Goal: Task Accomplishment & Management: Manage account settings

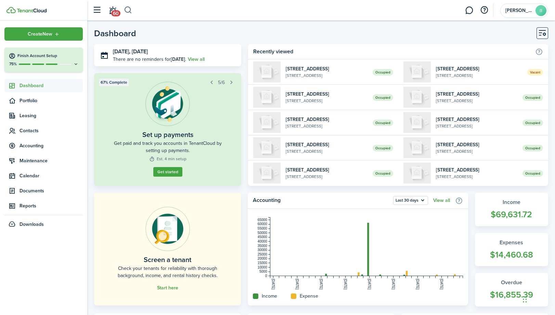
click at [128, 12] on button "button" at bounding box center [128, 10] width 9 height 12
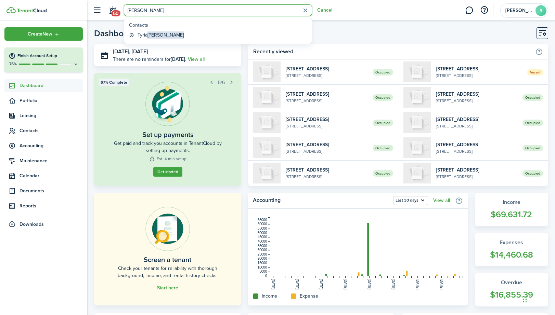
type input "[PERSON_NAME]"
click at [146, 34] on global-search-item-title "[PERSON_NAME]" at bounding box center [161, 34] width 46 height 7
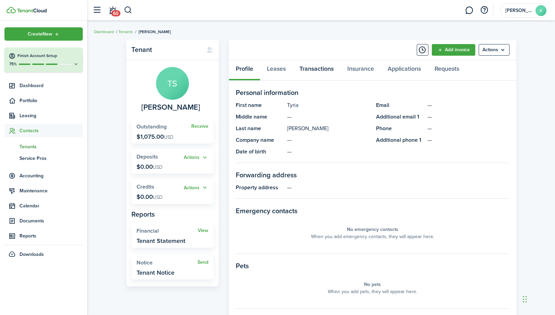
click at [314, 71] on link "Transactions" at bounding box center [317, 70] width 48 height 21
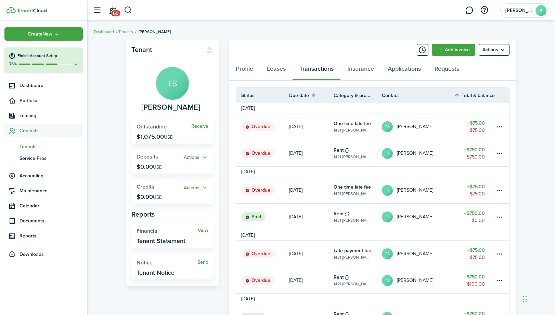
click at [475, 150] on table-amount-title "$750.00" at bounding box center [474, 149] width 21 height 7
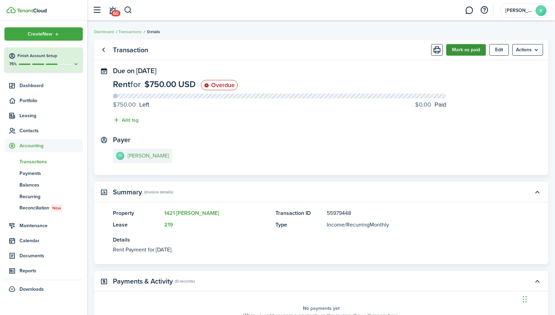
click at [465, 52] on button "Mark as paid" at bounding box center [466, 50] width 40 height 12
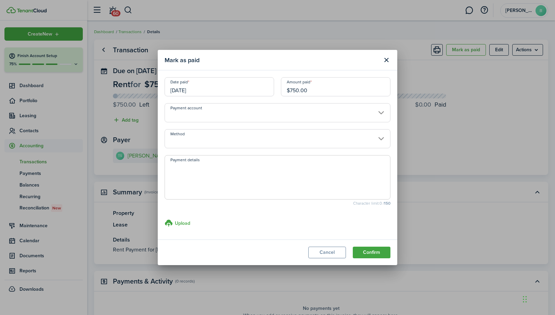
click at [268, 88] on input "[DATE]" at bounding box center [219, 86] width 109 height 19
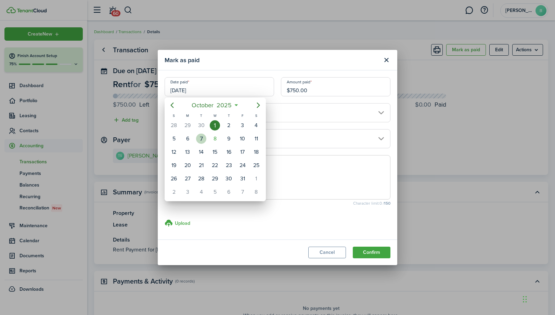
click at [204, 139] on div "7" at bounding box center [201, 139] width 10 height 10
type input "[DATE]"
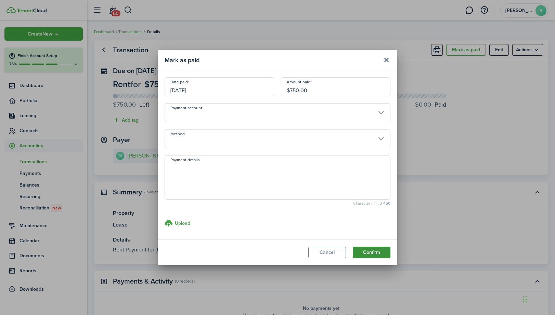
click at [371, 253] on button "Confirm" at bounding box center [372, 253] width 38 height 12
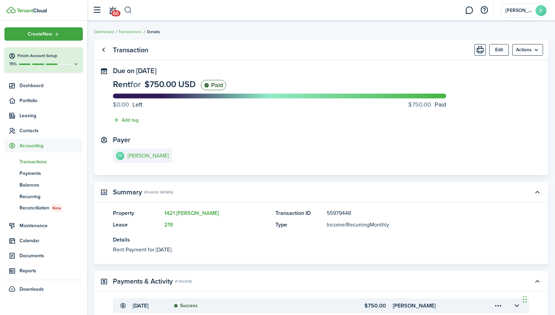
click at [130, 12] on button "button" at bounding box center [128, 10] width 9 height 12
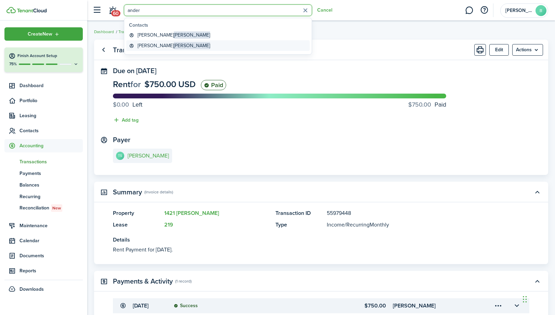
type input "ander"
click at [151, 47] on global-search-item-title "[PERSON_NAME]" at bounding box center [174, 45] width 73 height 7
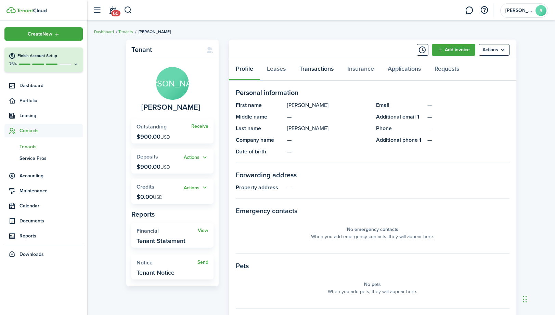
click at [307, 69] on link "Transactions" at bounding box center [317, 70] width 48 height 21
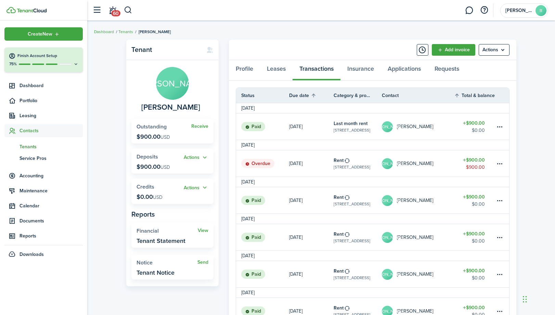
click at [474, 163] on table-amount-title "$900.00" at bounding box center [474, 160] width 22 height 7
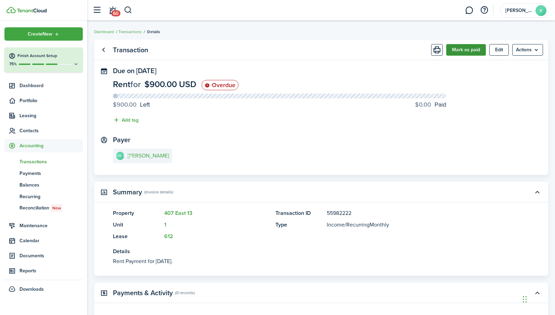
click at [468, 52] on button "Mark as paid" at bounding box center [466, 50] width 40 height 12
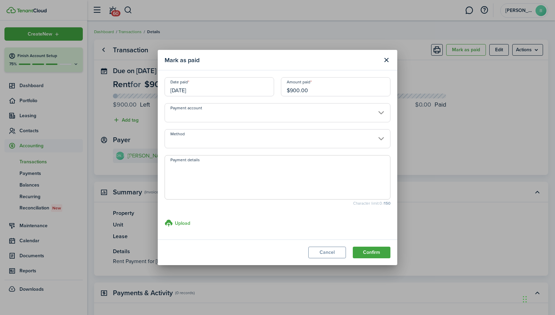
click at [255, 87] on input "[DATE]" at bounding box center [219, 86] width 109 height 19
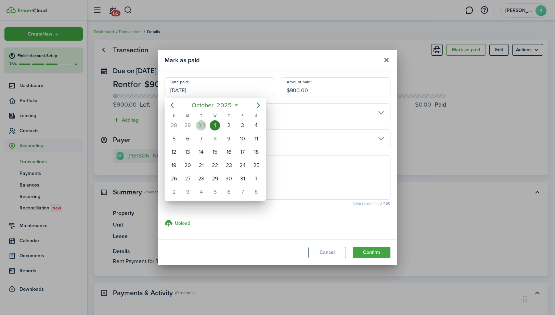
click at [204, 122] on div "30" at bounding box center [201, 125] width 10 height 10
type input "[DATE]"
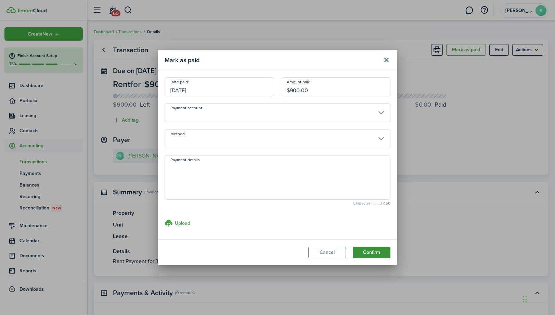
click at [369, 252] on button "Confirm" at bounding box center [372, 253] width 38 height 12
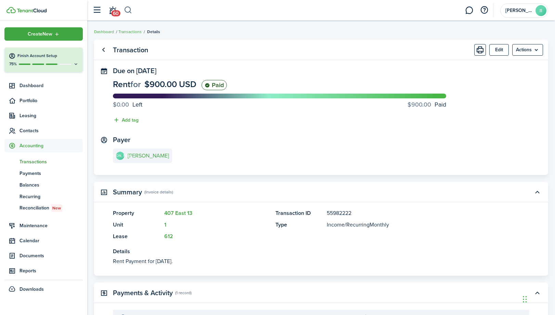
click at [130, 8] on button "button" at bounding box center [128, 10] width 9 height 12
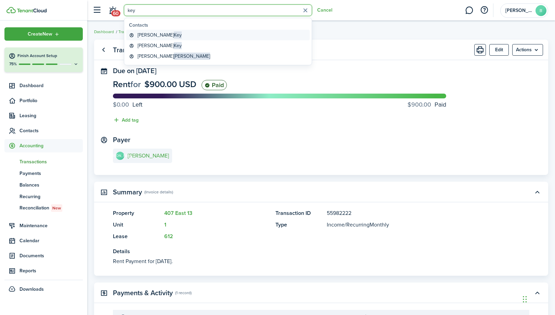
type input "key"
click at [143, 35] on global-search-item-title "[PERSON_NAME]" at bounding box center [160, 34] width 44 height 7
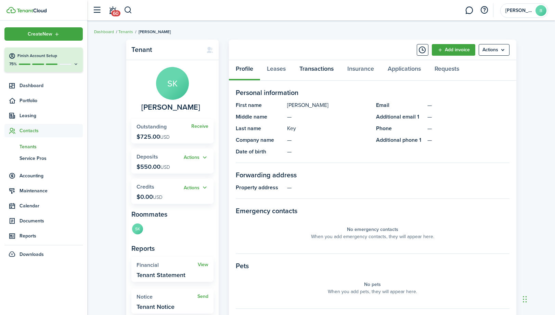
click at [319, 72] on link "Transactions" at bounding box center [317, 70] width 48 height 21
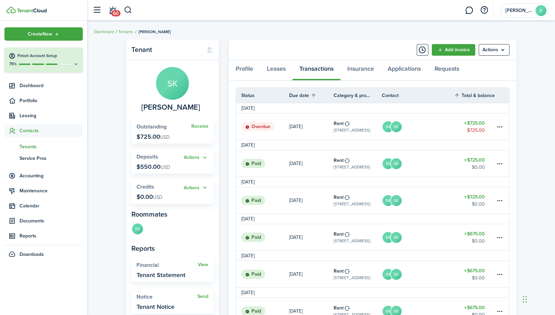
click at [479, 126] on table-amount-title "$725.00" at bounding box center [474, 123] width 21 height 7
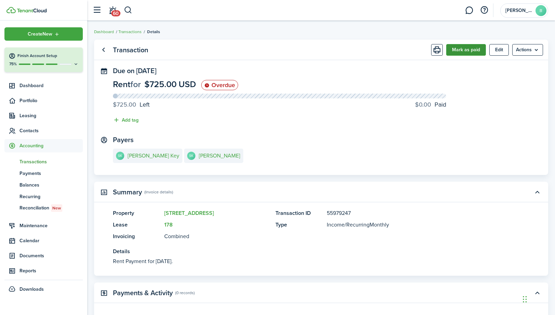
click at [471, 49] on button "Mark as paid" at bounding box center [466, 50] width 40 height 12
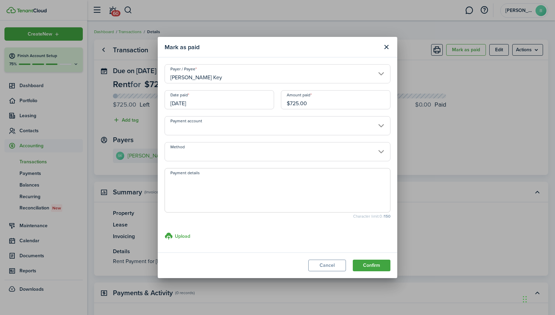
click at [295, 104] on input "$725.00" at bounding box center [335, 99] width 109 height 19
click at [259, 100] on input "[DATE]" at bounding box center [219, 99] width 109 height 19
type input "$715.00"
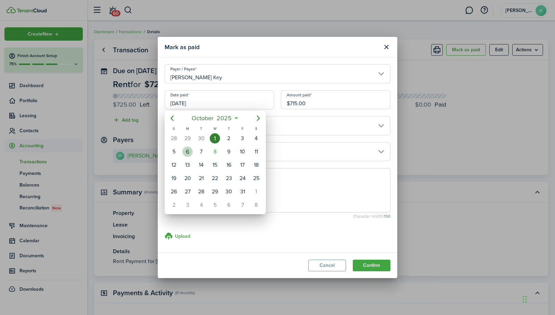
click at [190, 150] on div "6" at bounding box center [187, 152] width 10 height 10
type input "[DATE]"
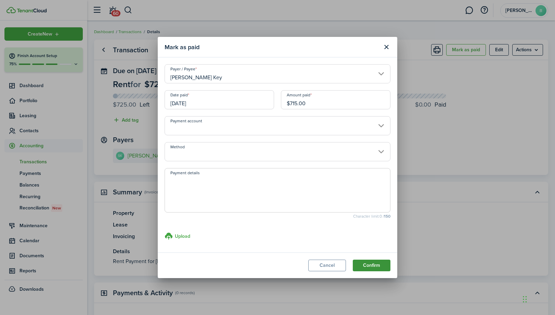
click at [372, 264] on button "Confirm" at bounding box center [372, 266] width 38 height 12
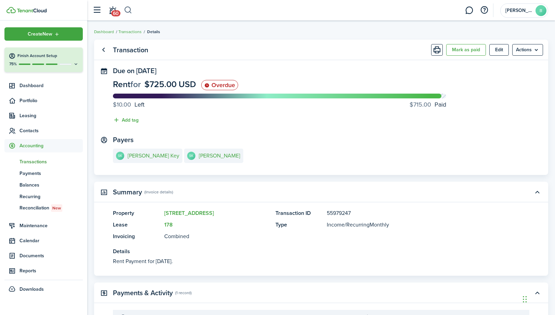
click at [130, 10] on button "button" at bounding box center [128, 10] width 9 height 12
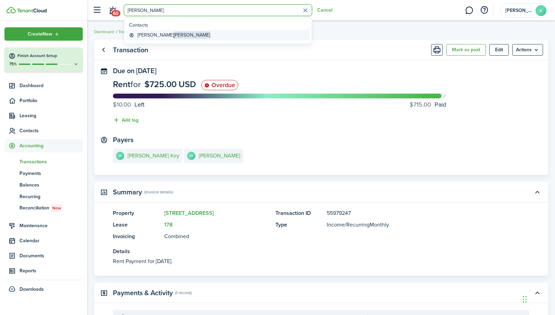
type input "[PERSON_NAME]"
click at [150, 35] on global-search-item-title "[PERSON_NAME]" at bounding box center [174, 34] width 73 height 7
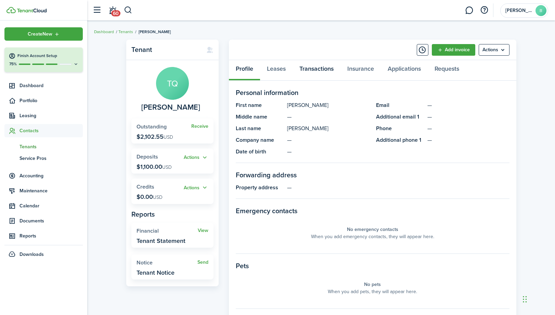
click at [328, 70] on link "Transactions" at bounding box center [317, 70] width 48 height 21
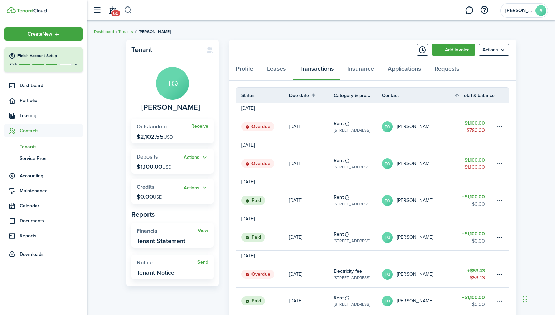
click at [129, 11] on button "button" at bounding box center [128, 10] width 9 height 12
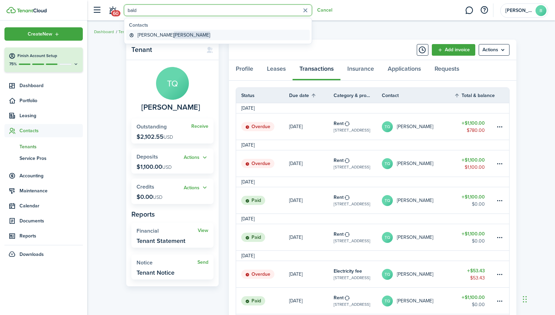
type input "bald"
click at [174, 35] on span "[PERSON_NAME]" at bounding box center [192, 34] width 36 height 7
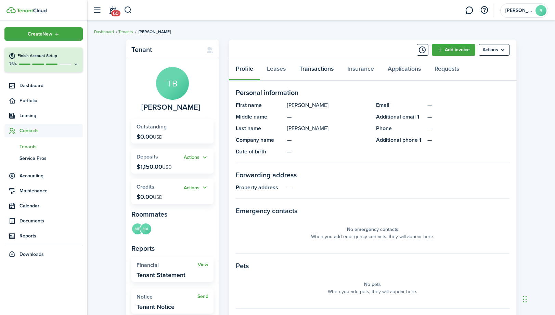
click at [319, 69] on link "Transactions" at bounding box center [317, 70] width 48 height 21
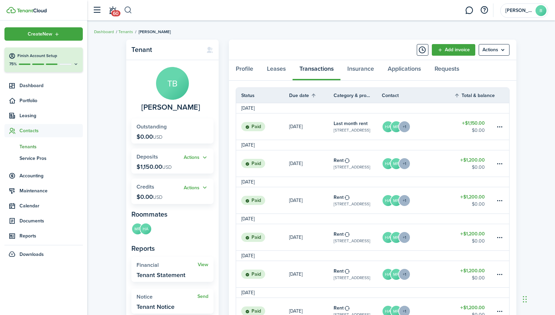
click at [129, 11] on button "button" at bounding box center [128, 10] width 9 height 12
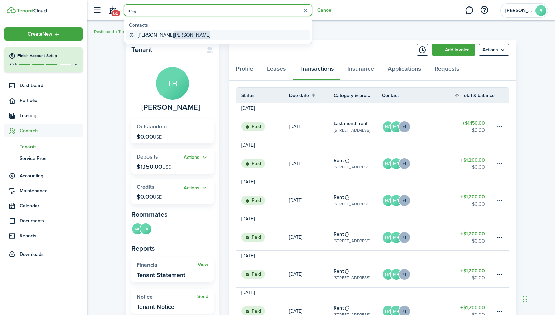
type input "mcg"
click at [150, 38] on global-search-item-title "[PERSON_NAME]" at bounding box center [174, 34] width 73 height 7
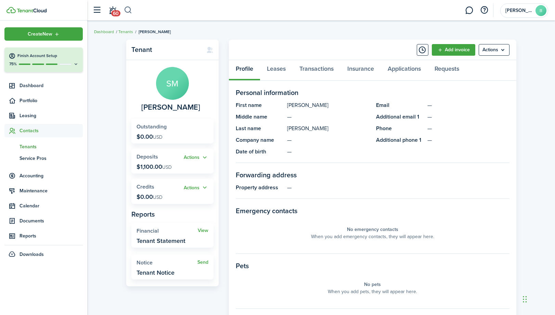
click at [126, 10] on button "button" at bounding box center [128, 10] width 9 height 12
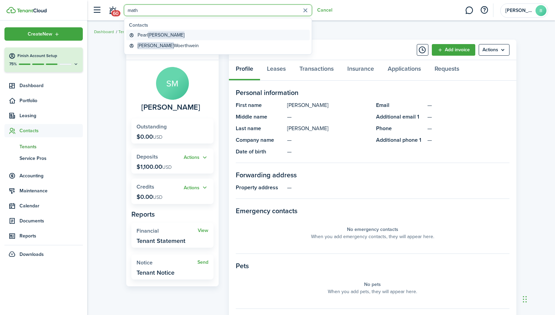
type input "math"
click at [141, 33] on global-search-item-title "[PERSON_NAME]" at bounding box center [161, 34] width 47 height 7
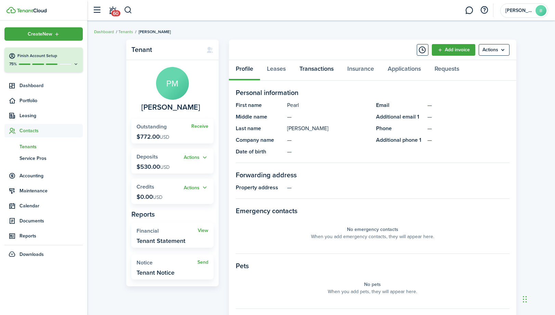
click at [310, 67] on link "Transactions" at bounding box center [317, 70] width 48 height 21
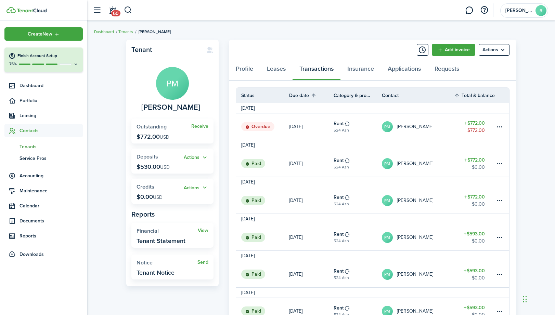
click at [474, 123] on table-amount-title "$772.00" at bounding box center [474, 123] width 21 height 7
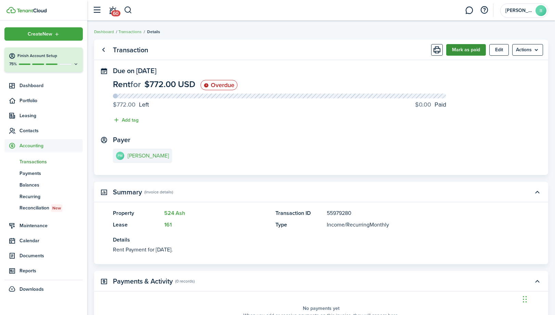
click at [460, 48] on button "Mark as paid" at bounding box center [466, 50] width 40 height 12
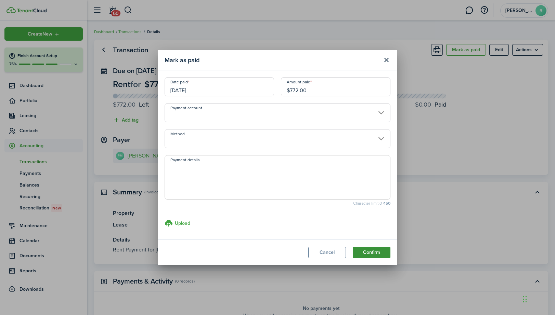
click at [366, 251] on button "Confirm" at bounding box center [372, 253] width 38 height 12
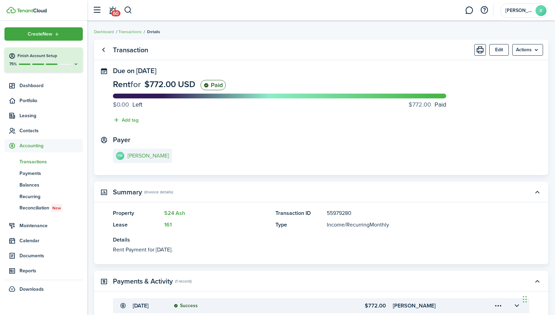
click at [366, 251] on panel-main-description "Rent Payment for [DATE]." at bounding box center [311, 250] width 396 height 8
click at [127, 12] on button "button" at bounding box center [128, 10] width 9 height 12
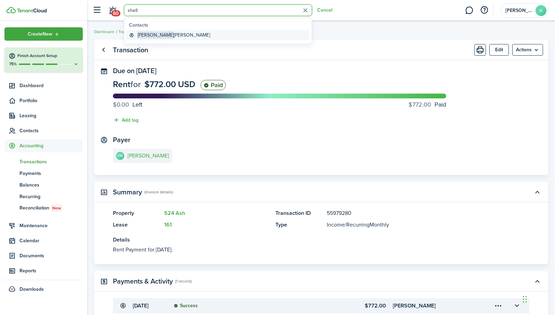
type input "shell"
click at [148, 35] on span "[PERSON_NAME]" at bounding box center [156, 34] width 36 height 7
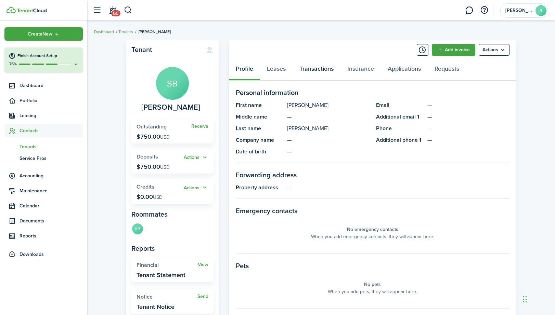
click at [324, 70] on link "Transactions" at bounding box center [317, 70] width 48 height 21
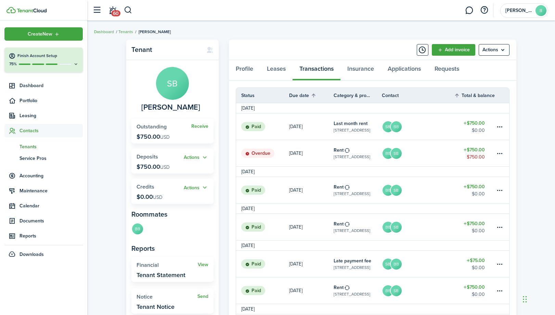
click at [476, 152] on table-amount-title "$750.00" at bounding box center [474, 149] width 21 height 7
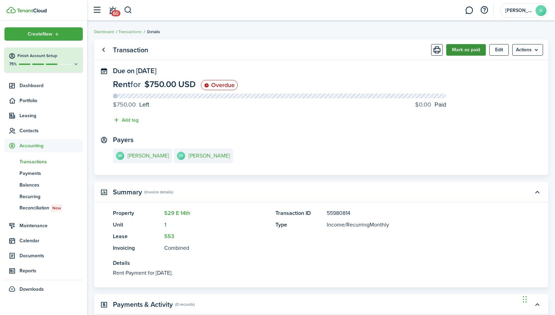
click at [464, 54] on button "Mark as paid" at bounding box center [466, 50] width 40 height 12
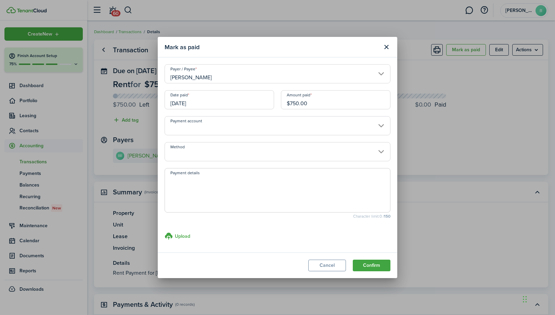
click at [247, 101] on input "[DATE]" at bounding box center [219, 99] width 109 height 19
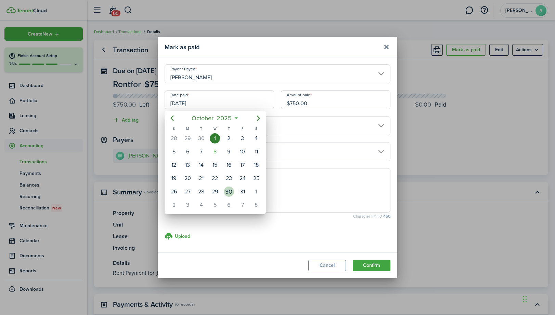
click at [228, 192] on div "30" at bounding box center [229, 192] width 10 height 10
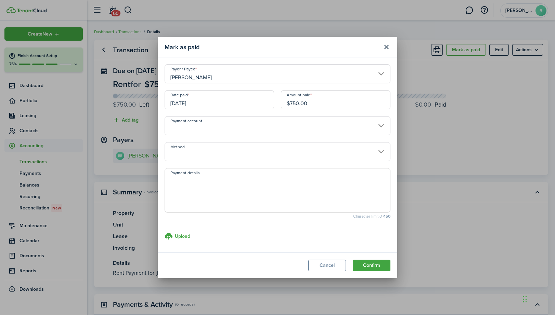
click at [252, 95] on input "[DATE]" at bounding box center [219, 99] width 109 height 19
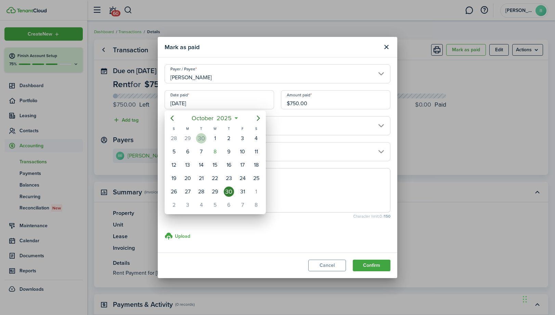
click at [198, 139] on div "30" at bounding box center [201, 138] width 10 height 10
type input "[DATE]"
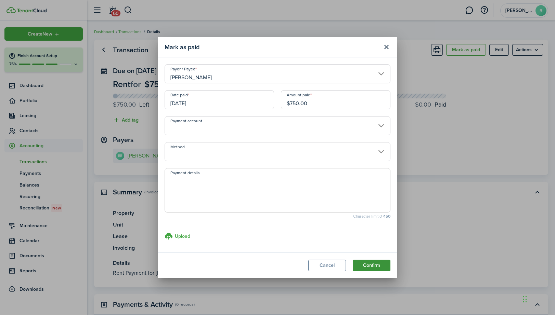
click at [375, 266] on button "Confirm" at bounding box center [372, 266] width 38 height 12
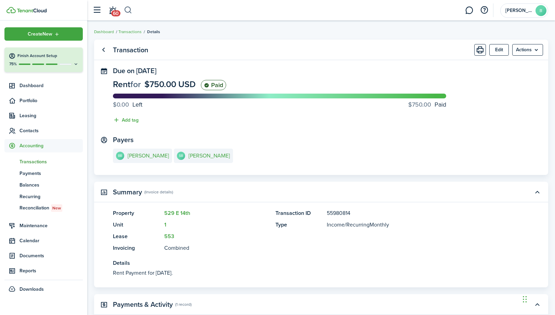
click at [131, 9] on button "button" at bounding box center [128, 10] width 9 height 12
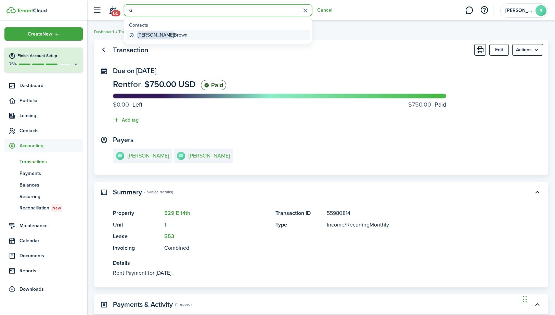
type input "isi"
click at [153, 34] on global-search-item-title "[PERSON_NAME]" at bounding box center [163, 34] width 50 height 7
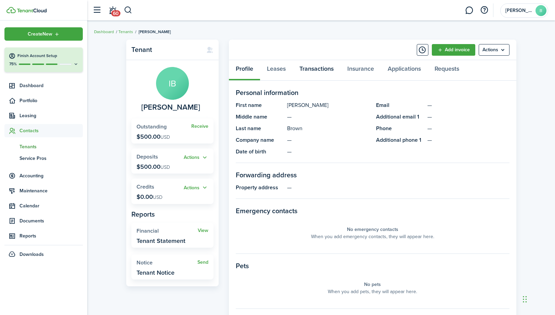
click at [321, 69] on link "Transactions" at bounding box center [317, 70] width 48 height 21
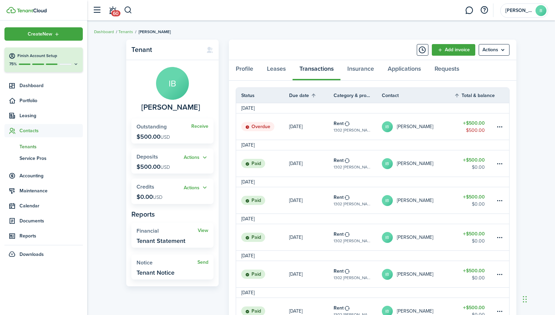
click at [480, 127] on table-amount-description "$500.00" at bounding box center [475, 130] width 19 height 7
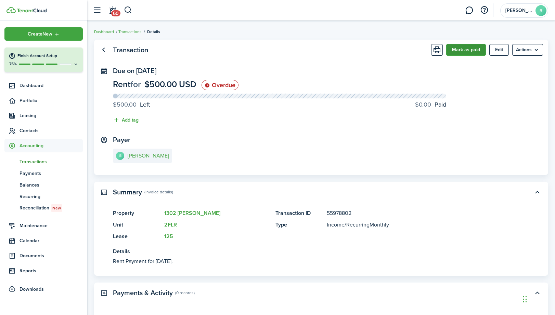
click at [469, 48] on button "Mark as paid" at bounding box center [466, 50] width 40 height 12
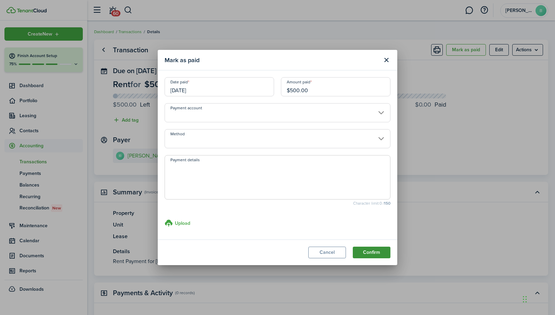
click at [367, 253] on button "Confirm" at bounding box center [372, 253] width 38 height 12
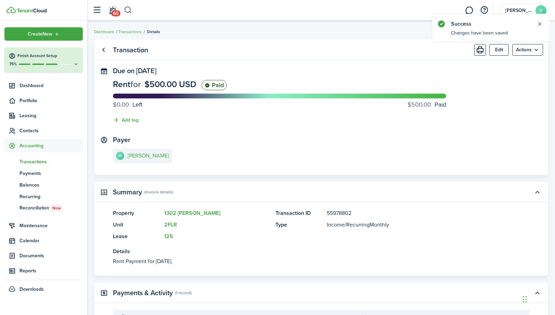
click at [129, 10] on button "button" at bounding box center [128, 10] width 9 height 12
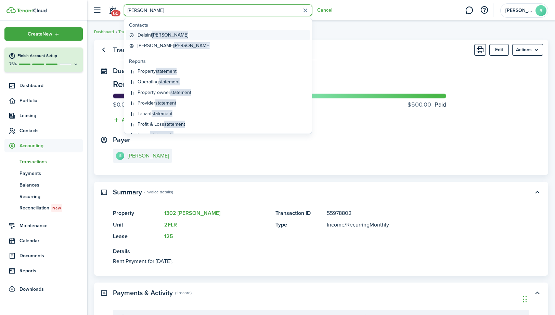
type input "[PERSON_NAME]"
click at [150, 34] on global-search-item-title "[PERSON_NAME]" at bounding box center [163, 34] width 51 height 7
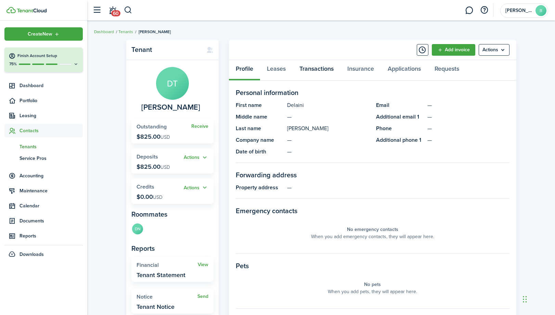
click at [322, 68] on link "Transactions" at bounding box center [317, 70] width 48 height 21
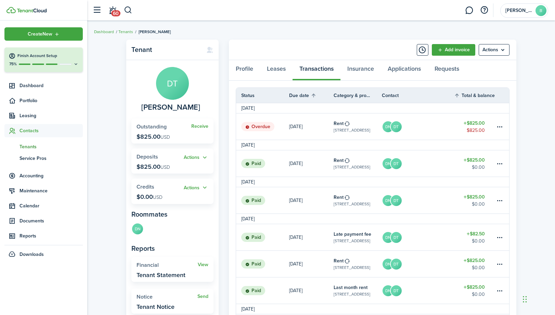
click at [479, 124] on table-amount-title "$825.00" at bounding box center [474, 123] width 21 height 7
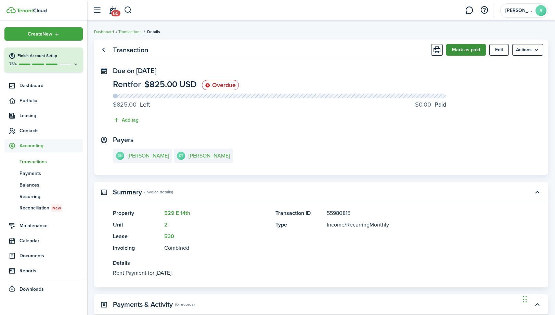
click at [472, 50] on button "Mark as paid" at bounding box center [466, 50] width 40 height 12
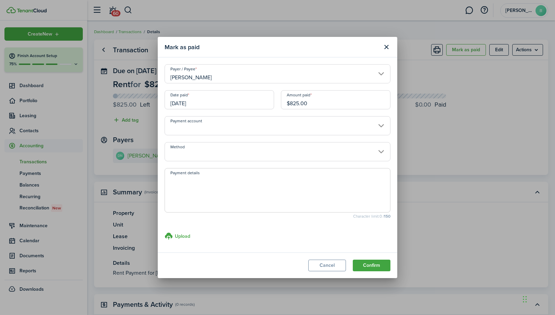
click at [297, 104] on input "$825.00" at bounding box center [335, 99] width 109 height 19
click at [248, 102] on input "[DATE]" at bounding box center [219, 99] width 109 height 19
type input "$515.00"
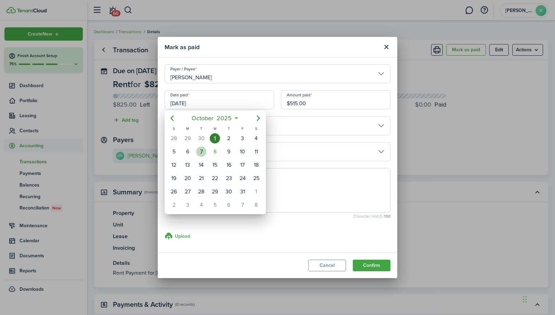
click at [199, 151] on div "7" at bounding box center [201, 152] width 10 height 10
type input "[DATE]"
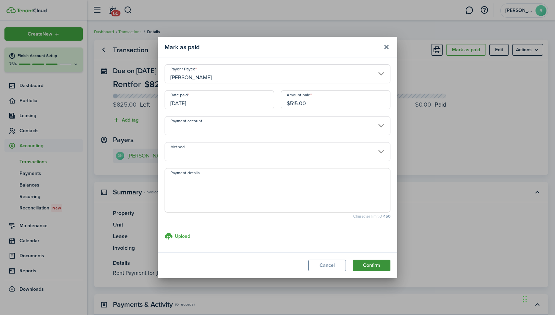
click at [373, 264] on button "Confirm" at bounding box center [372, 266] width 38 height 12
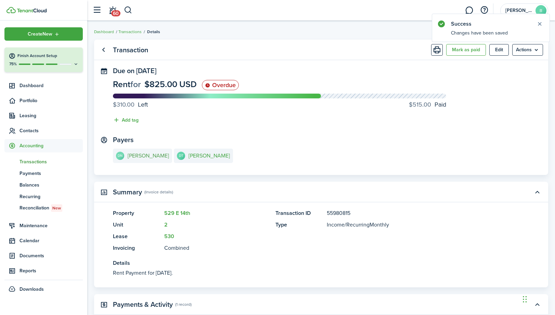
click at [154, 156] on e-details-info-title "[PERSON_NAME]" at bounding box center [148, 156] width 41 height 6
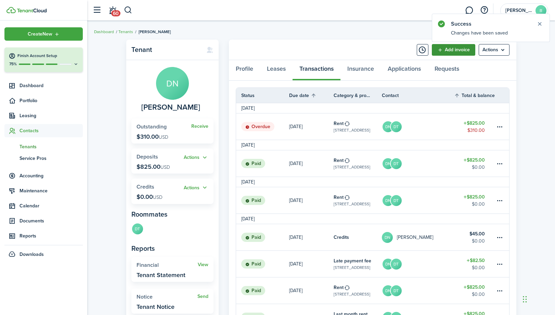
click at [453, 50] on link "Add invoice" at bounding box center [453, 50] width 43 height 12
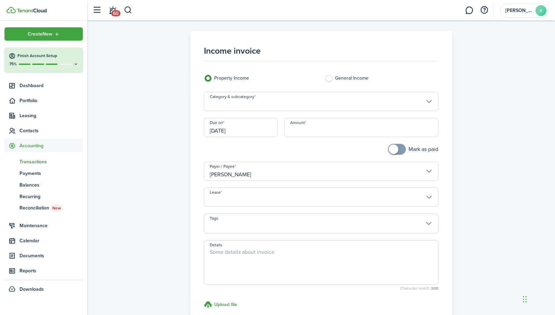
click at [325, 129] on input "Amount" at bounding box center [361, 127] width 154 height 19
click at [284, 105] on input "Category & subcategory" at bounding box center [321, 101] width 235 height 19
type input "$82.50"
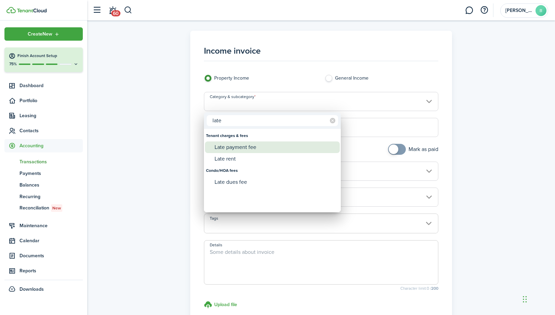
type input "late"
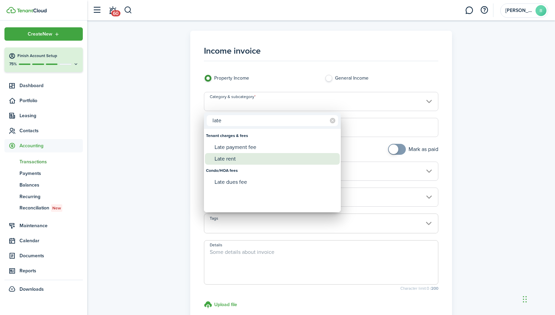
click at [259, 155] on div "Late rent" at bounding box center [275, 159] width 121 height 12
type input "Tenant charges & fees / Late rent"
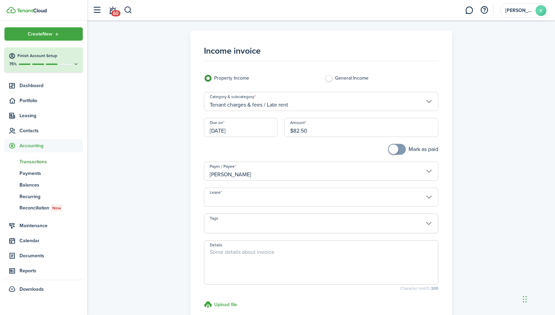
click at [264, 130] on input "[DATE]" at bounding box center [241, 127] width 74 height 19
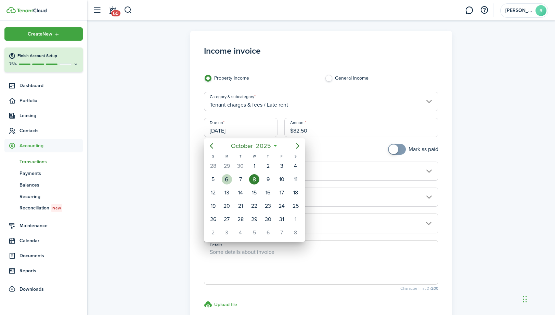
click at [231, 177] on div "6" at bounding box center [227, 179] width 10 height 10
type input "[DATE]"
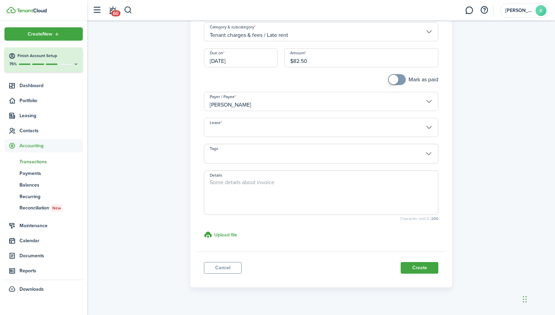
scroll to position [81, 0]
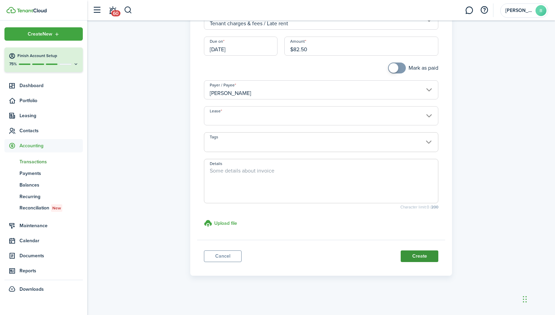
click at [409, 255] on button "Create" at bounding box center [420, 257] width 38 height 12
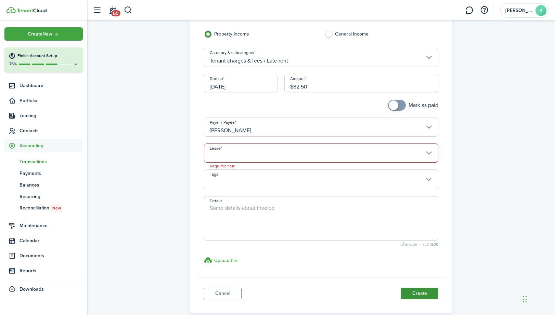
scroll to position [40, 0]
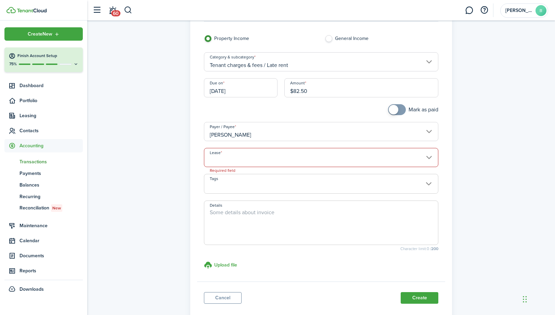
click at [369, 154] on input "Lease" at bounding box center [321, 157] width 235 height 19
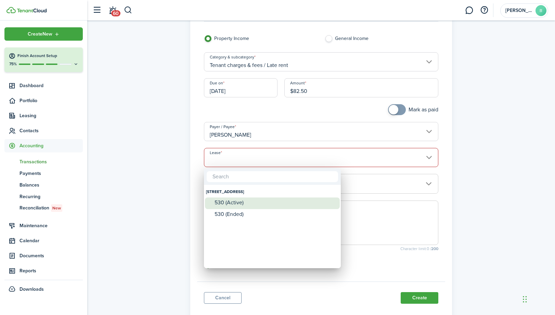
click at [257, 204] on div "530 (Active)" at bounding box center [275, 203] width 121 height 6
type input "[STREET_ADDRESS]. Lease #530 (Active)"
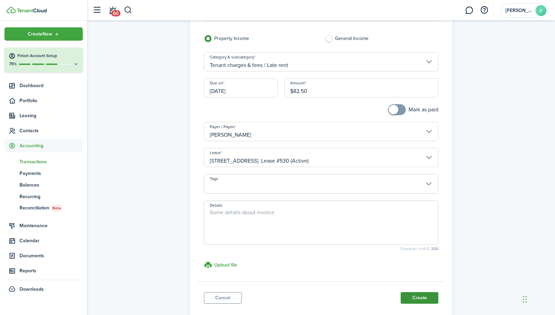
click at [412, 296] on button "Create" at bounding box center [420, 299] width 38 height 12
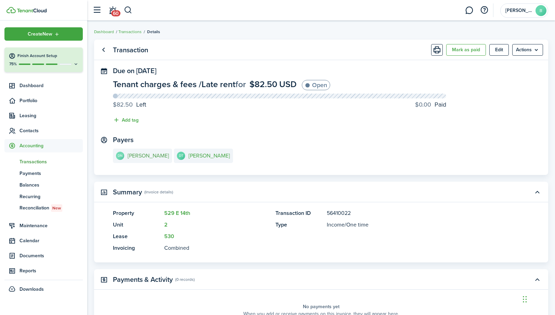
click at [142, 159] on e-details-info-title "[PERSON_NAME]" at bounding box center [148, 156] width 41 height 6
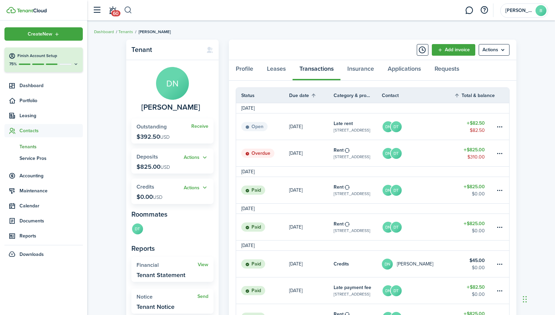
click at [128, 10] on button "button" at bounding box center [128, 10] width 9 height 12
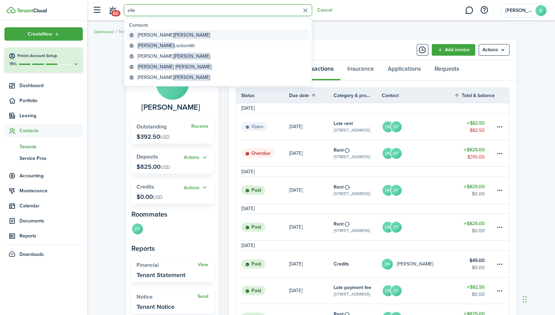
type input "elle"
click at [150, 33] on global-search-item-title "[PERSON_NAME]" at bounding box center [174, 34] width 73 height 7
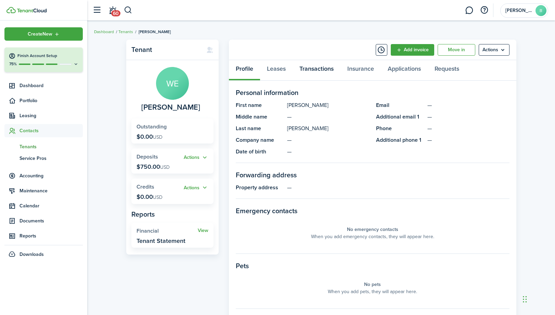
click at [324, 67] on link "Transactions" at bounding box center [317, 70] width 48 height 21
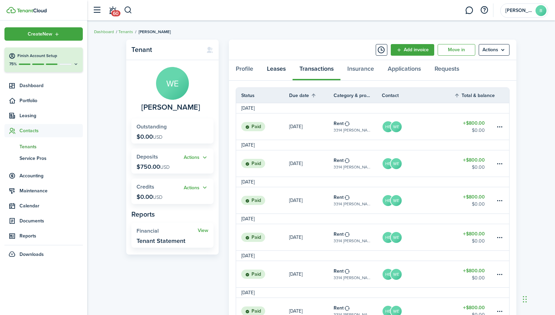
click at [283, 71] on link "Leases" at bounding box center [276, 70] width 33 height 21
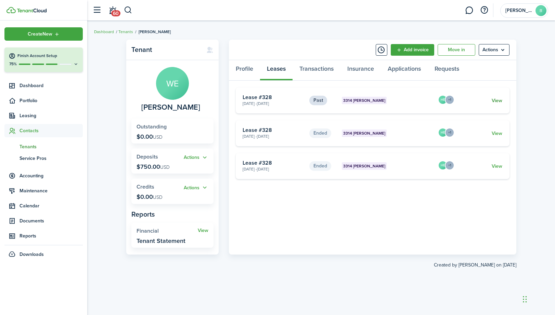
click at [502, 101] on link "View" at bounding box center [497, 100] width 11 height 7
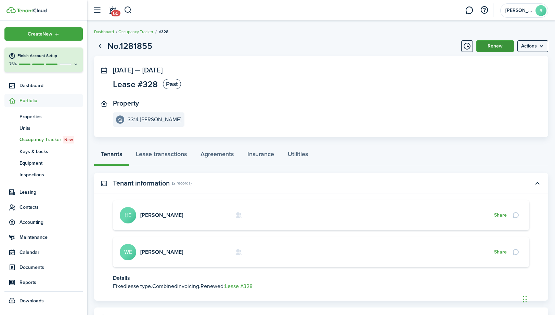
click at [502, 46] on button "Renew" at bounding box center [495, 46] width 38 height 12
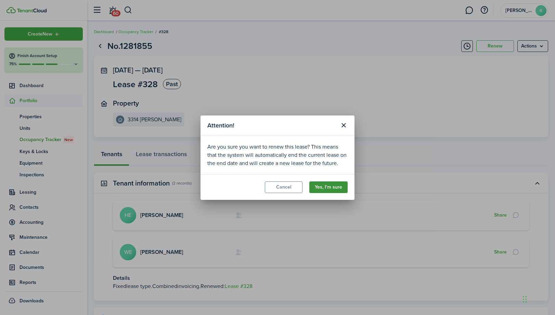
click at [339, 183] on button "Yes, I'm sure" at bounding box center [328, 188] width 38 height 12
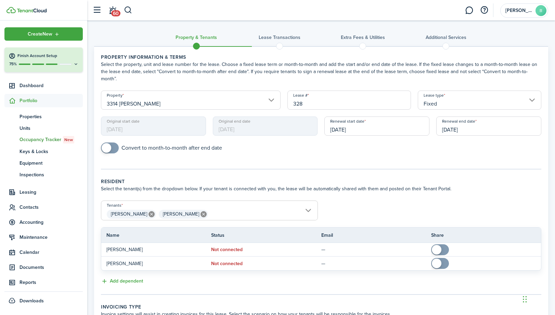
click at [492, 124] on input "[DATE]" at bounding box center [488, 126] width 105 height 19
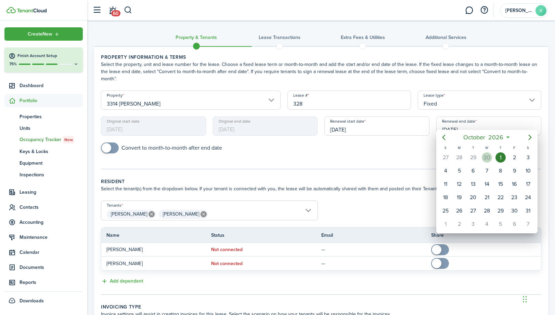
click at [491, 157] on div "30" at bounding box center [487, 158] width 10 height 10
type input "[DATE]"
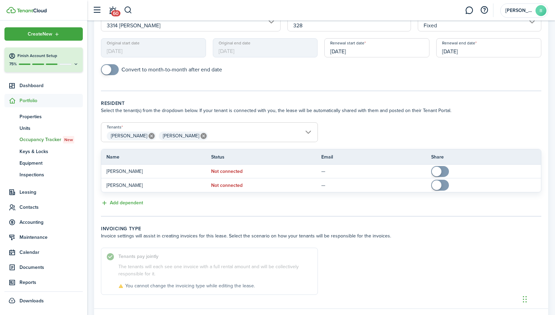
scroll to position [109, 0]
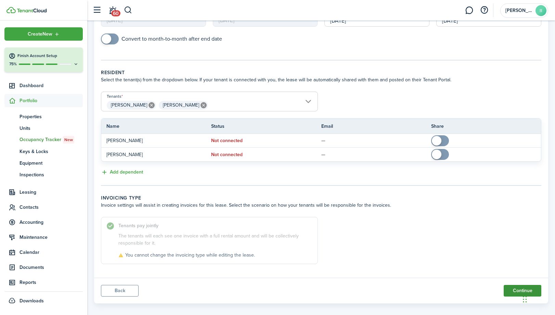
click at [513, 285] on button "Continue" at bounding box center [523, 291] width 38 height 12
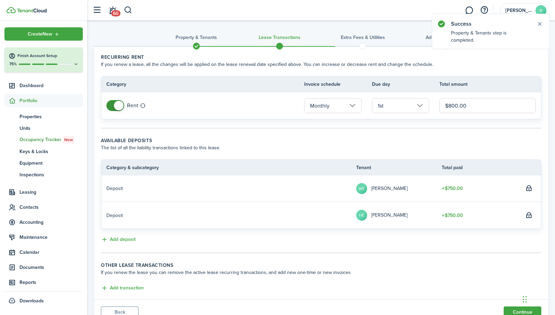
scroll to position [29, 0]
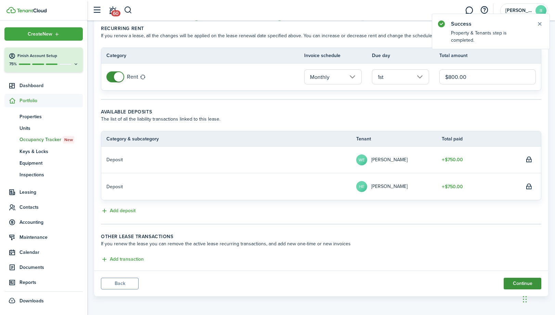
click at [512, 284] on button "Continue" at bounding box center [523, 284] width 38 height 12
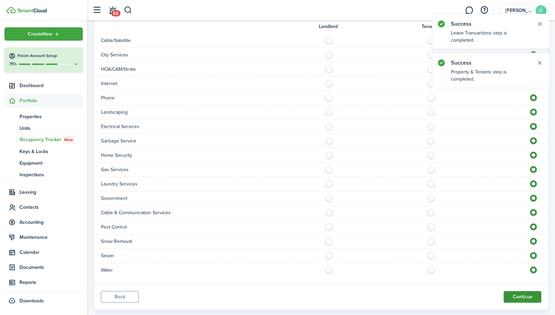
scroll to position [224, 0]
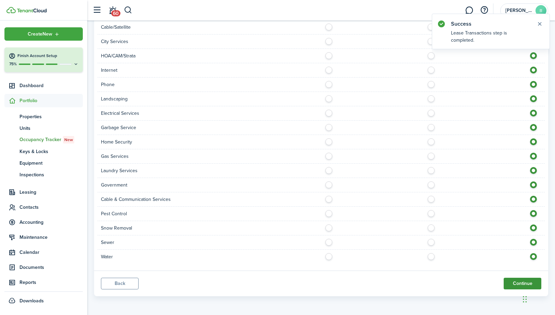
click at [512, 284] on button "Continue" at bounding box center [523, 284] width 38 height 12
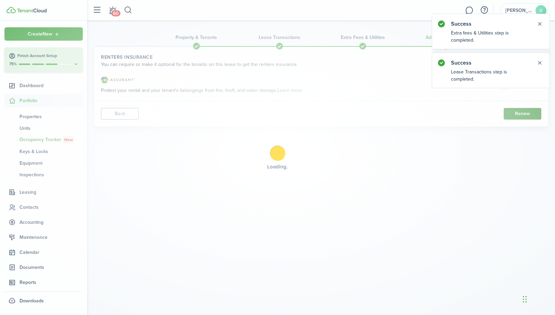
scroll to position [0, 0]
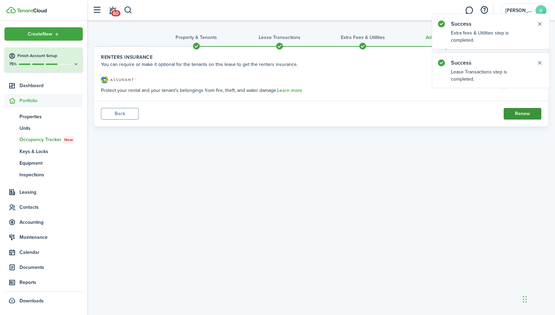
click at [521, 111] on button "Renew" at bounding box center [523, 114] width 38 height 12
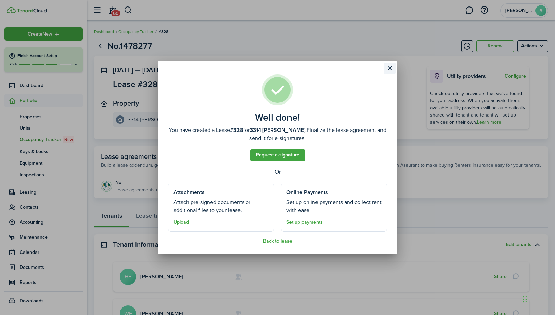
click at [388, 65] on button "Close modal" at bounding box center [390, 69] width 12 height 12
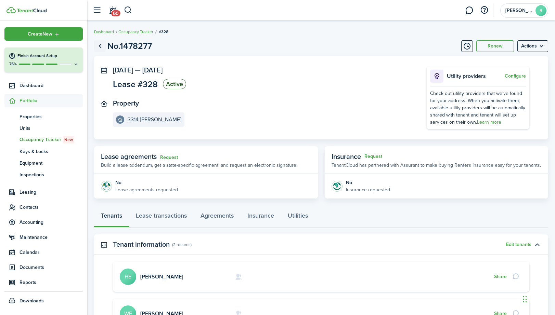
click at [101, 47] on link "Go back" at bounding box center [100, 46] width 12 height 12
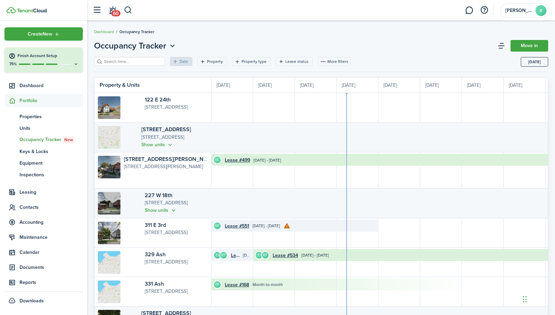
scroll to position [0, 125]
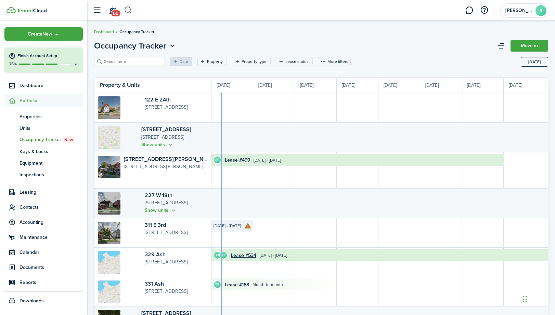
click at [129, 10] on button "button" at bounding box center [128, 10] width 9 height 12
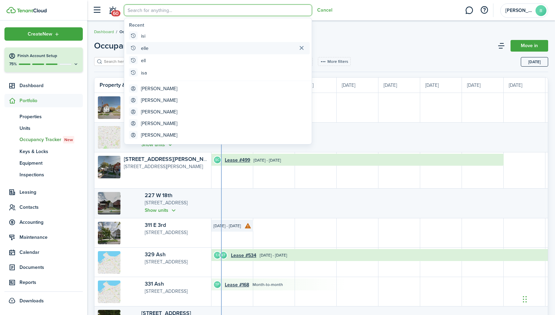
click at [141, 50] on global-search-item-title "elle" at bounding box center [145, 48] width 8 height 7
type input "elle"
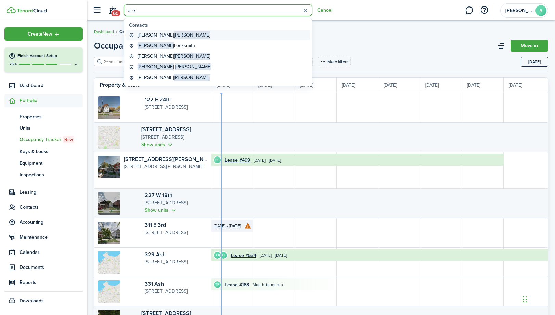
click at [151, 34] on global-search-item-title "[PERSON_NAME]" at bounding box center [174, 34] width 73 height 7
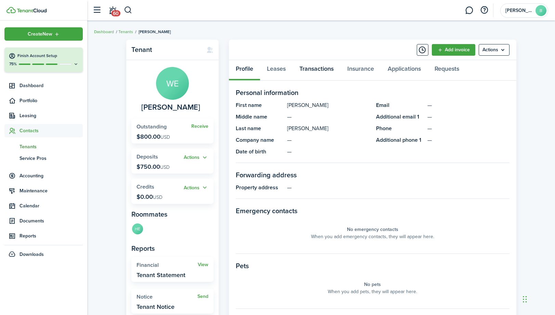
click at [330, 73] on link "Transactions" at bounding box center [317, 70] width 48 height 21
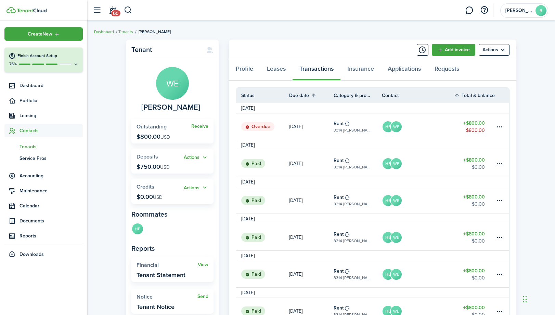
click at [473, 124] on table-amount-title "$800.00" at bounding box center [474, 123] width 22 height 7
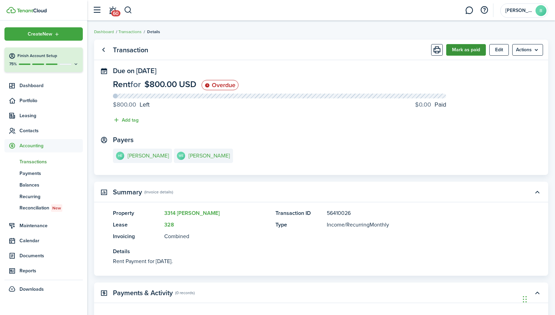
click at [468, 49] on button "Mark as paid" at bounding box center [466, 50] width 40 height 12
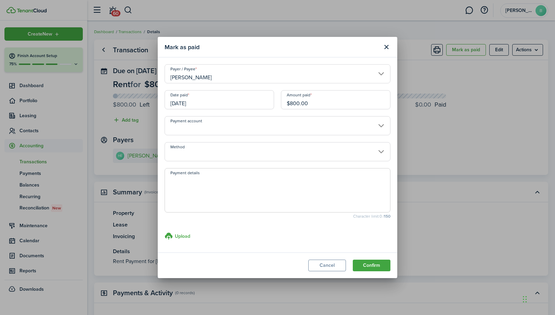
click at [260, 103] on input "[DATE]" at bounding box center [219, 99] width 109 height 19
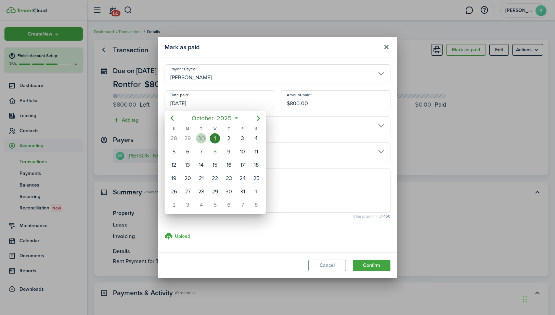
click at [202, 138] on div "30" at bounding box center [201, 138] width 10 height 10
type input "[DATE]"
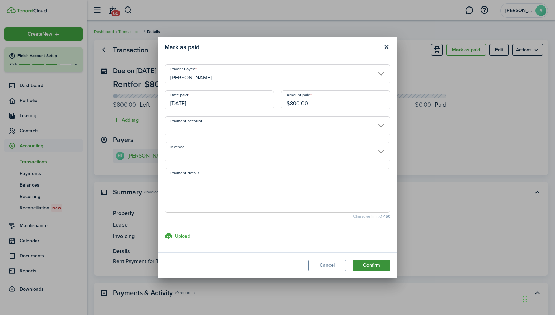
click at [375, 265] on button "Confirm" at bounding box center [372, 266] width 38 height 12
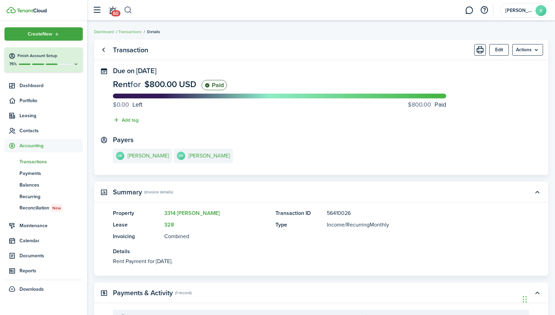
click at [129, 11] on button "button" at bounding box center [128, 10] width 9 height 12
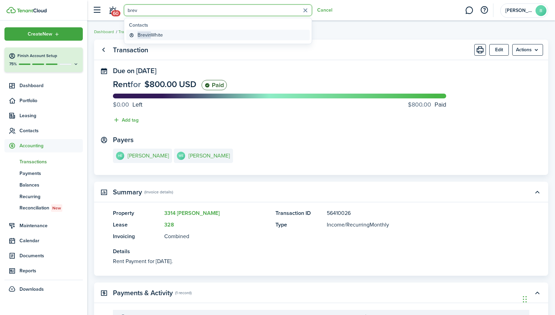
type input "brev"
click at [141, 33] on span "Brevin" at bounding box center [144, 34] width 13 height 7
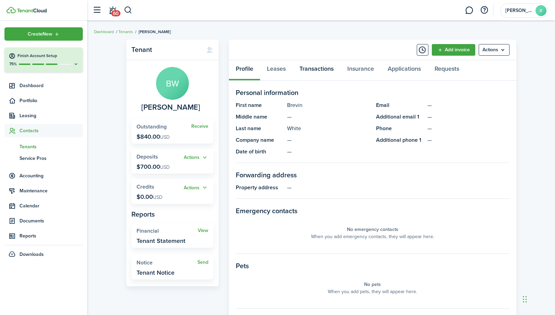
click at [322, 72] on link "Transactions" at bounding box center [317, 70] width 48 height 21
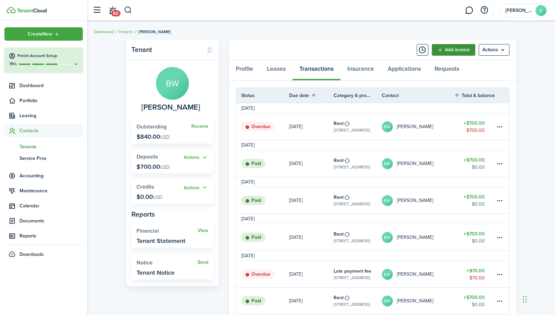
click at [465, 44] on link "Add invoice" at bounding box center [453, 50] width 43 height 12
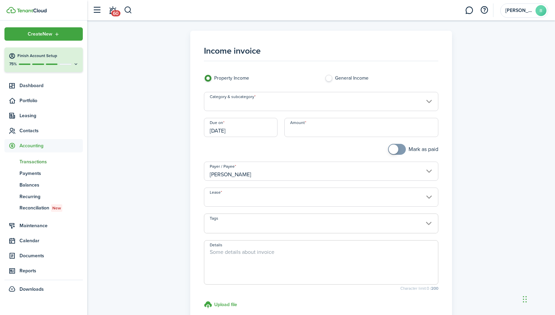
click at [332, 125] on input "Amount" at bounding box center [361, 127] width 154 height 19
click at [311, 105] on input "Category & subcategory" at bounding box center [321, 101] width 235 height 19
type input "$70.00"
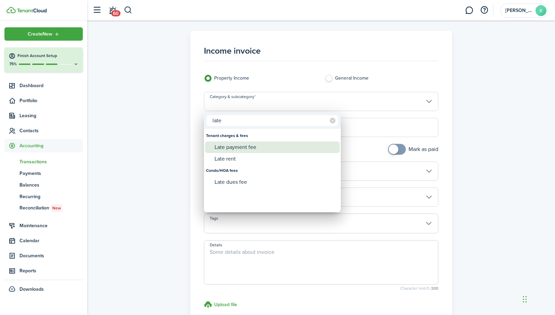
type input "late"
click at [271, 149] on div "Late payment fee" at bounding box center [275, 148] width 121 height 12
type input "Tenant charges & fees / Late payment fee"
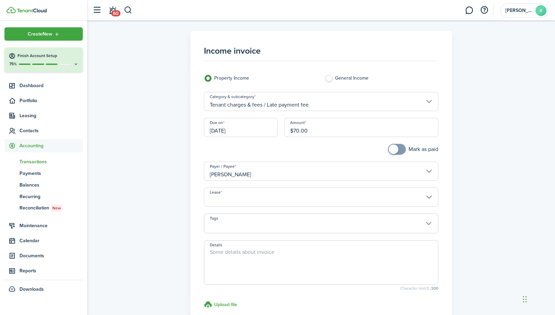
click at [273, 131] on input "[DATE]" at bounding box center [241, 127] width 74 height 19
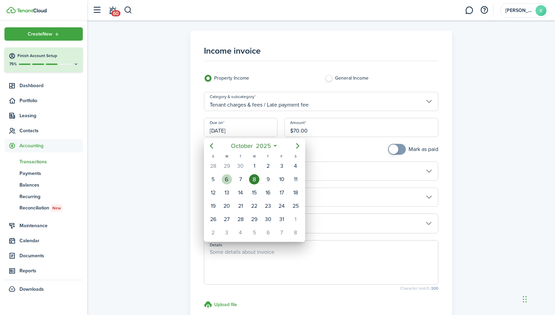
click at [228, 180] on div "6" at bounding box center [227, 179] width 10 height 10
type input "[DATE]"
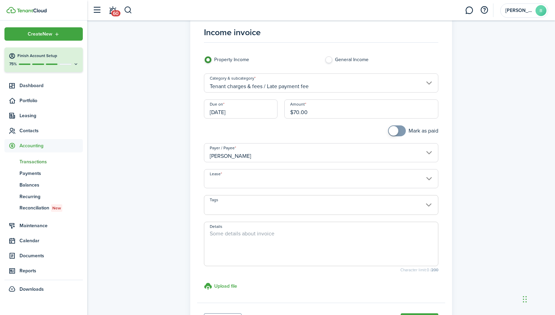
scroll to position [19, 0]
click at [273, 182] on input "Lease" at bounding box center [321, 178] width 235 height 19
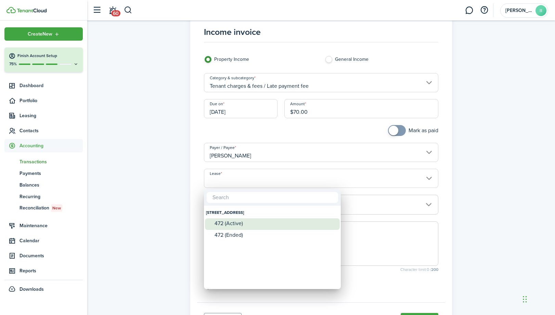
click at [240, 222] on div "472 (Active)" at bounding box center [275, 224] width 121 height 6
type input "[STREET_ADDRESS]. Lease #472 (Active)"
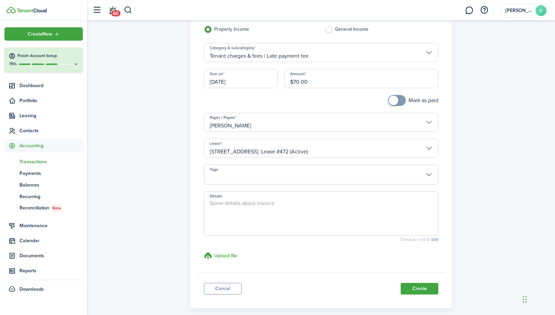
scroll to position [81, 0]
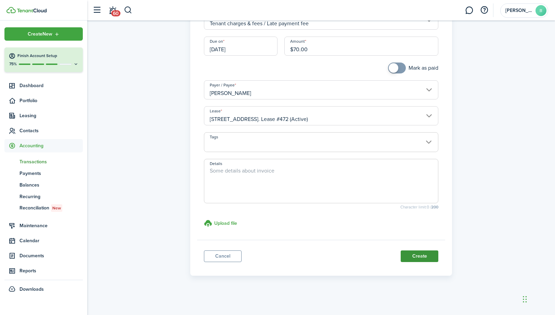
click at [418, 258] on button "Create" at bounding box center [420, 257] width 38 height 12
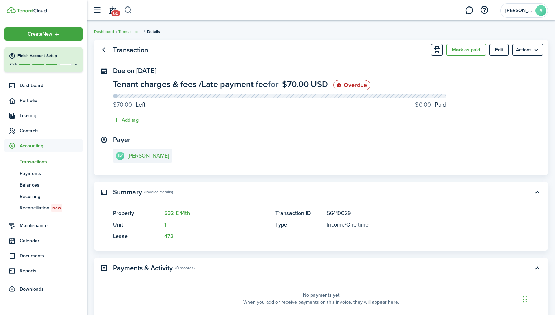
click at [127, 9] on button "button" at bounding box center [128, 10] width 9 height 12
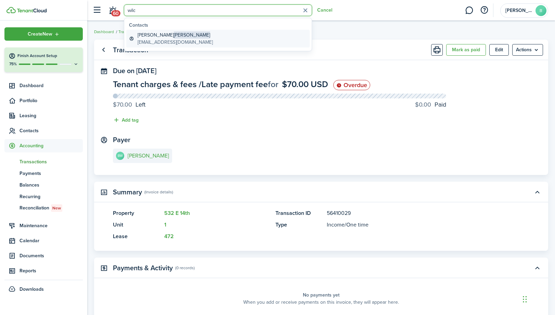
type input "wilc"
click at [143, 35] on global-search-item-title "[PERSON_NAME]" at bounding box center [175, 34] width 75 height 7
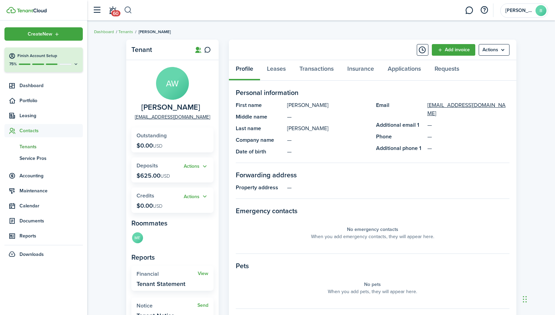
click at [128, 12] on button "button" at bounding box center [128, 10] width 9 height 12
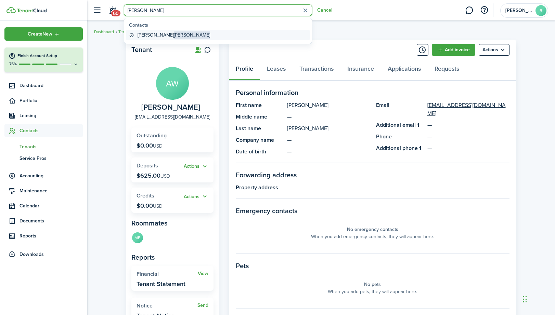
type input "[PERSON_NAME]"
click at [149, 35] on global-search-item-title "[PERSON_NAME]" at bounding box center [174, 34] width 73 height 7
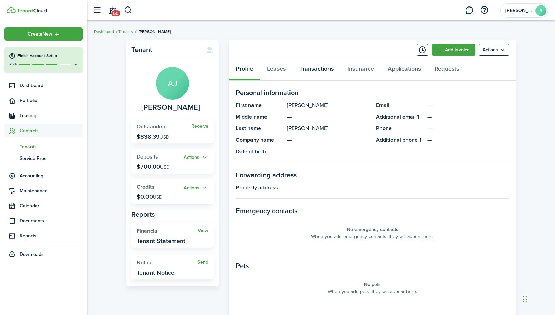
click at [317, 70] on link "Transactions" at bounding box center [317, 70] width 48 height 21
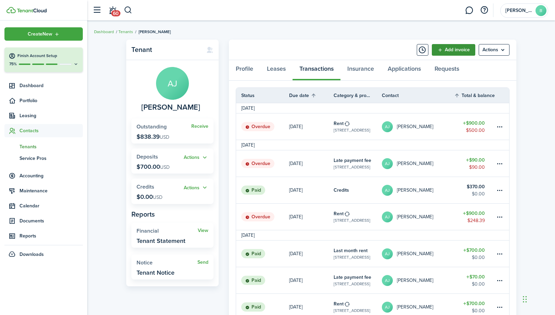
click at [460, 50] on link "Add invoice" at bounding box center [453, 50] width 43 height 12
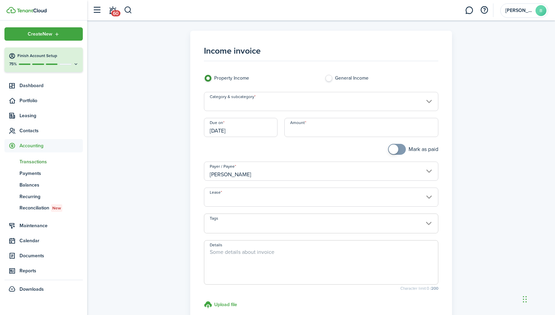
click at [352, 124] on input "Amount" at bounding box center [361, 127] width 154 height 19
click at [314, 104] on input "Category & subcategory" at bounding box center [321, 101] width 235 height 19
type input "$90.00"
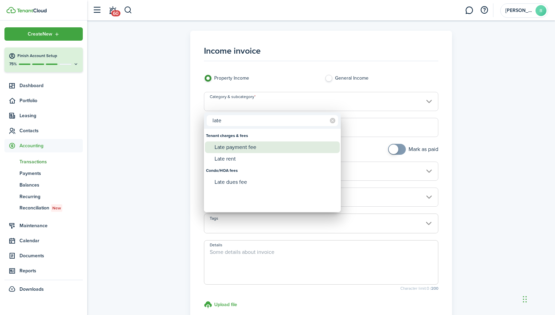
type input "late"
click at [271, 148] on div "Late payment fee" at bounding box center [275, 148] width 121 height 12
type input "Tenant charges & fees / Late payment fee"
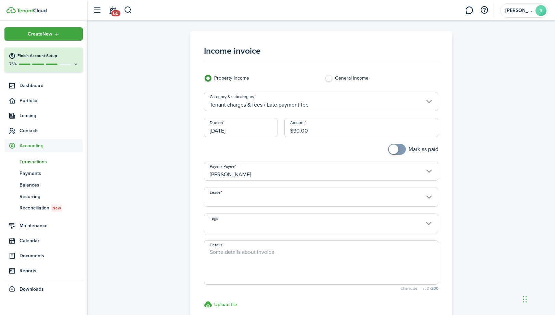
click at [261, 132] on input "[DATE]" at bounding box center [241, 127] width 74 height 19
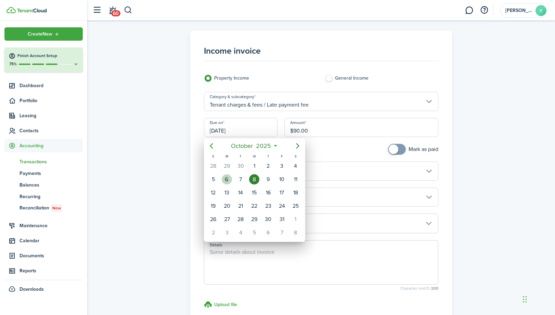
click at [228, 182] on div "6" at bounding box center [227, 179] width 10 height 10
type input "[DATE]"
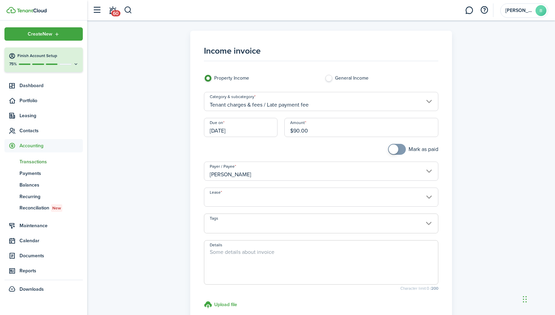
click at [255, 201] on input "Lease" at bounding box center [321, 197] width 235 height 19
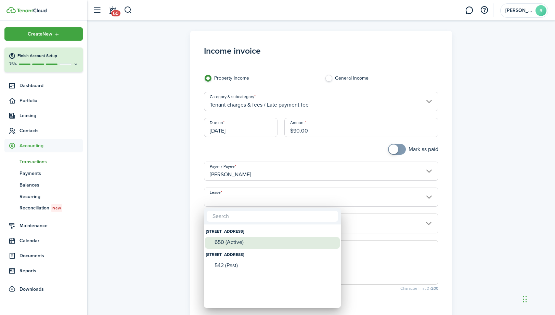
click at [239, 243] on div "650 (Active)" at bounding box center [275, 242] width 121 height 6
type input "[STREET_ADDRESS]. Lease #650 (Active)"
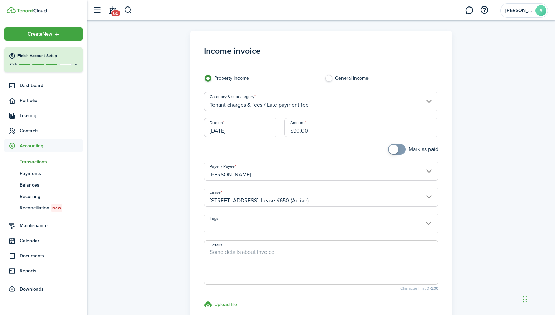
scroll to position [81, 0]
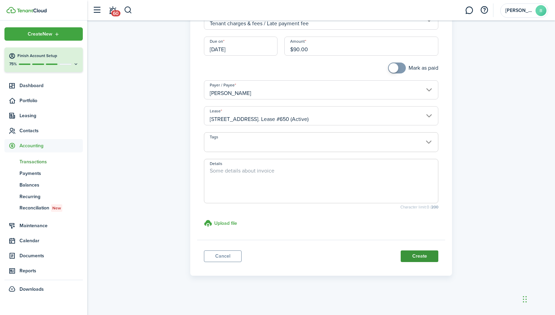
click at [413, 256] on button "Create" at bounding box center [420, 257] width 38 height 12
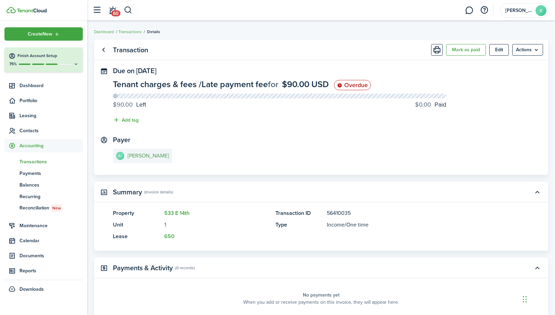
click at [148, 157] on e-details-info-title "[PERSON_NAME]" at bounding box center [148, 156] width 41 height 6
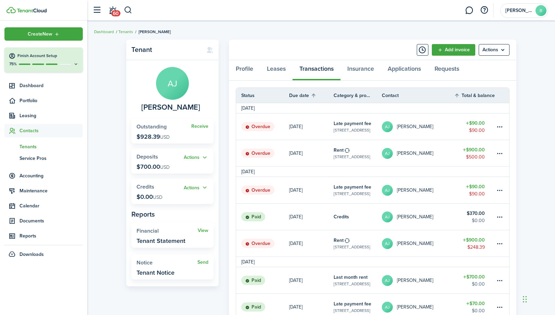
click at [479, 151] on table-amount-title "$900.00" at bounding box center [474, 149] width 22 height 7
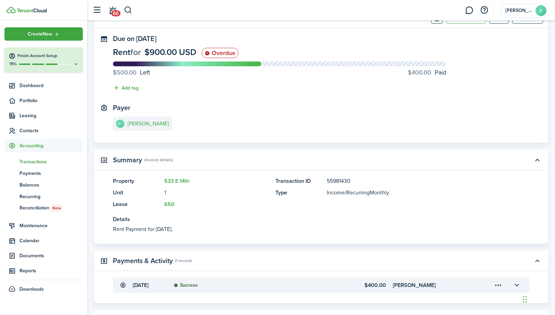
scroll to position [80, 0]
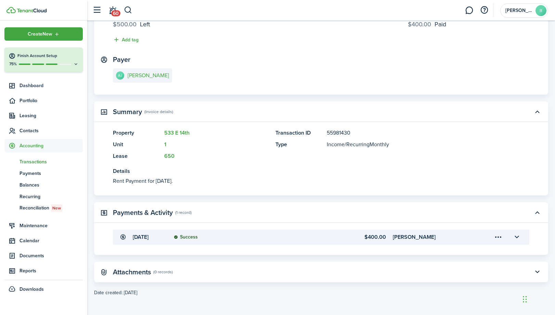
click at [499, 238] on menu-trigger-card "Open menu" at bounding box center [498, 238] width 12 height 12
click at [453, 281] on button "Delete" at bounding box center [474, 277] width 60 height 12
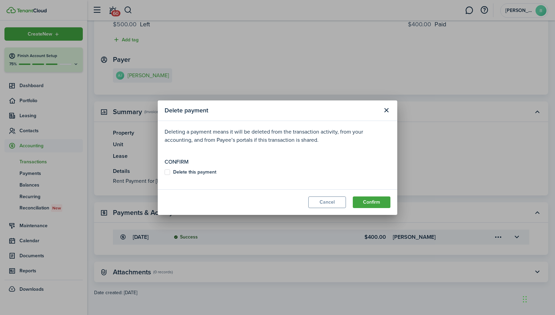
click at [167, 173] on label "Delete this payment" at bounding box center [191, 172] width 52 height 5
click at [165, 172] on input "Delete this payment" at bounding box center [164, 172] width 0 height 0
checkbox input "true"
click at [367, 199] on button "Confirm" at bounding box center [372, 203] width 38 height 12
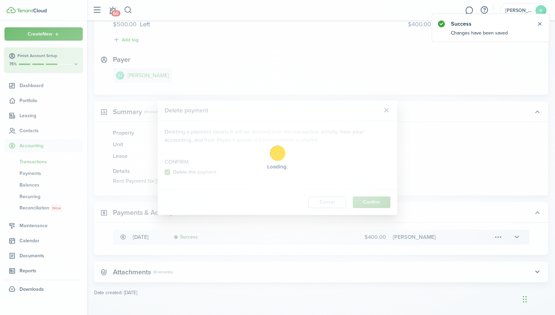
scroll to position [0, 0]
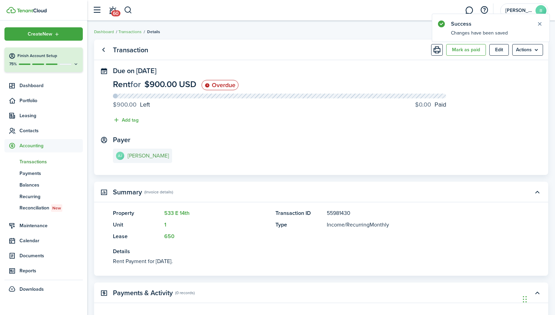
click at [163, 157] on e-details-info-title "[PERSON_NAME]" at bounding box center [148, 156] width 41 height 6
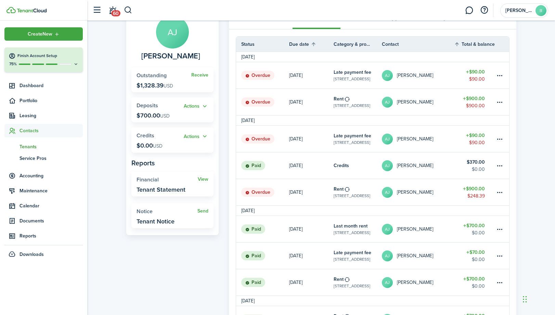
scroll to position [54, 0]
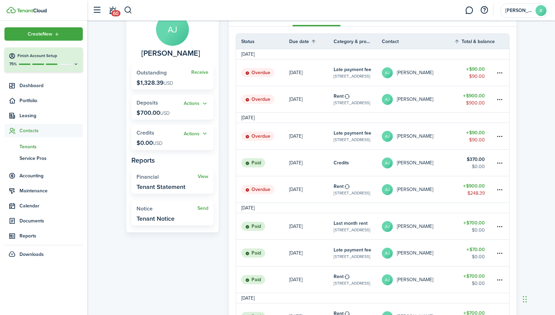
click at [477, 187] on table-amount-title "$900.00" at bounding box center [474, 186] width 22 height 7
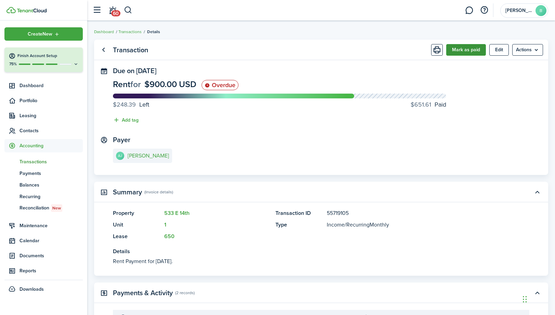
click at [470, 49] on button "Mark as paid" at bounding box center [466, 50] width 40 height 12
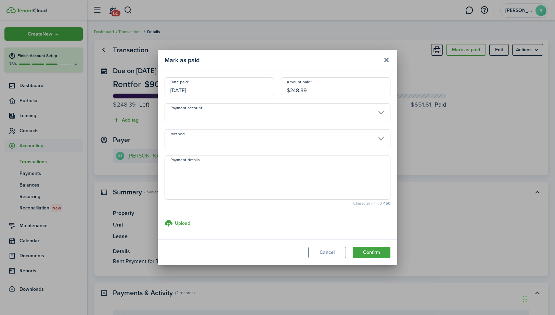
click at [308, 91] on input "$248.39" at bounding box center [335, 86] width 109 height 19
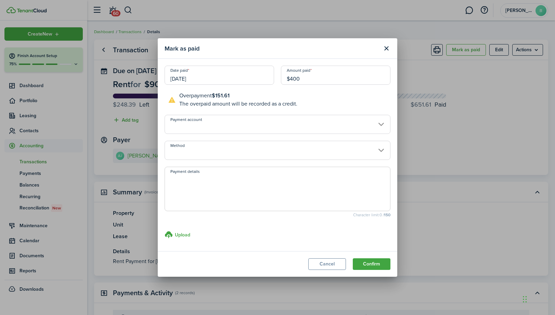
click at [266, 75] on input "[DATE]" at bounding box center [219, 75] width 109 height 19
type input "$400.00"
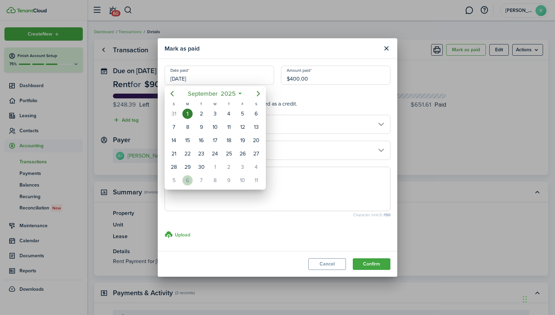
click at [188, 182] on div "6" at bounding box center [187, 181] width 10 height 10
type input "[DATE]"
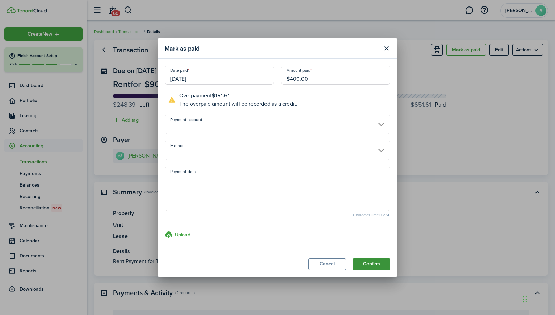
click at [364, 267] on button "Confirm" at bounding box center [372, 265] width 38 height 12
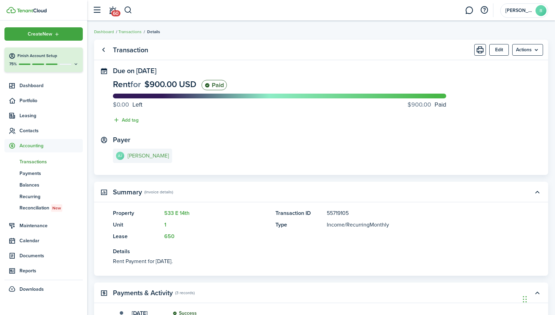
click at [164, 155] on e-details-info-title "[PERSON_NAME]" at bounding box center [148, 156] width 41 height 6
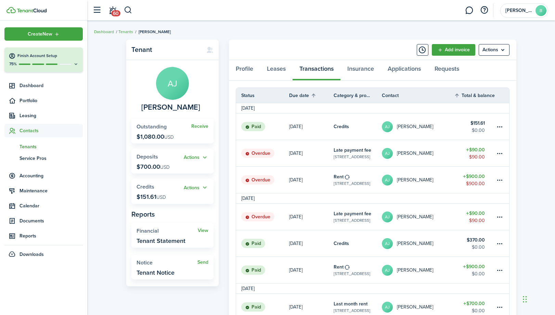
click at [476, 213] on table-amount-title "$90.00" at bounding box center [475, 213] width 19 height 7
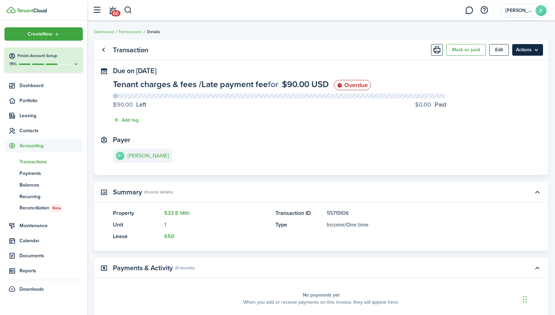
click at [524, 51] on menu-btn "Actions" at bounding box center [527, 50] width 31 height 12
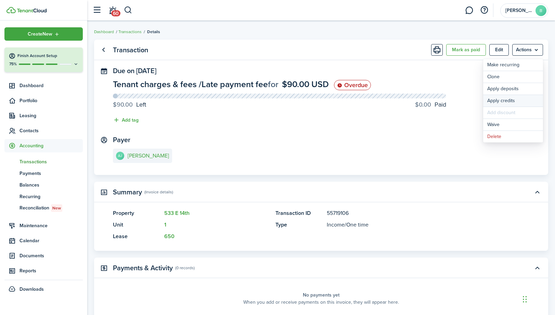
click at [506, 100] on button "Apply credits" at bounding box center [513, 101] width 60 height 12
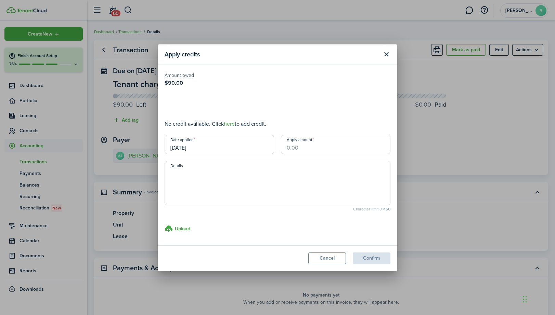
type input "$90.00"
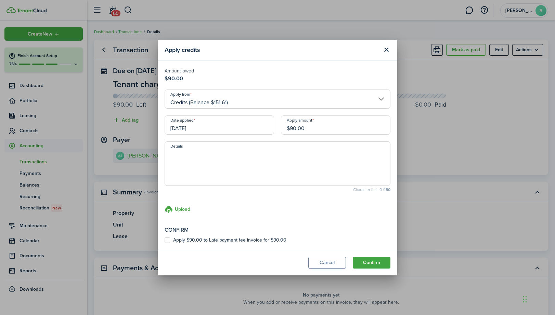
click at [254, 123] on input "[DATE]" at bounding box center [219, 125] width 109 height 19
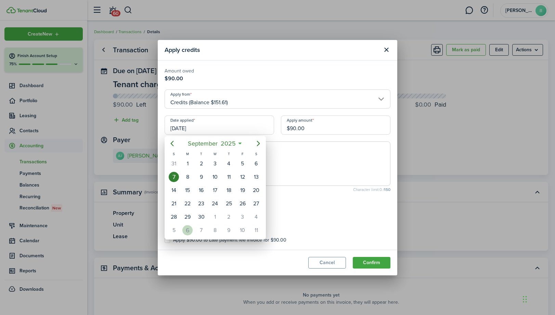
click at [190, 230] on div "6" at bounding box center [187, 230] width 10 height 10
type input "[DATE]"
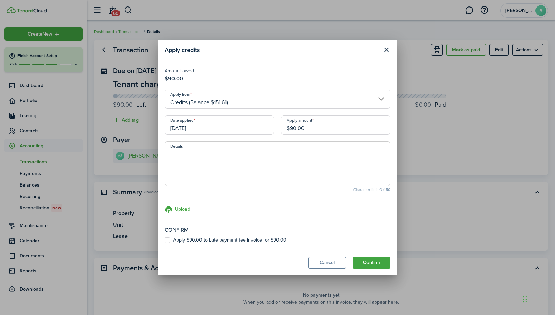
click at [271, 242] on label "Apply $90.00 to Late payment fee invoice for $90.00" at bounding box center [226, 240] width 122 height 5
click at [165, 241] on input "Apply $90.00 to Late payment fee invoice for $90.00" at bounding box center [164, 240] width 0 height 0
checkbox input "true"
click at [379, 263] on button "Confirm" at bounding box center [372, 263] width 38 height 12
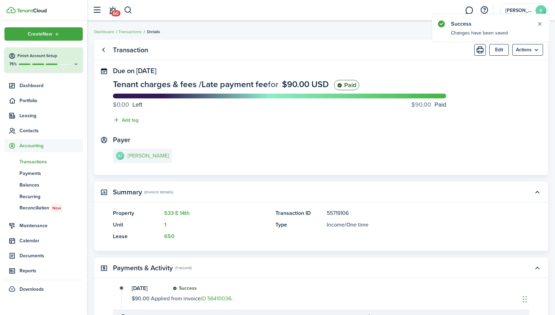
click at [155, 152] on link "AJ [PERSON_NAME]" at bounding box center [142, 156] width 59 height 14
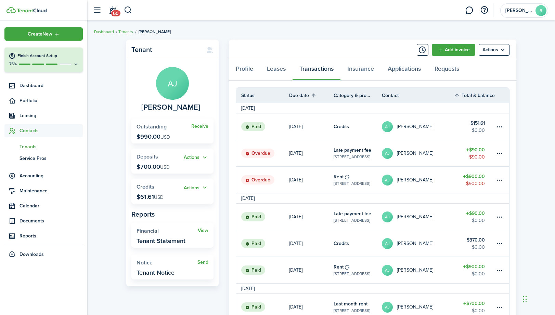
click at [476, 179] on table-amount-title "$900.00" at bounding box center [474, 176] width 22 height 7
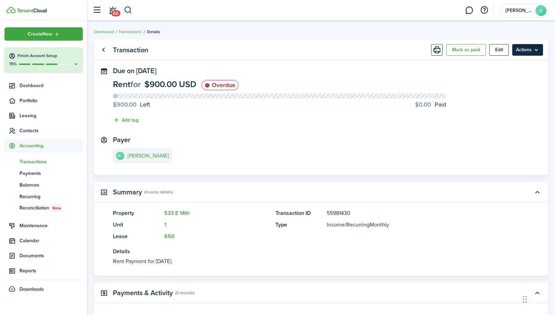
click at [527, 54] on menu-btn "Actions" at bounding box center [527, 50] width 31 height 12
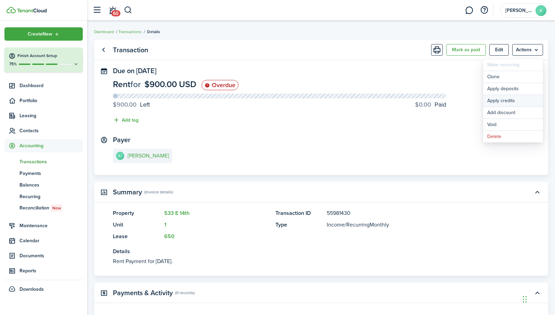
click at [504, 103] on button "Apply credits" at bounding box center [513, 101] width 60 height 12
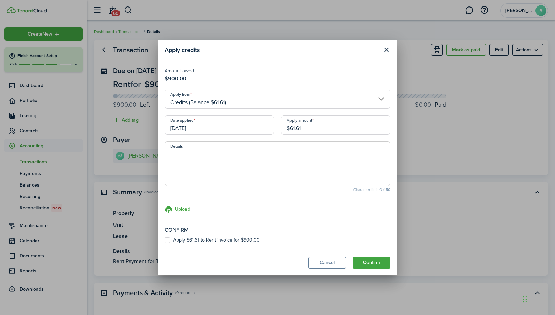
click at [268, 127] on input "[DATE]" at bounding box center [219, 125] width 109 height 19
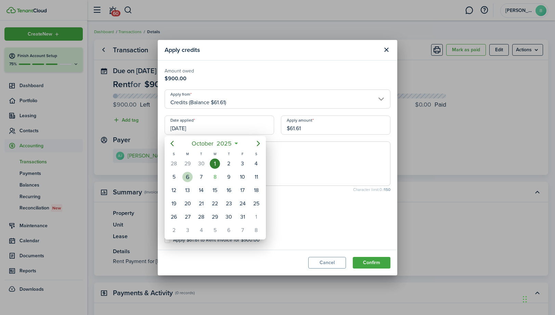
click at [192, 177] on div "6" at bounding box center [187, 177] width 10 height 10
type input "[DATE]"
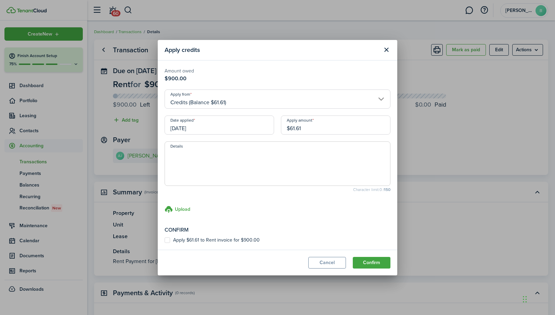
click at [208, 239] on label "Apply $61.61 to Rent invoice for $900.00" at bounding box center [212, 240] width 95 height 5
click at [165, 240] on input "Apply $61.61 to Rent invoice for $900.00" at bounding box center [164, 240] width 0 height 0
checkbox input "true"
click at [363, 262] on button "Confirm" at bounding box center [372, 263] width 38 height 12
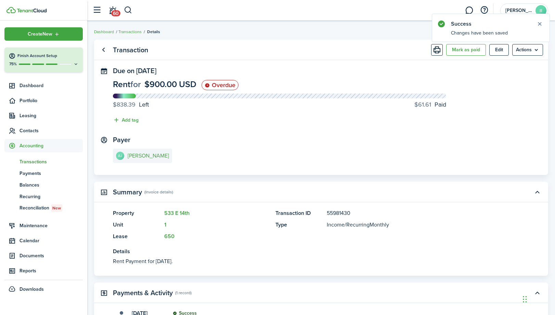
click at [160, 156] on e-details-info-title "[PERSON_NAME]" at bounding box center [148, 156] width 41 height 6
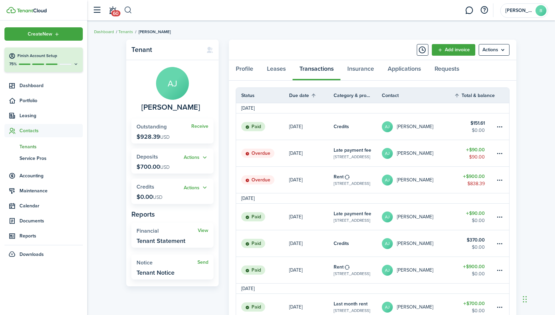
click at [128, 12] on button "button" at bounding box center [128, 10] width 9 height 12
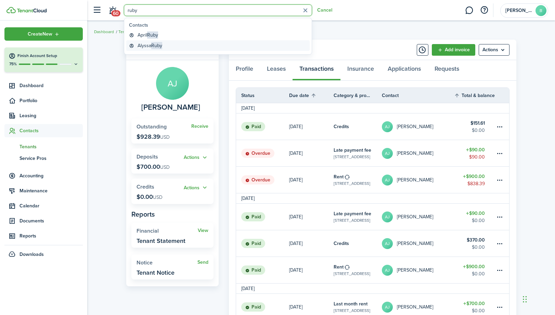
type input "ruby"
click at [144, 48] on global-search-item-title "[PERSON_NAME]" at bounding box center [150, 45] width 25 height 7
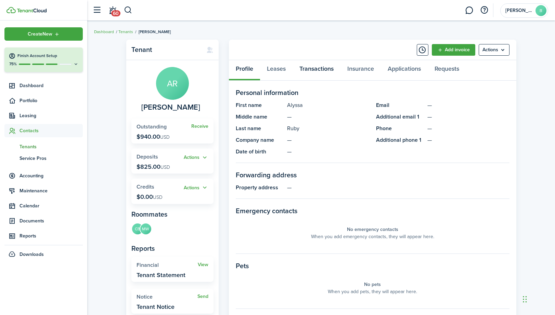
click at [314, 70] on link "Transactions" at bounding box center [317, 70] width 48 height 21
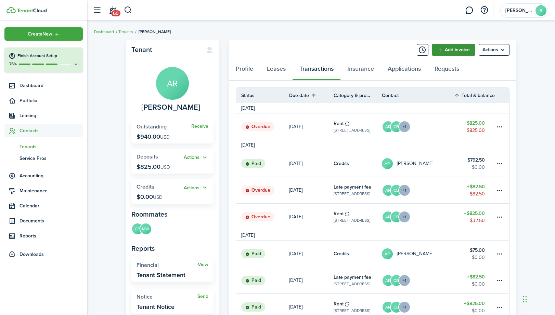
click at [463, 48] on link "Add invoice" at bounding box center [453, 50] width 43 height 12
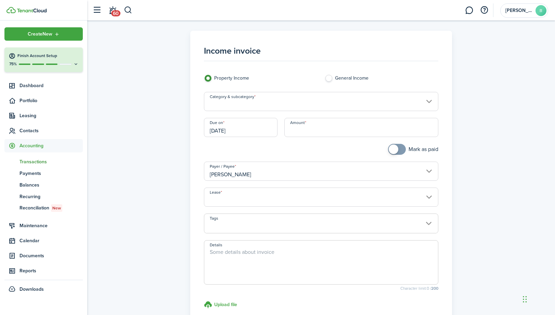
click at [330, 126] on input "Amount" at bounding box center [361, 127] width 154 height 19
click at [302, 103] on input "Category & subcategory" at bounding box center [321, 101] width 235 height 19
type input "$82.50"
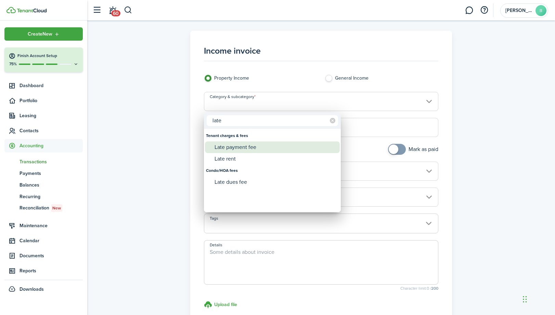
type input "late"
click at [270, 145] on div "Late payment fee" at bounding box center [275, 148] width 121 height 12
type input "Tenant charges & fees / Late payment fee"
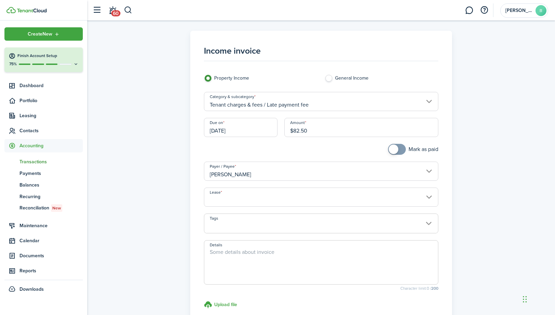
click at [260, 198] on input "Lease" at bounding box center [321, 197] width 235 height 19
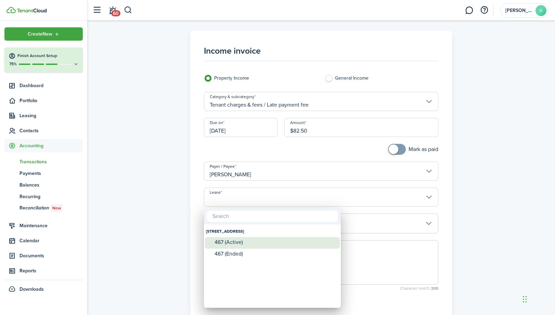
click at [242, 241] on div "467 (Active)" at bounding box center [275, 242] width 121 height 6
type input "[STREET_ADDRESS]. Lease #467 (Active)"
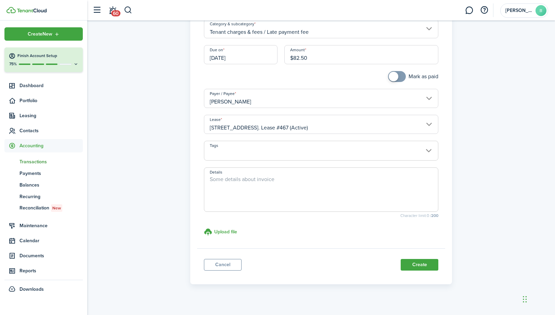
scroll to position [76, 0]
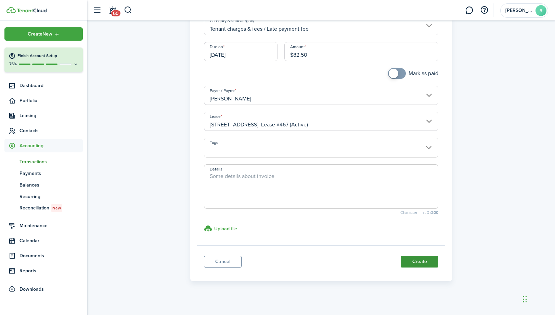
click at [414, 261] on button "Create" at bounding box center [420, 262] width 38 height 12
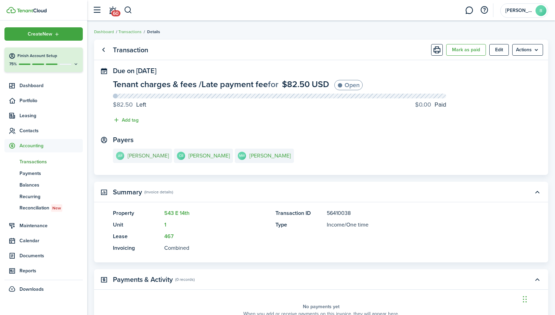
click at [146, 156] on e-details-info-title "[PERSON_NAME]" at bounding box center [148, 156] width 41 height 6
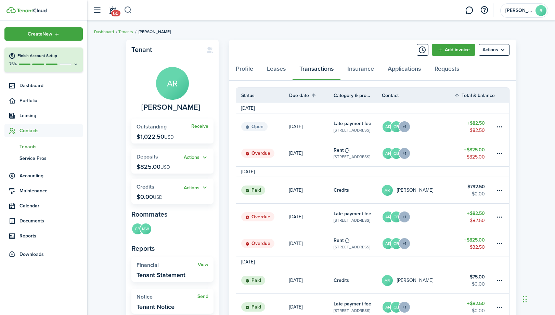
click at [129, 12] on button "button" at bounding box center [128, 10] width 9 height 12
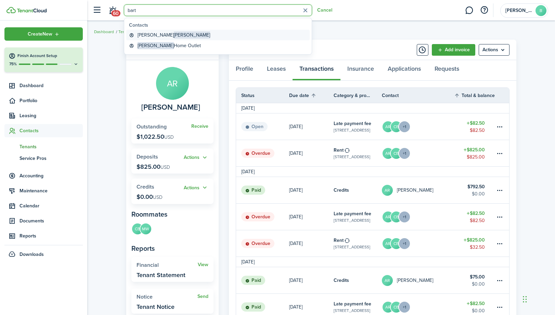
type input "bart"
click at [167, 35] on link "[PERSON_NAME]" at bounding box center [217, 35] width 183 height 11
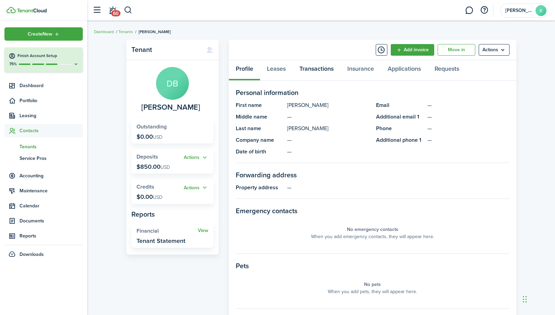
click at [316, 68] on link "Transactions" at bounding box center [317, 70] width 48 height 21
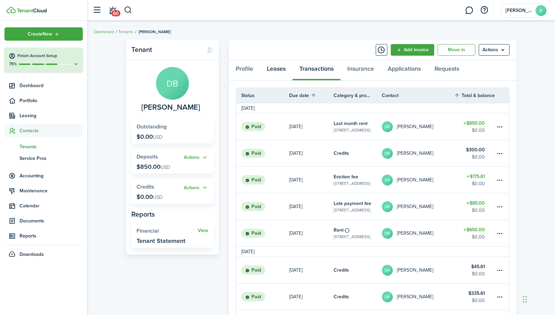
click at [281, 69] on link "Leases" at bounding box center [276, 70] width 33 height 21
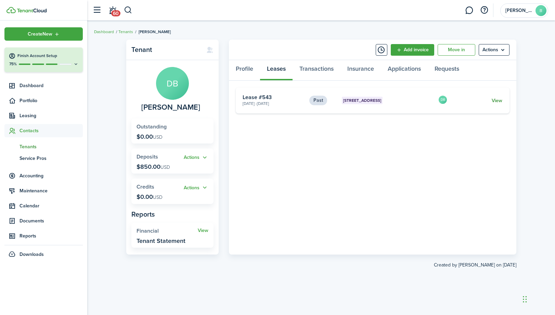
click at [501, 102] on link "View" at bounding box center [497, 100] width 11 height 7
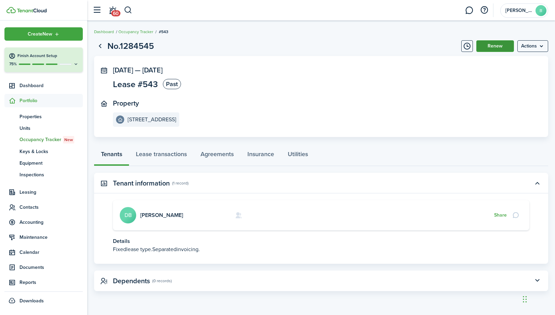
click at [495, 45] on button "Renew" at bounding box center [495, 46] width 38 height 12
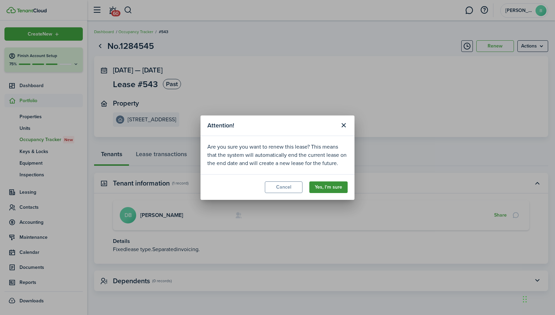
click at [333, 187] on button "Yes, I'm sure" at bounding box center [328, 188] width 38 height 12
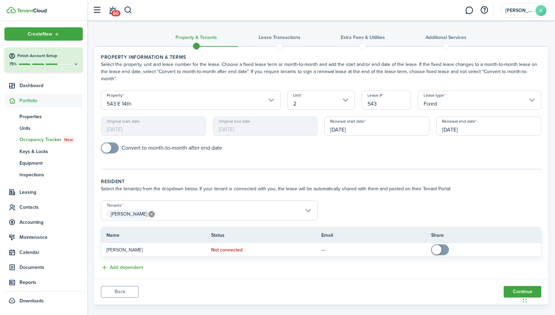
click at [506, 117] on input "[DATE]" at bounding box center [488, 126] width 105 height 19
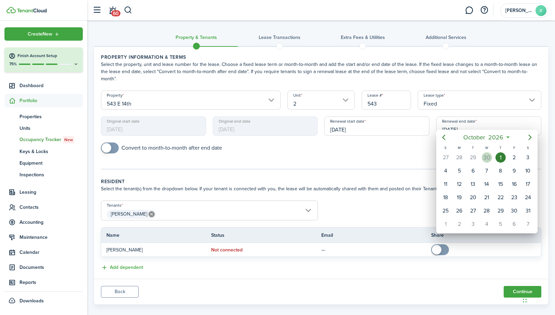
click at [489, 155] on div "30" at bounding box center [487, 158] width 10 height 10
type input "[DATE]"
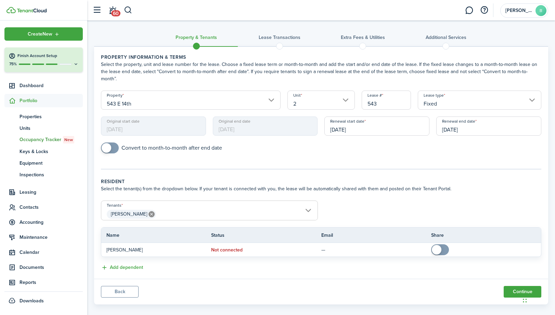
scroll to position [1, 0]
click at [516, 285] on button "Continue" at bounding box center [523, 291] width 38 height 12
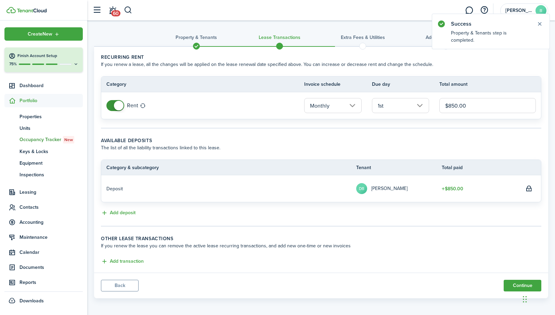
scroll to position [2, 0]
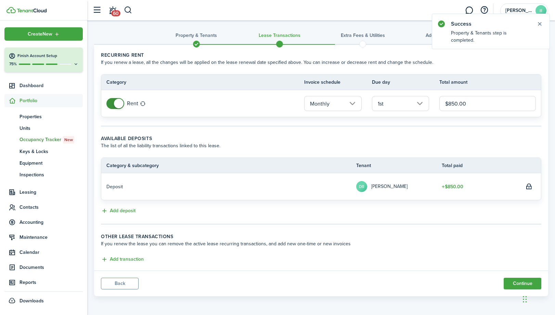
click at [519, 291] on panel-main-footer "Back Continue" at bounding box center [321, 284] width 454 height 26
click at [519, 286] on button "Continue" at bounding box center [523, 284] width 38 height 12
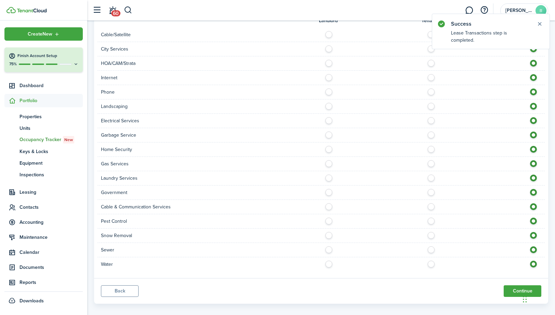
scroll to position [224, 0]
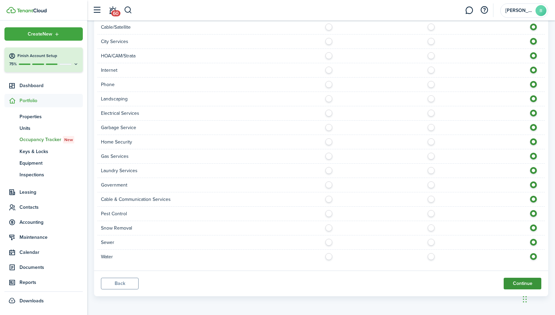
click at [522, 282] on button "Continue" at bounding box center [523, 284] width 38 height 12
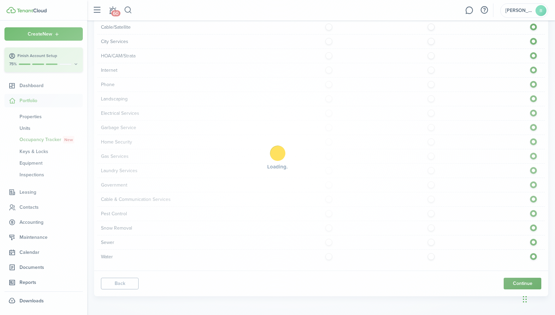
scroll to position [0, 0]
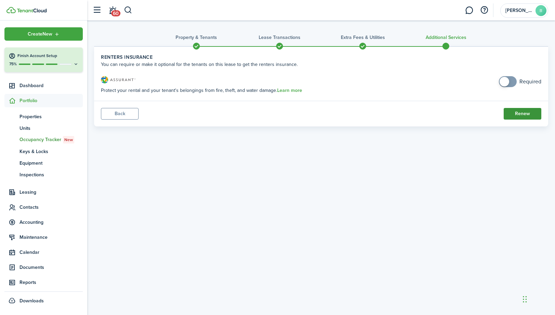
click at [527, 113] on button "Renew" at bounding box center [523, 114] width 38 height 12
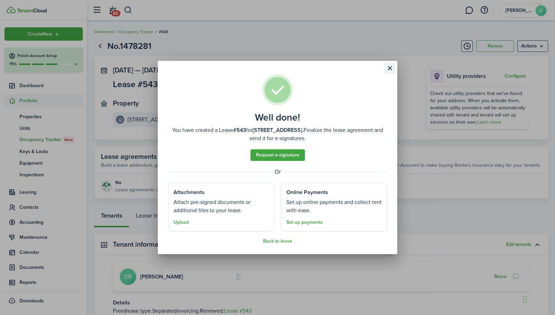
click at [392, 72] on button "Close modal" at bounding box center [390, 69] width 12 height 12
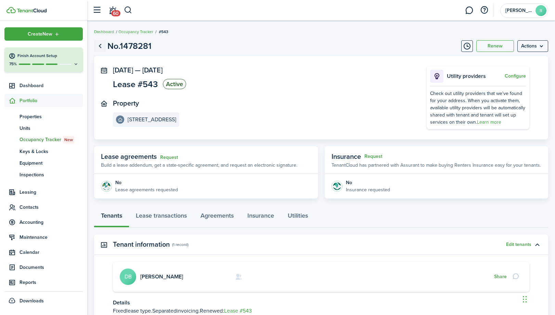
click at [101, 46] on link "Go back" at bounding box center [100, 46] width 12 height 12
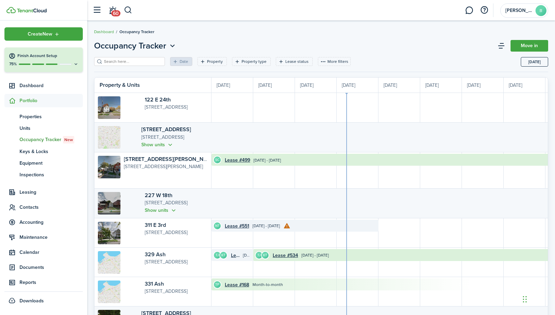
scroll to position [0, 125]
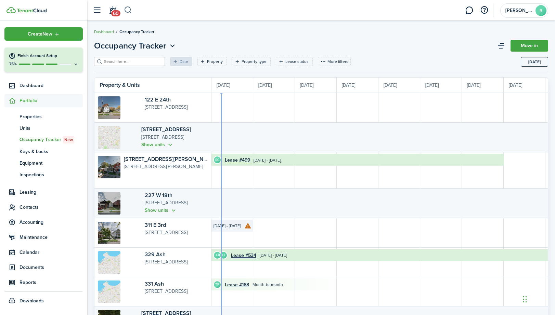
click at [129, 12] on button "button" at bounding box center [128, 10] width 9 height 12
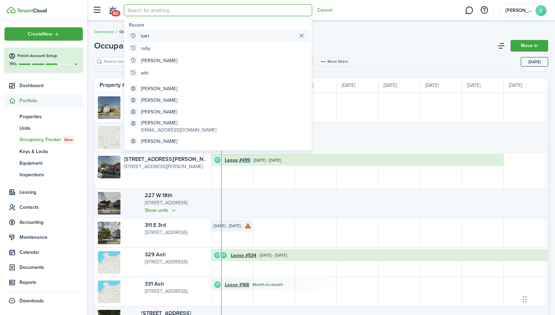
click at [142, 35] on global-search-item-title "bart" at bounding box center [145, 36] width 8 height 7
type input "bart"
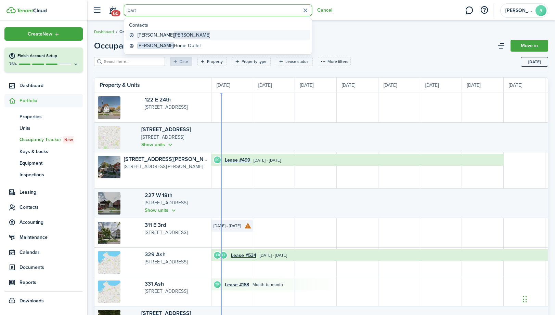
click at [148, 36] on global-search-item-title "[PERSON_NAME]" at bounding box center [174, 34] width 73 height 7
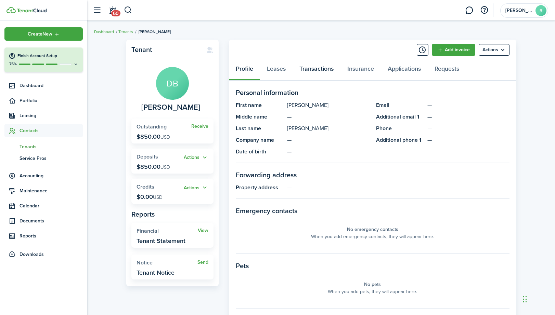
click at [313, 69] on link "Transactions" at bounding box center [317, 70] width 48 height 21
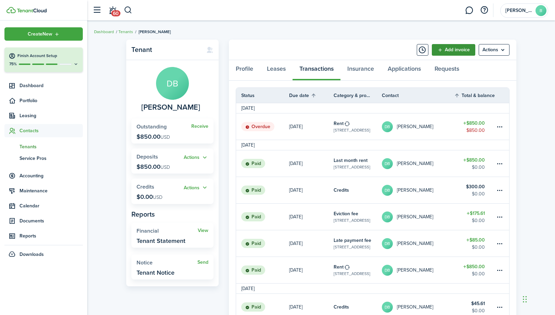
click at [457, 52] on link "Add invoice" at bounding box center [453, 50] width 43 height 12
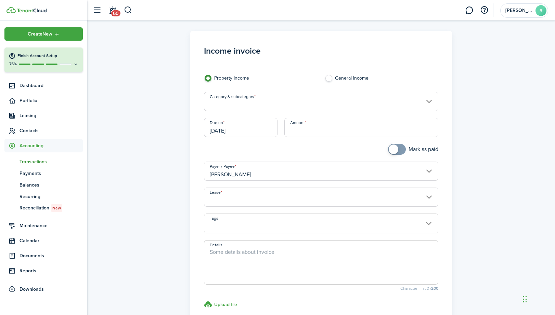
click at [340, 135] on input "Amount" at bounding box center [361, 127] width 154 height 19
click at [334, 106] on input "Category & subcategory" at bounding box center [321, 101] width 235 height 19
type input "$85.00"
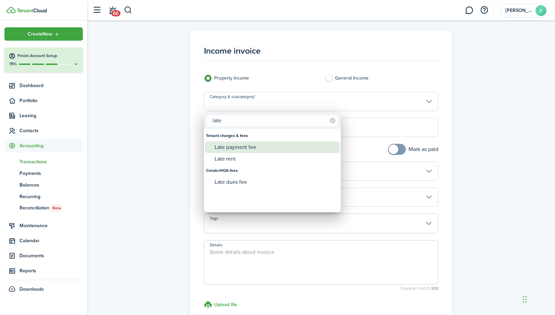
type input "late"
click at [284, 150] on div "Late payment fee" at bounding box center [275, 148] width 121 height 12
type input "Tenant charges & fees / Late payment fee"
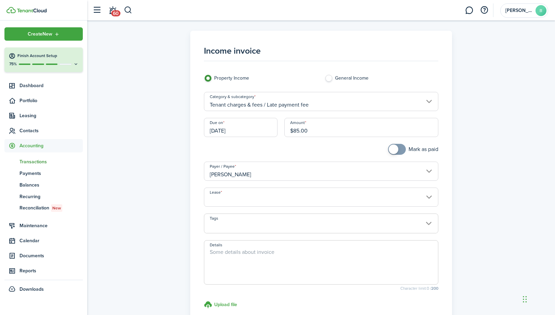
click at [261, 131] on input "[DATE]" at bounding box center [241, 127] width 74 height 19
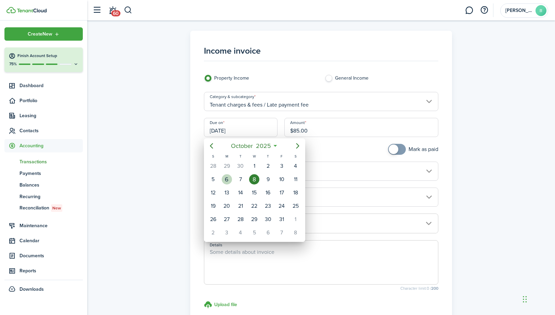
click at [232, 178] on div "6" at bounding box center [227, 179] width 14 height 13
type input "[DATE]"
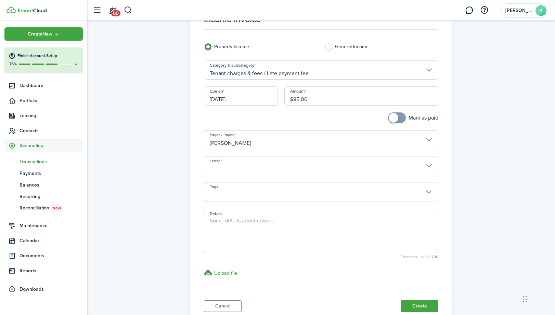
scroll to position [33, 0]
click at [294, 167] on input "Lease" at bounding box center [321, 164] width 235 height 19
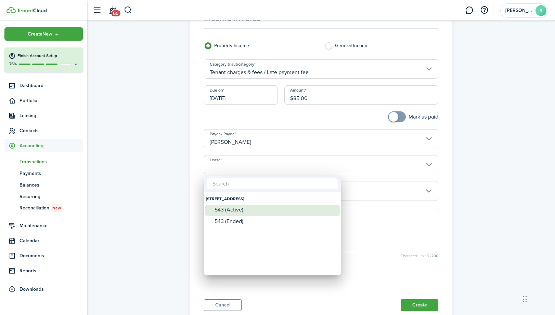
click at [247, 210] on div "543 (Active)" at bounding box center [275, 210] width 121 height 6
type input "[STREET_ADDRESS]. Lease #543 (Active)"
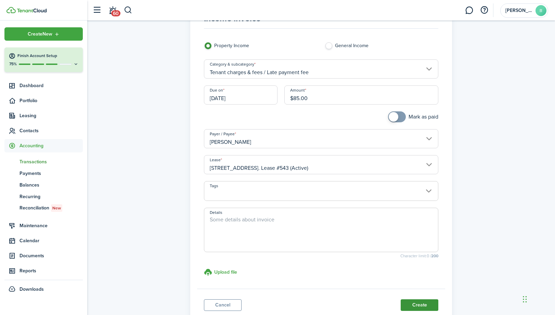
click at [418, 305] on button "Create" at bounding box center [420, 306] width 38 height 12
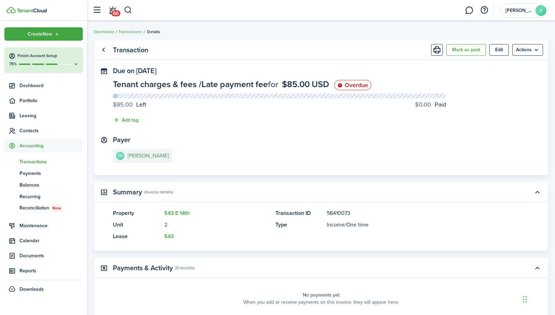
click at [143, 155] on e-details-info-title "[PERSON_NAME]" at bounding box center [148, 156] width 41 height 6
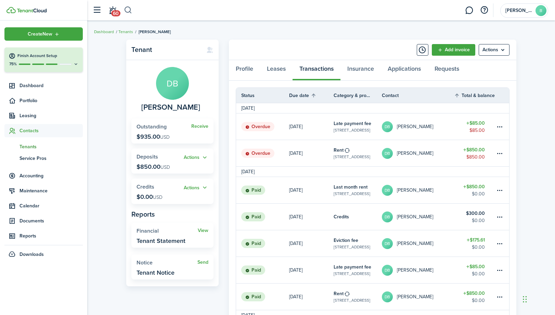
click at [128, 10] on button "button" at bounding box center [128, 10] width 9 height 12
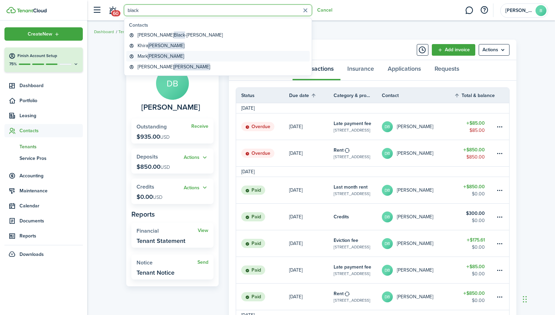
type input "black"
click at [143, 56] on global-search-item-title "[PERSON_NAME]" at bounding box center [161, 56] width 47 height 7
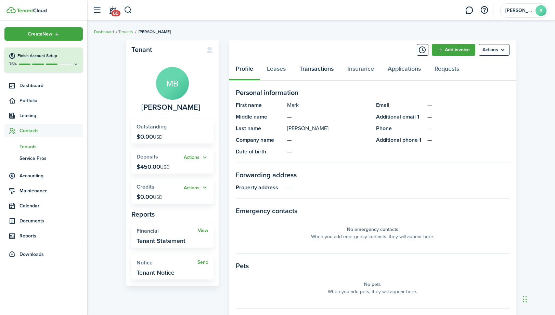
click at [317, 68] on link "Transactions" at bounding box center [317, 70] width 48 height 21
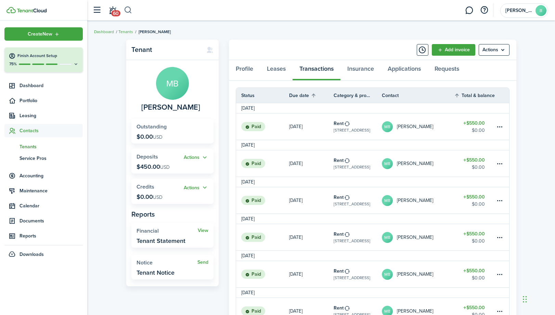
click at [129, 10] on button "button" at bounding box center [128, 10] width 9 height 12
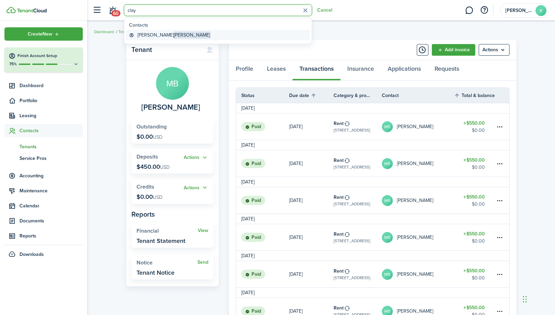
type input "clay"
click at [146, 36] on global-search-item-title "[PERSON_NAME]" at bounding box center [174, 34] width 73 height 7
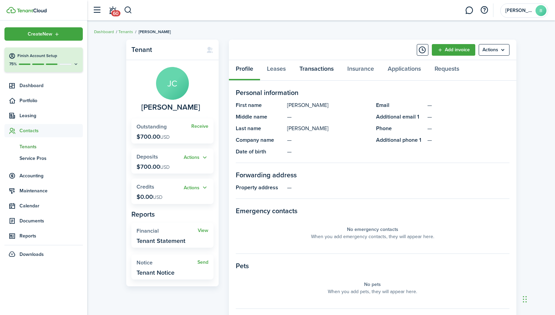
click at [328, 70] on link "Transactions" at bounding box center [317, 70] width 48 height 21
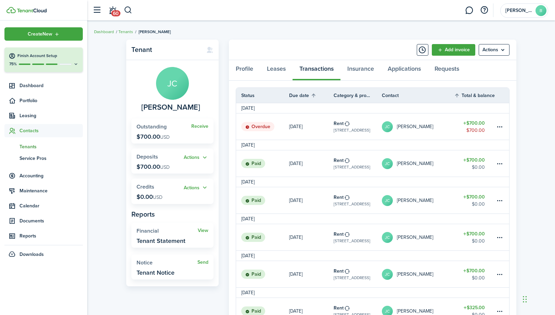
click at [478, 124] on table-amount-title "$700.00" at bounding box center [474, 123] width 22 height 7
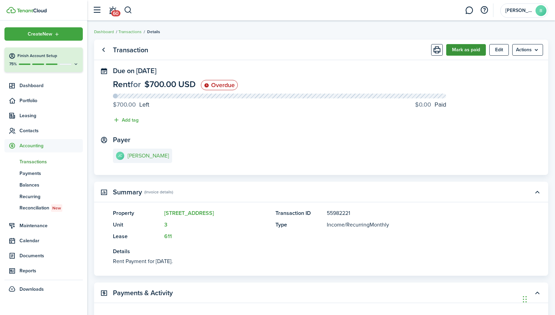
click at [458, 49] on button "Mark as paid" at bounding box center [466, 50] width 40 height 12
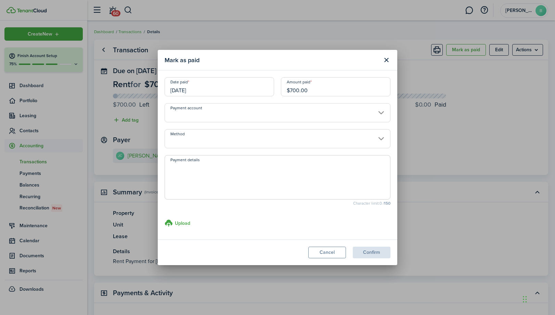
click at [235, 88] on input "[DATE]" at bounding box center [219, 86] width 109 height 19
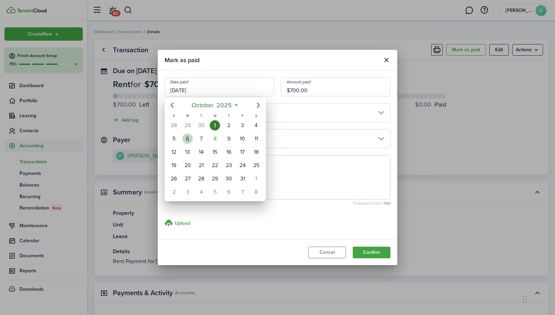
click at [190, 139] on div "6" at bounding box center [187, 139] width 10 height 10
type input "[DATE]"
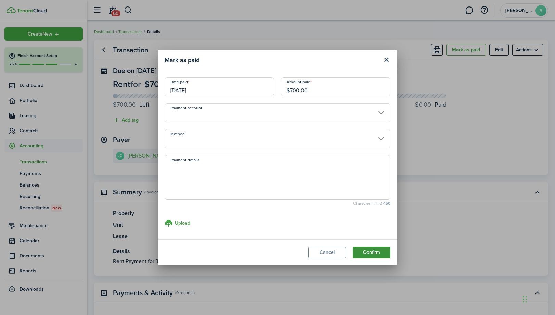
click at [365, 251] on button "Confirm" at bounding box center [372, 253] width 38 height 12
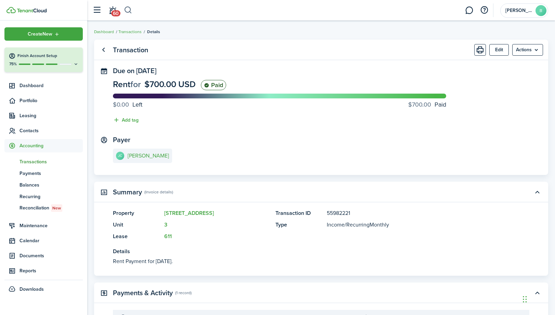
click at [132, 10] on button "button" at bounding box center [128, 10] width 9 height 12
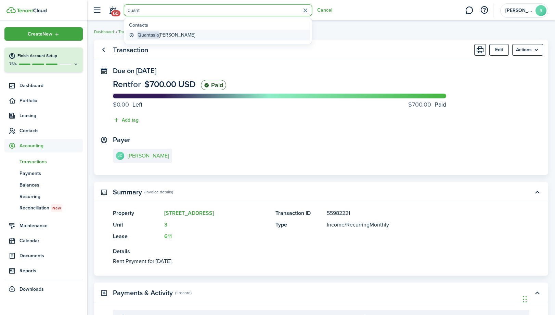
type input "quant"
click at [149, 37] on span "Quantasia" at bounding box center [148, 34] width 21 height 7
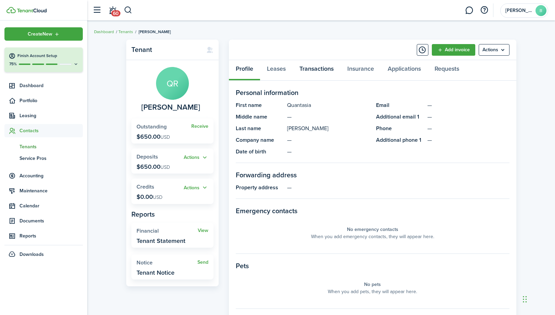
click at [317, 69] on link "Transactions" at bounding box center [317, 70] width 48 height 21
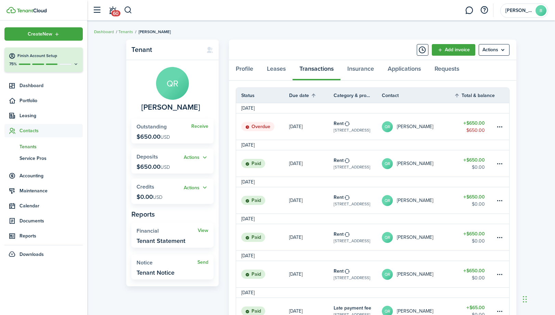
click at [482, 122] on table-amount-title "$650.00" at bounding box center [474, 123] width 22 height 7
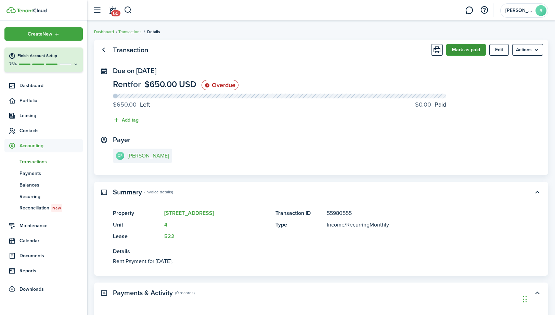
click at [463, 50] on button "Mark as paid" at bounding box center [466, 50] width 40 height 12
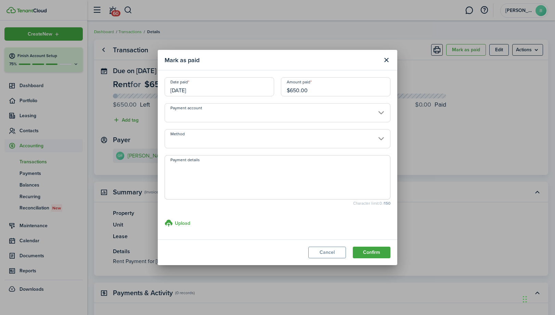
click at [297, 89] on input "$650.00" at bounding box center [335, 86] width 109 height 19
click at [245, 87] on input "[DATE]" at bounding box center [219, 86] width 109 height 19
type input "$400.00"
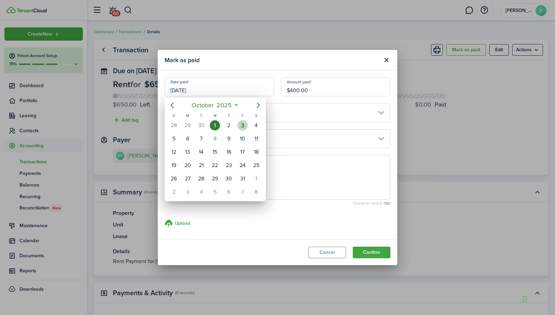
click at [238, 123] on div "3" at bounding box center [242, 125] width 10 height 10
type input "[DATE]"
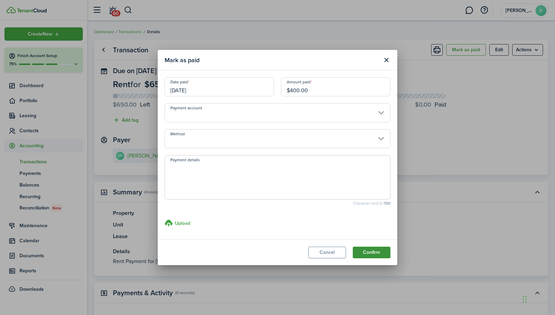
click at [373, 255] on button "Confirm" at bounding box center [372, 253] width 38 height 12
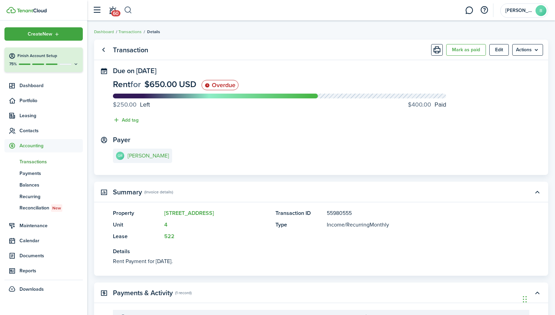
click at [131, 10] on button "button" at bounding box center [128, 10] width 9 height 12
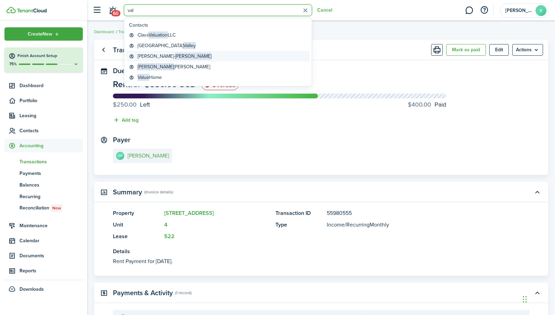
type input "val"
click at [155, 56] on global-search-item-title "[PERSON_NAME]" at bounding box center [175, 56] width 74 height 7
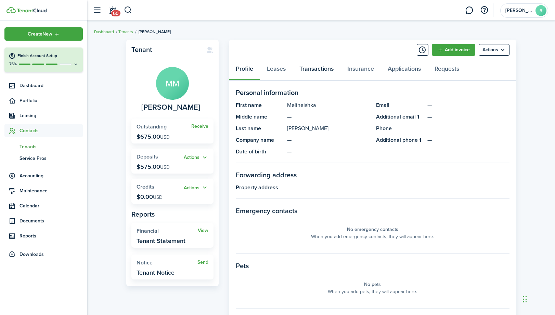
click at [314, 69] on link "Transactions" at bounding box center [317, 70] width 48 height 21
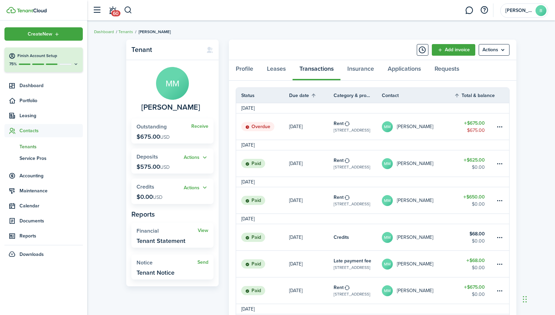
click at [473, 121] on table-amount-title "$675.00" at bounding box center [474, 123] width 21 height 7
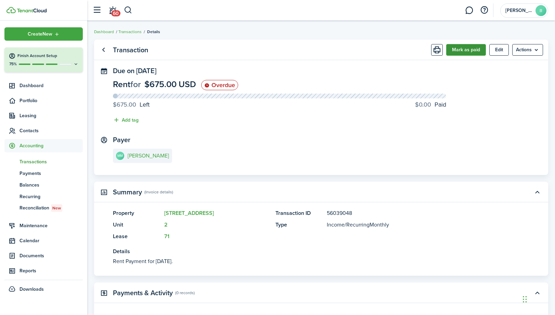
click at [460, 53] on button "Mark as paid" at bounding box center [466, 50] width 40 height 12
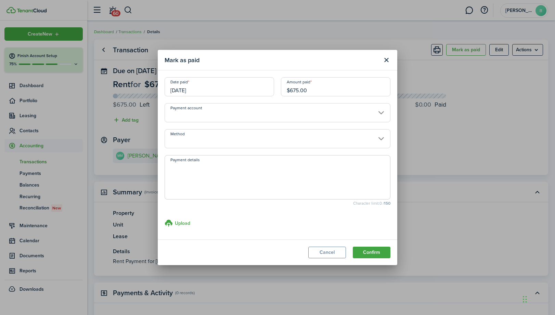
click at [217, 88] on input "[DATE]" at bounding box center [219, 86] width 109 height 19
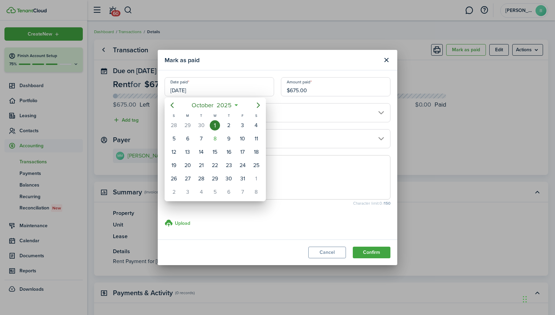
click at [155, 109] on div at bounding box center [277, 157] width 664 height 425
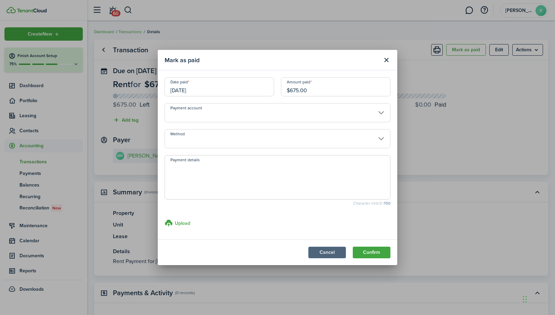
click at [323, 253] on button "Cancel" at bounding box center [327, 253] width 38 height 12
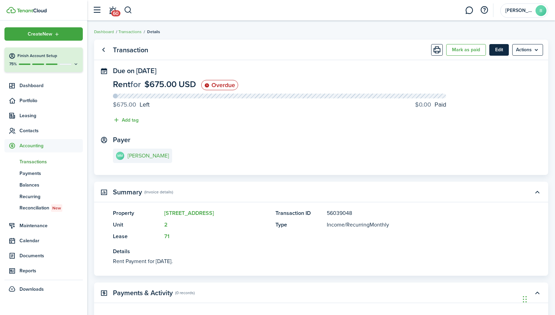
click at [502, 53] on button "Edit" at bounding box center [499, 50] width 20 height 12
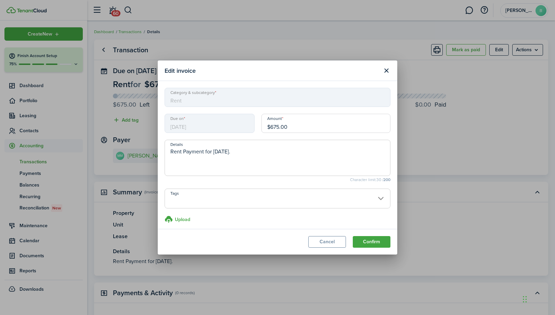
click at [278, 126] on input "$675.00" at bounding box center [325, 123] width 129 height 19
type input "$625.00"
click at [376, 243] on button "Confirm" at bounding box center [372, 242] width 38 height 12
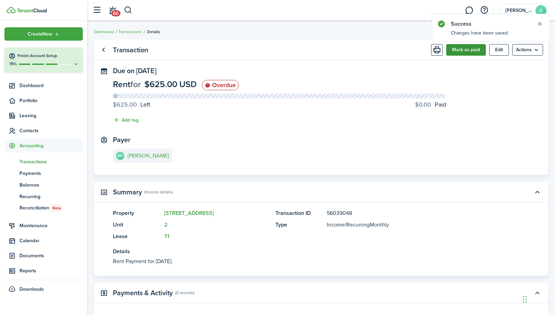
click at [465, 50] on button "Mark as paid" at bounding box center [466, 50] width 40 height 12
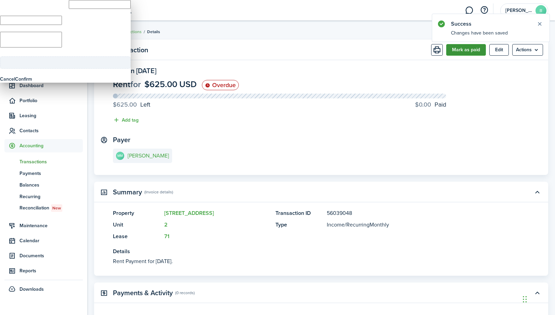
type input "$625.00"
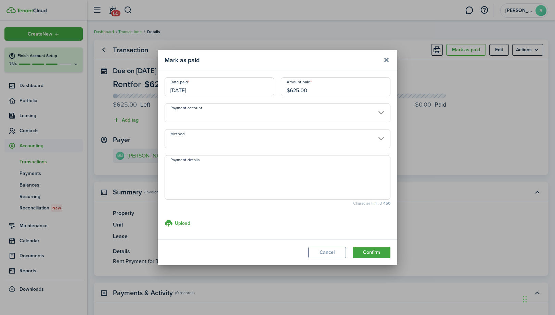
click at [262, 87] on input "[DATE]" at bounding box center [219, 86] width 109 height 19
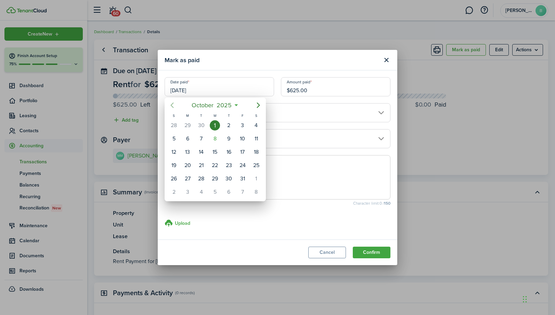
click at [172, 104] on icon "Previous page" at bounding box center [172, 105] width 3 height 5
click at [249, 166] on div "27" at bounding box center [256, 165] width 14 height 13
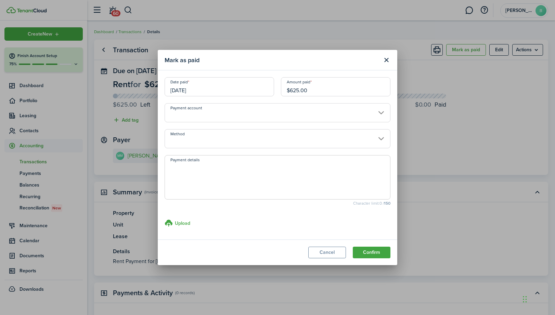
click at [211, 91] on input "[DATE]" at bounding box center [219, 86] width 109 height 19
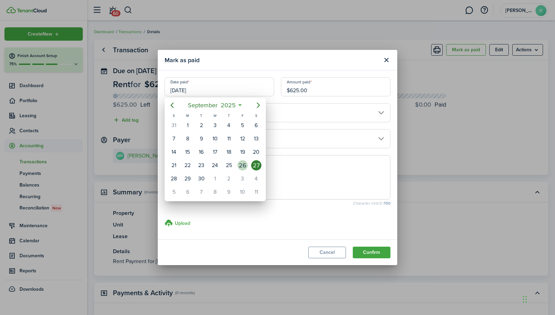
click at [239, 163] on div "26" at bounding box center [242, 165] width 10 height 10
type input "[DATE]"
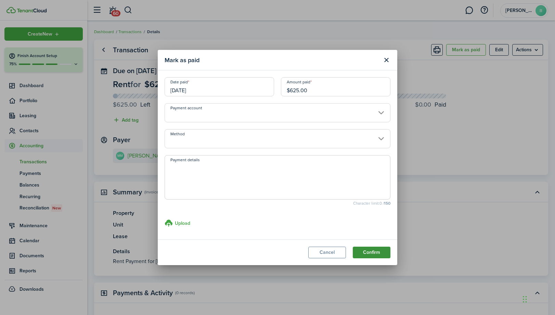
click at [366, 250] on button "Confirm" at bounding box center [372, 253] width 38 height 12
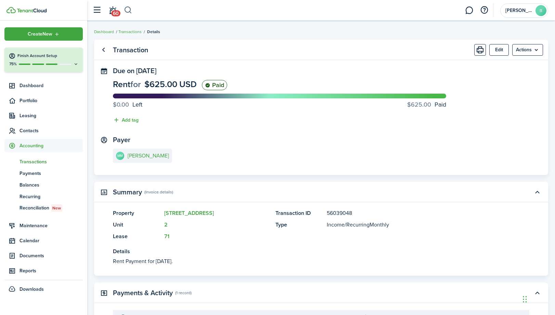
click at [128, 9] on button "button" at bounding box center [128, 10] width 9 height 12
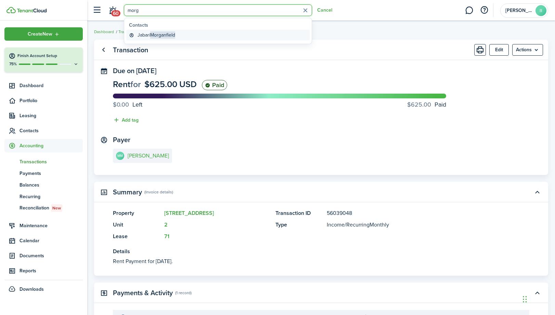
type input "morg"
click at [149, 34] on global-search-item-title "[PERSON_NAME]" at bounding box center [157, 34] width 38 height 7
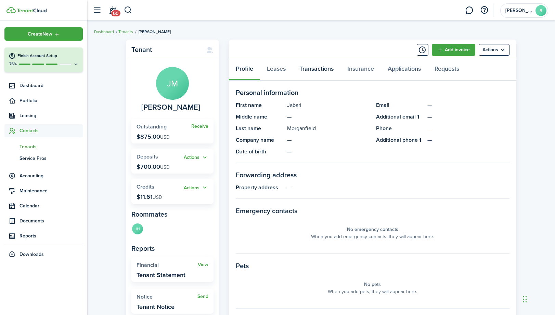
click at [316, 67] on link "Transactions" at bounding box center [317, 70] width 48 height 21
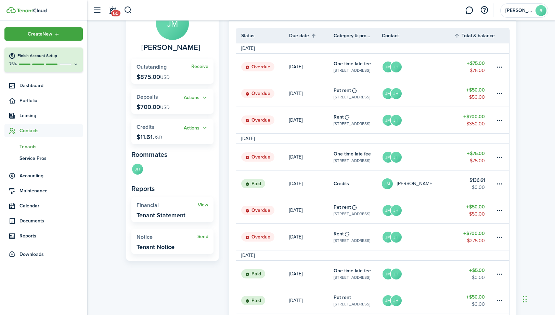
scroll to position [66, 0]
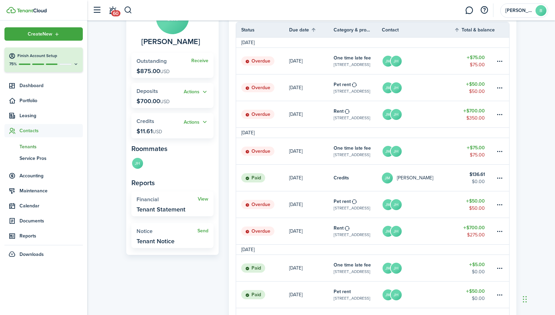
click at [472, 226] on table-amount-title "$700.00" at bounding box center [474, 227] width 22 height 7
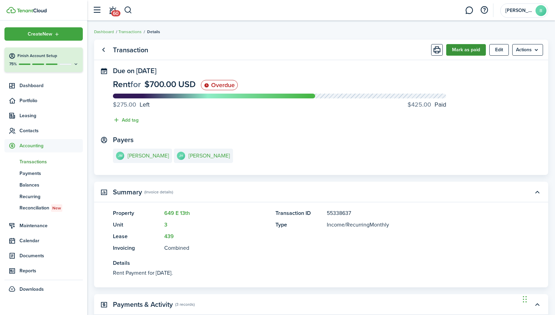
click at [469, 52] on button "Mark as paid" at bounding box center [466, 50] width 40 height 12
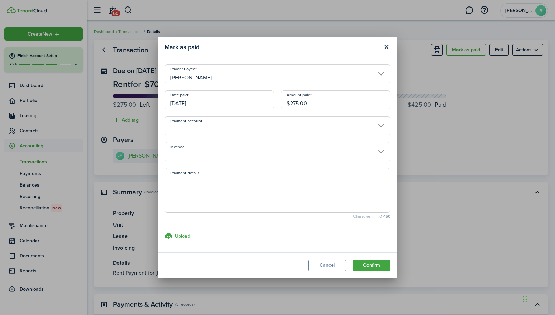
click at [298, 102] on input "$275.00" at bounding box center [335, 99] width 109 height 19
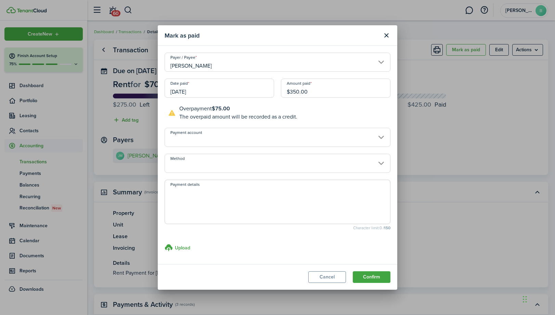
click at [251, 93] on input "[DATE]" at bounding box center [219, 88] width 109 height 19
type input "$350.00"
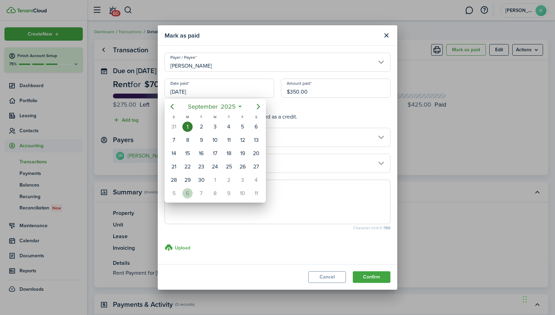
click at [189, 194] on div "6" at bounding box center [187, 194] width 10 height 10
type input "[DATE]"
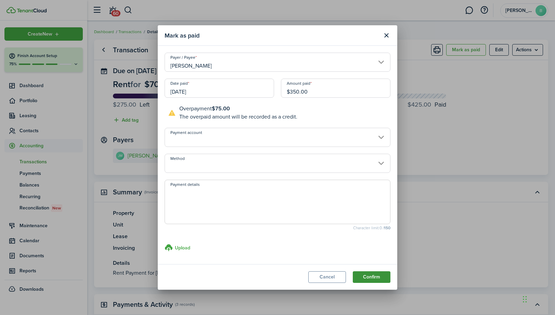
click at [372, 274] on button "Confirm" at bounding box center [372, 278] width 38 height 12
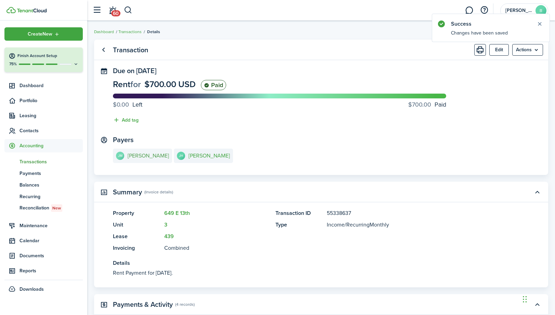
click at [169, 158] on e-details-info-title "[PERSON_NAME]" at bounding box center [148, 156] width 41 height 6
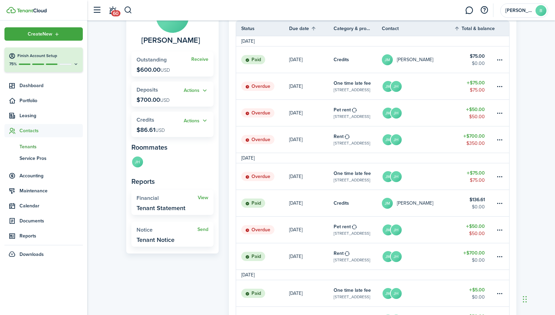
scroll to position [69, 0]
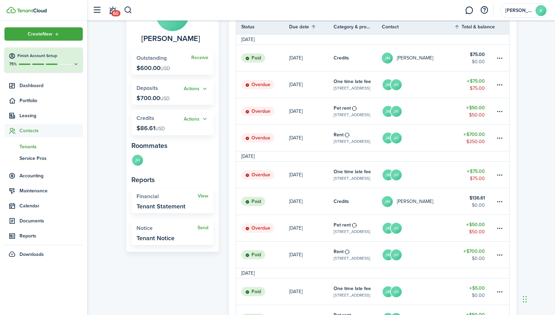
click at [474, 225] on table-amount-title "$50.00" at bounding box center [475, 224] width 19 height 7
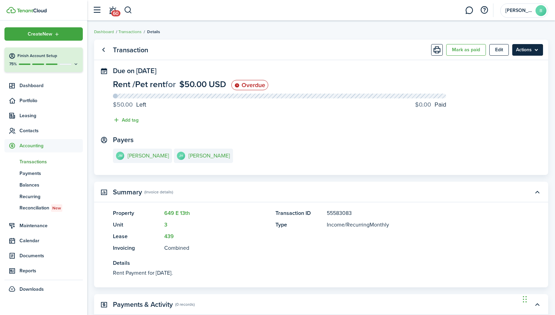
click at [535, 50] on menu-btn "Actions" at bounding box center [527, 50] width 31 height 12
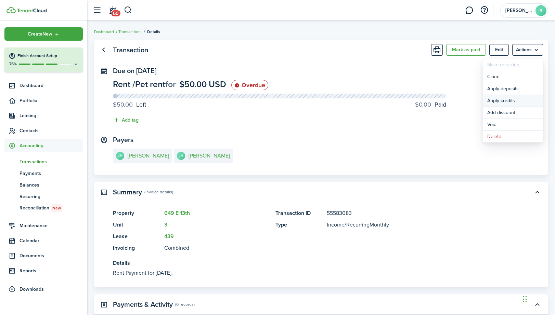
click at [506, 101] on button "Apply credits" at bounding box center [513, 101] width 60 height 12
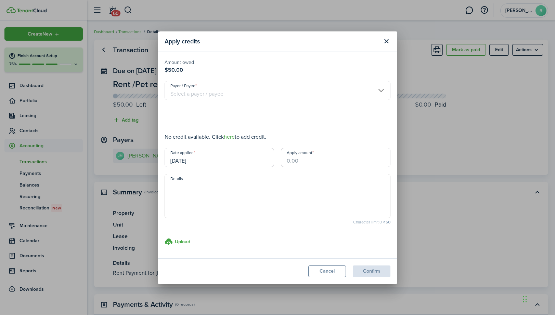
type input "$50.00"
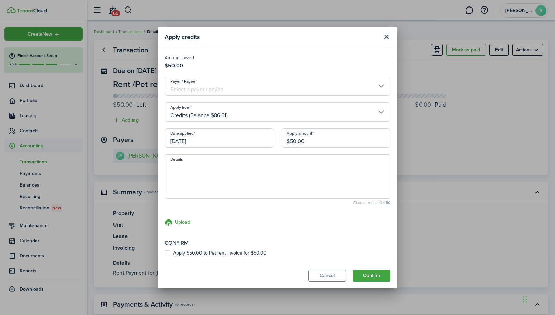
click at [262, 141] on input "[DATE]" at bounding box center [219, 138] width 109 height 19
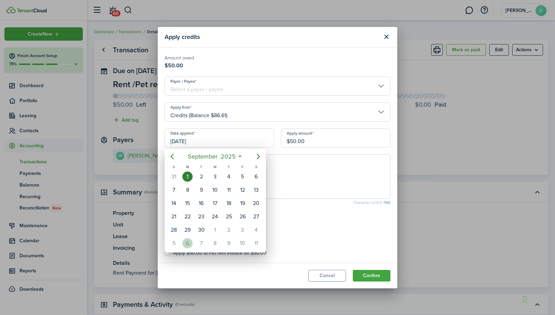
click at [188, 241] on div "6" at bounding box center [187, 243] width 10 height 10
type input "[DATE]"
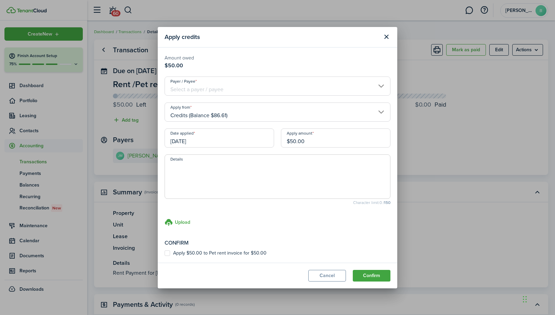
click at [203, 255] on label "Apply $50.00 to Pet rent invoice for $50.00" at bounding box center [216, 253] width 102 height 5
click at [165, 254] on input "Apply $50.00 to Pet rent invoice for $50.00" at bounding box center [164, 253] width 0 height 0
checkbox input "true"
click at [372, 277] on button "Confirm" at bounding box center [372, 276] width 38 height 12
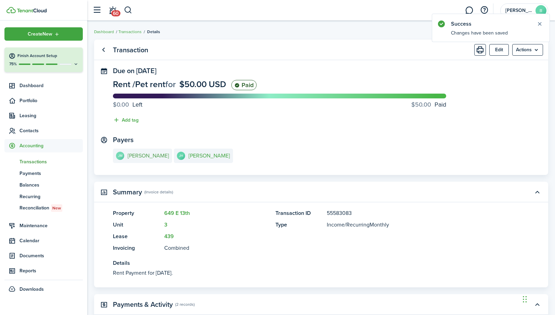
click at [154, 158] on e-details-info-title "[PERSON_NAME]" at bounding box center [148, 156] width 41 height 6
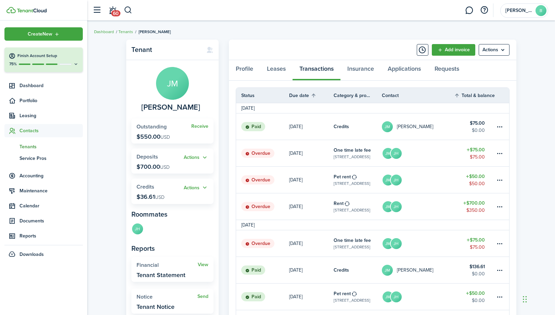
click at [479, 241] on table-amount-title "$75.00" at bounding box center [476, 240] width 18 height 7
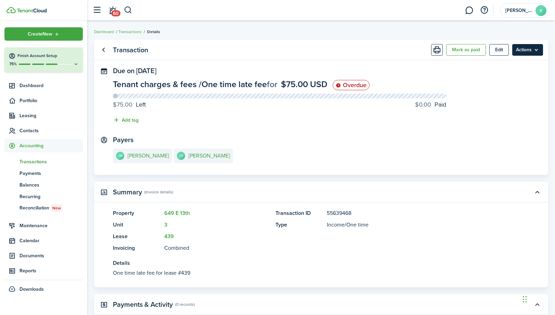
click at [527, 52] on menu-btn "Actions" at bounding box center [527, 50] width 31 height 12
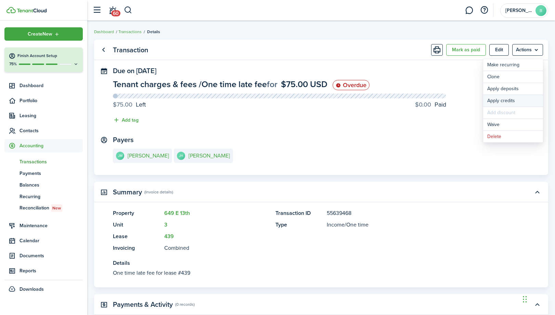
click at [511, 99] on button "Apply credits" at bounding box center [513, 101] width 60 height 12
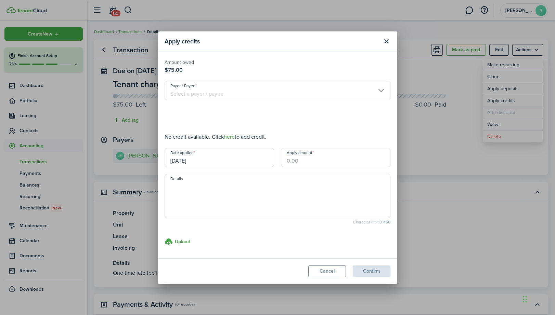
type input "$36.61"
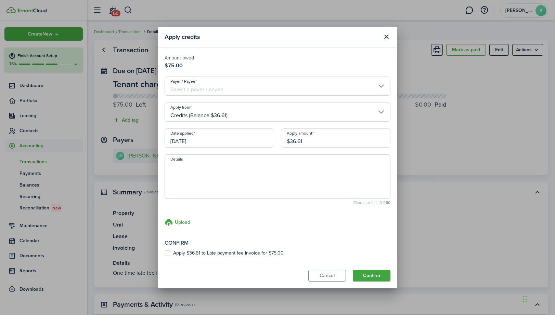
click at [237, 138] on input "[DATE]" at bounding box center [219, 138] width 109 height 19
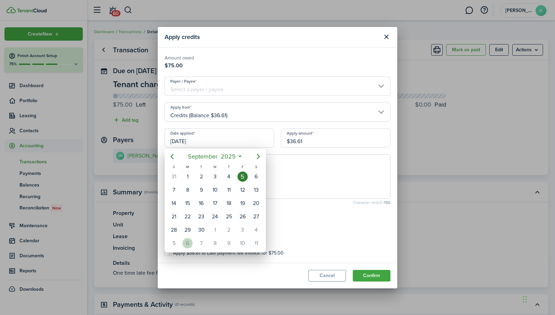
click at [190, 240] on div "6" at bounding box center [187, 243] width 10 height 10
type input "[DATE]"
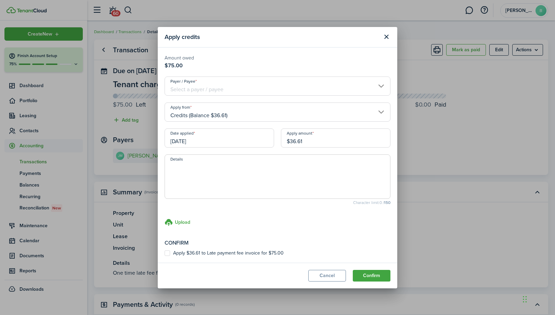
click at [198, 253] on label "Apply $36.61 to Late payment fee invoice for $75.00" at bounding box center [224, 253] width 119 height 5
click at [165, 253] on input "Apply $36.61 to Late payment fee invoice for $75.00" at bounding box center [164, 253] width 0 height 0
checkbox input "true"
click at [365, 274] on button "Confirm" at bounding box center [372, 276] width 38 height 12
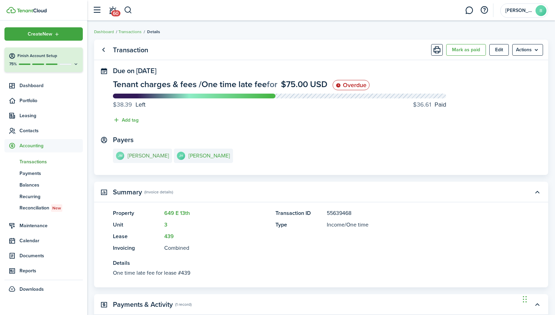
click at [162, 159] on e-details-info-title "[PERSON_NAME]" at bounding box center [148, 156] width 41 height 6
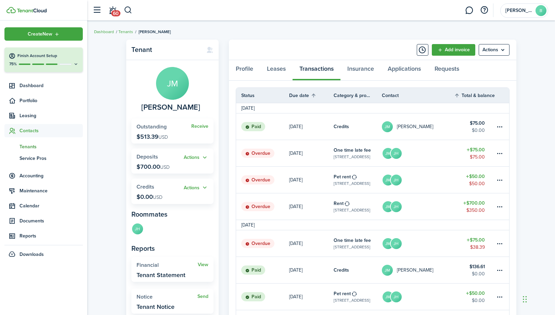
click at [474, 242] on table-amount-title "$75.00" at bounding box center [476, 240] width 18 height 7
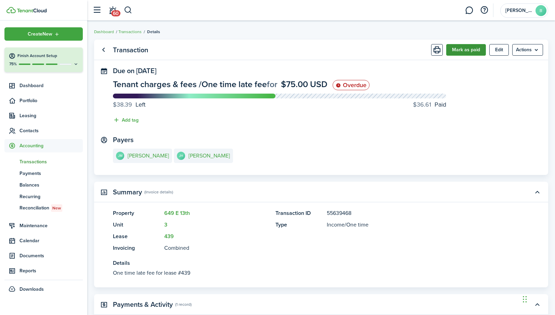
click at [462, 51] on button "Mark as paid" at bounding box center [466, 50] width 40 height 12
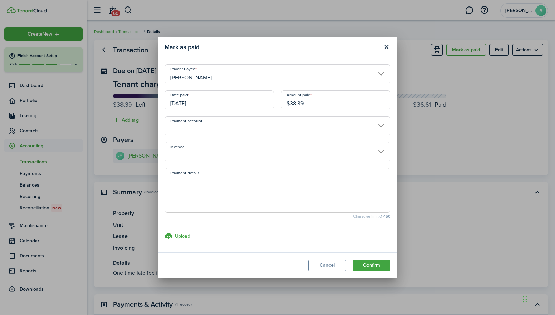
click at [327, 104] on input "$38.39" at bounding box center [335, 99] width 109 height 19
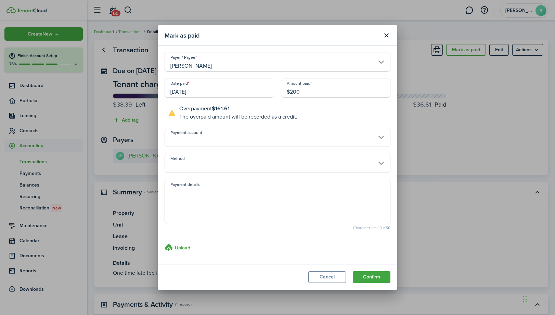
click at [263, 87] on input "[DATE]" at bounding box center [219, 88] width 109 height 19
type input "$200.00"
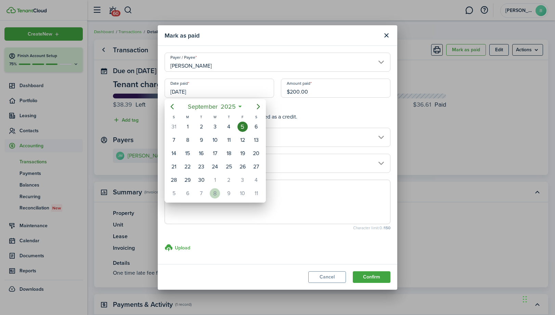
click at [217, 193] on div "8" at bounding box center [215, 194] width 10 height 10
type input "[DATE]"
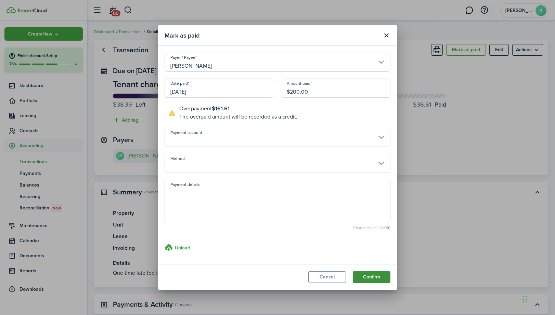
click at [368, 277] on button "Confirm" at bounding box center [372, 278] width 38 height 12
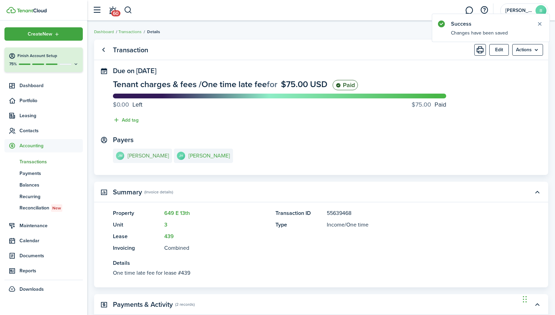
click at [161, 157] on e-details-info-title "[PERSON_NAME]" at bounding box center [148, 156] width 41 height 6
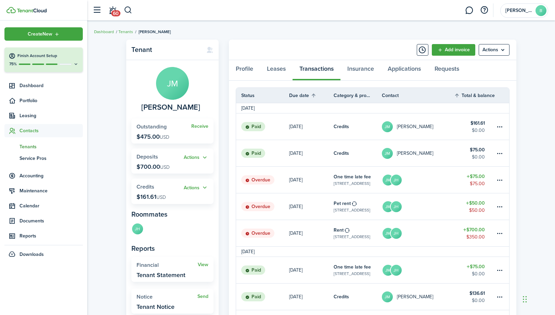
click at [475, 228] on table-amount-title "$700.00" at bounding box center [474, 229] width 22 height 7
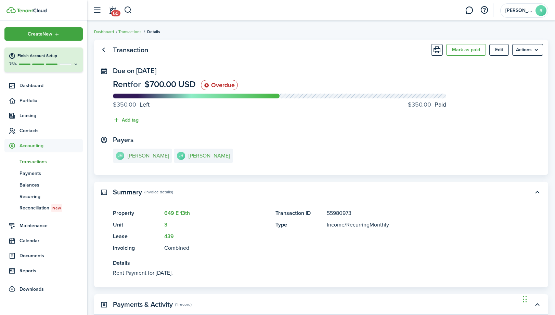
click at [141, 153] on e-details-info-title "[PERSON_NAME]" at bounding box center [148, 156] width 41 height 6
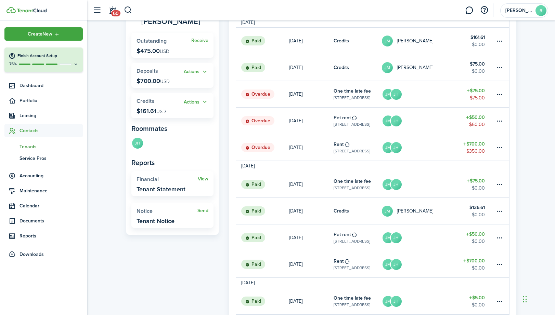
scroll to position [87, 0]
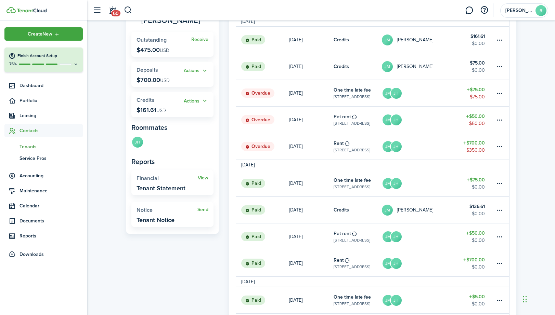
click at [476, 142] on table-amount-title "$700.00" at bounding box center [474, 143] width 22 height 7
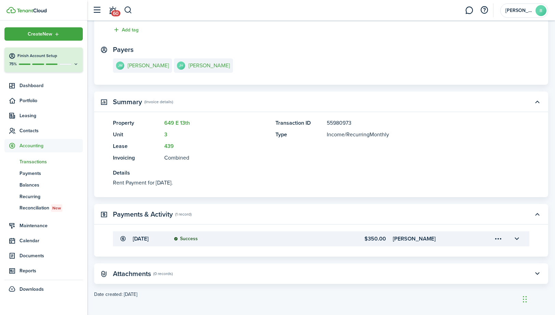
scroll to position [92, 0]
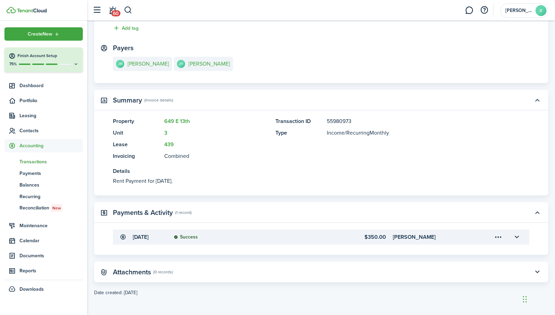
click at [497, 237] on menu-trigger-card "Open menu" at bounding box center [498, 238] width 12 height 12
click at [459, 278] on button "Delete" at bounding box center [474, 277] width 60 height 12
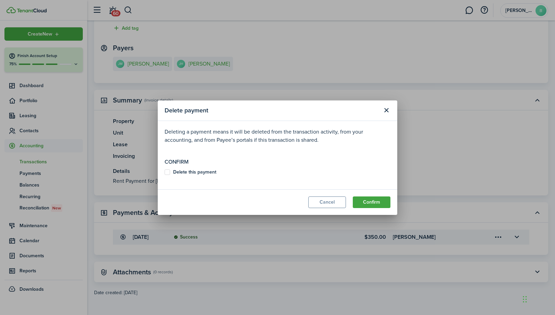
click at [180, 175] on b "Delete this payment" at bounding box center [194, 172] width 43 height 7
click at [165, 172] on input "Delete this payment" at bounding box center [164, 172] width 0 height 0
checkbox input "true"
click at [366, 202] on button "Confirm" at bounding box center [372, 203] width 38 height 12
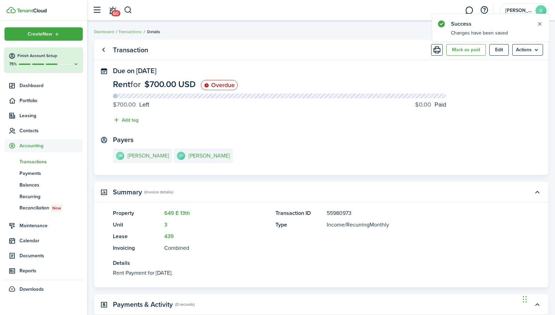
click at [153, 155] on e-details-info-title "[PERSON_NAME]" at bounding box center [148, 156] width 41 height 6
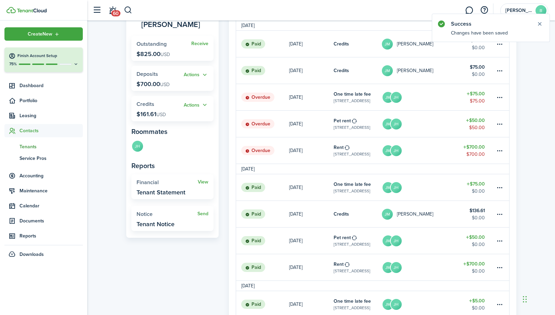
scroll to position [86, 0]
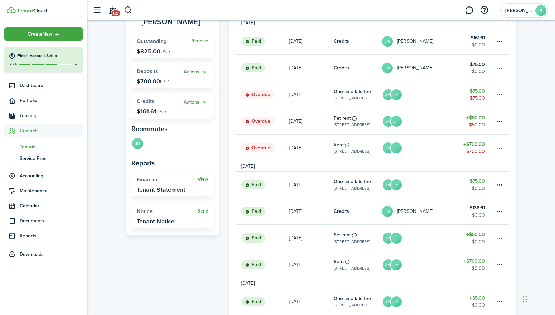
click at [480, 145] on table-amount-title "$700.00" at bounding box center [474, 144] width 22 height 7
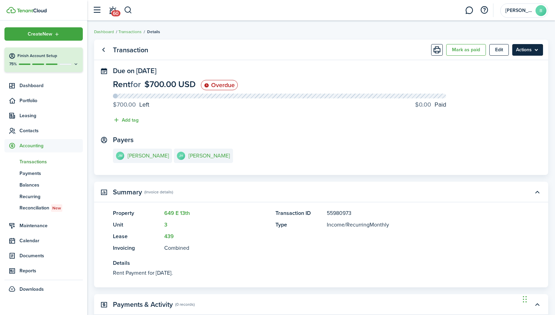
click at [534, 48] on menu-btn "Actions" at bounding box center [527, 50] width 31 height 12
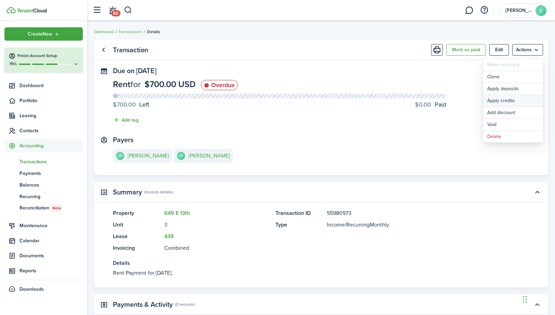
click at [503, 100] on button "Apply credits" at bounding box center [513, 101] width 60 height 12
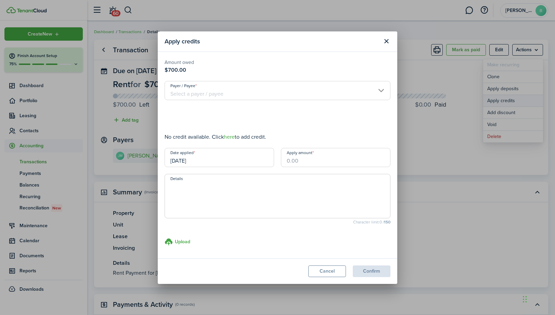
type input "$161.61"
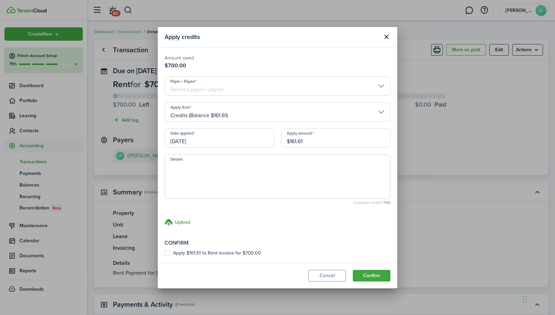
click at [250, 137] on input "[DATE]" at bounding box center [219, 138] width 109 height 19
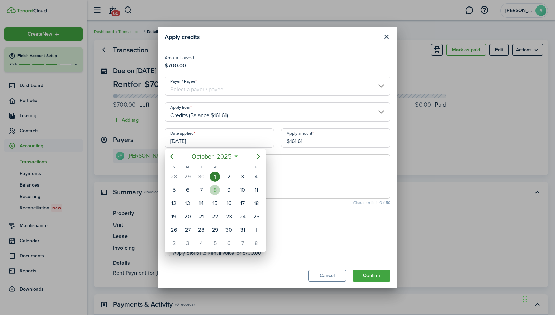
click at [210, 191] on div "8" at bounding box center [215, 190] width 10 height 10
type input "[DATE]"
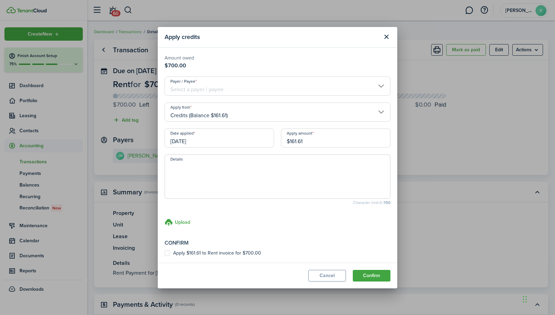
click at [214, 254] on label "Apply $161.61 to Rent invoice for $700.00" at bounding box center [213, 253] width 96 height 5
click at [165, 254] on input "Apply $161.61 to Rent invoice for $700.00" at bounding box center [164, 253] width 0 height 0
checkbox input "true"
click at [367, 274] on button "Confirm" at bounding box center [372, 276] width 38 height 12
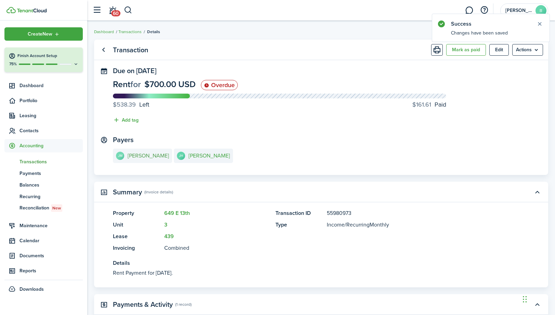
click at [142, 157] on e-details-info-title "[PERSON_NAME]" at bounding box center [148, 156] width 41 height 6
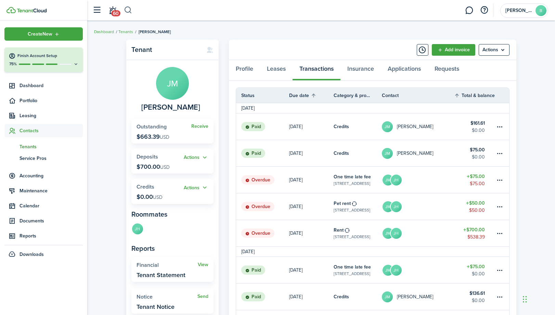
click at [129, 10] on button "button" at bounding box center [128, 10] width 9 height 12
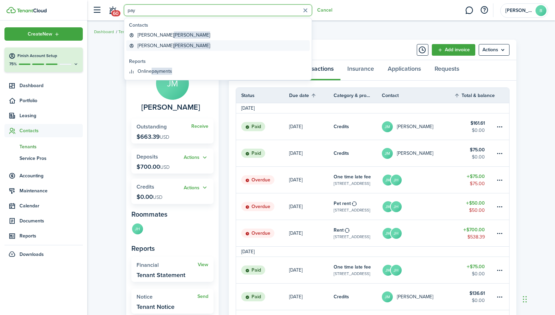
type input "pay"
click at [145, 45] on global-search-item-title "Akira Payton" at bounding box center [174, 45] width 73 height 7
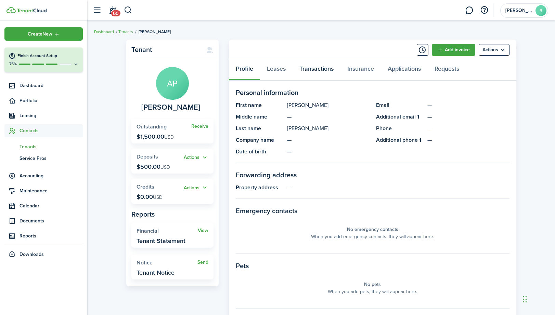
click at [327, 66] on link "Transactions" at bounding box center [317, 70] width 48 height 21
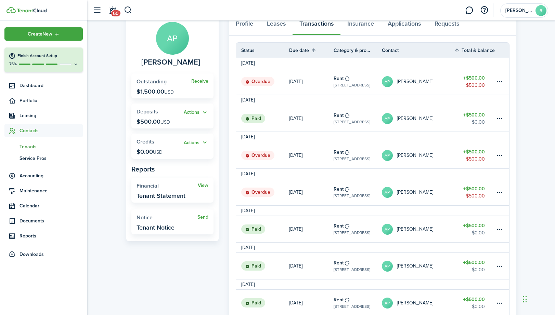
scroll to position [46, 0]
click at [481, 227] on table-amount-title "$500.00" at bounding box center [474, 225] width 22 height 7
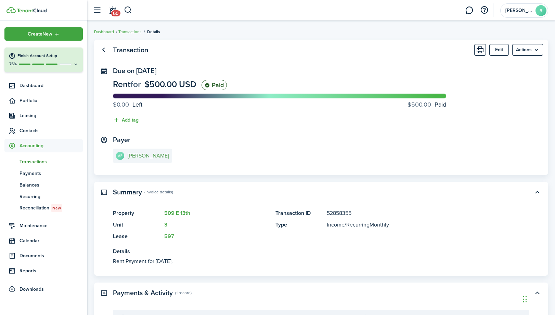
click at [136, 156] on e-details-info-title "Akira Payton" at bounding box center [148, 156] width 41 height 6
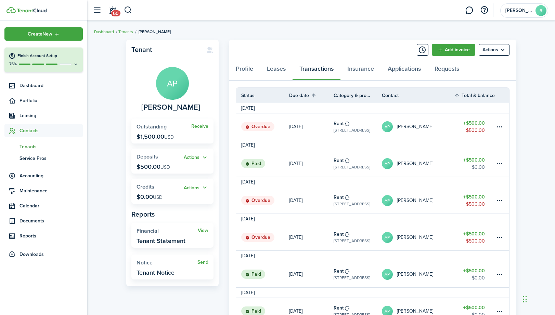
click at [478, 126] on table-amount-title "$500.00" at bounding box center [474, 123] width 22 height 7
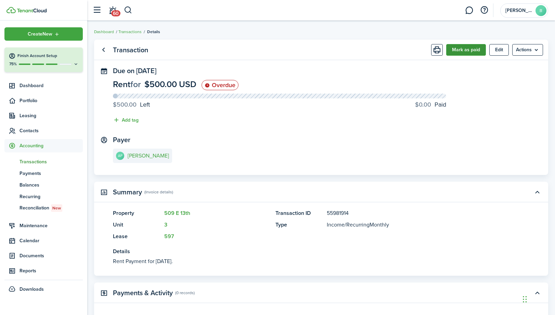
click at [466, 51] on button "Mark as paid" at bounding box center [466, 50] width 40 height 12
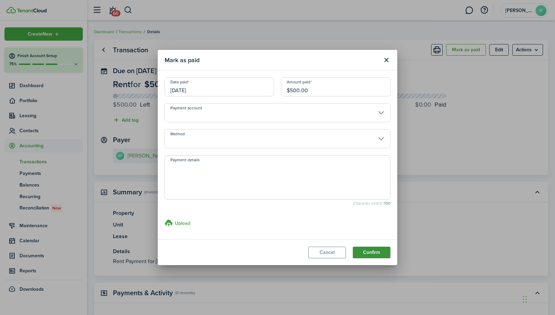
click at [373, 251] on button "Confirm" at bounding box center [372, 253] width 38 height 12
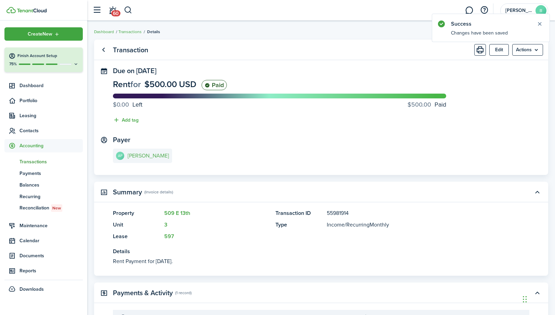
click at [147, 151] on link "AP Akira Payton" at bounding box center [142, 156] width 59 height 14
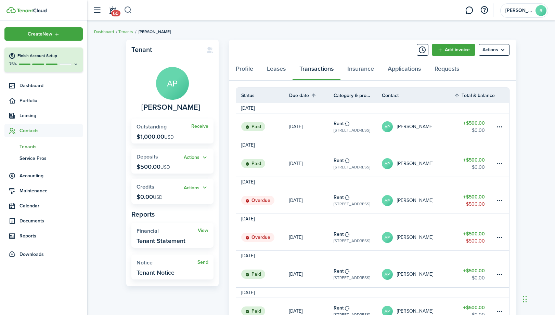
click at [130, 9] on button "button" at bounding box center [128, 10] width 9 height 12
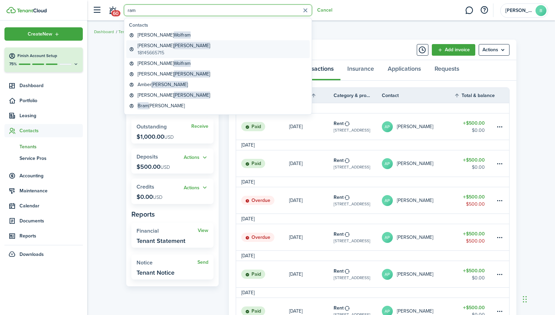
type input "ram"
click at [142, 50] on global-search-item-description "18145665715" at bounding box center [174, 52] width 73 height 7
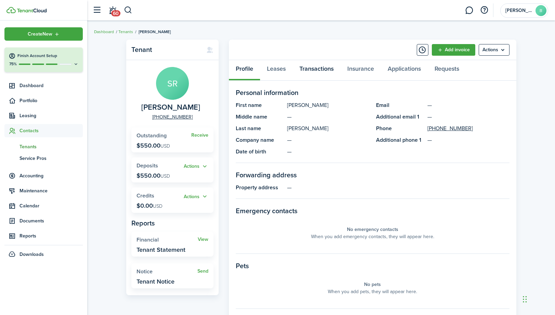
click at [309, 70] on link "Transactions" at bounding box center [317, 70] width 48 height 21
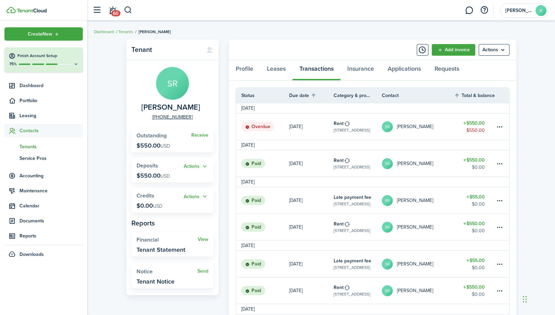
click at [475, 128] on table-amount-description "$550.00" at bounding box center [475, 130] width 18 height 7
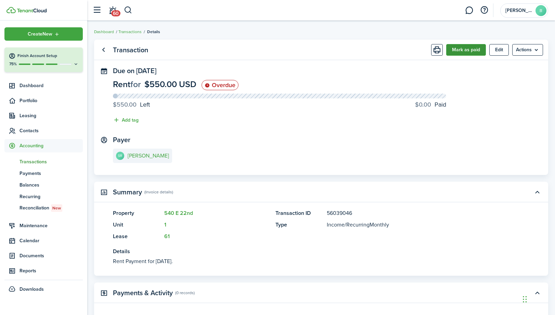
click at [462, 46] on button "Mark as paid" at bounding box center [466, 50] width 40 height 12
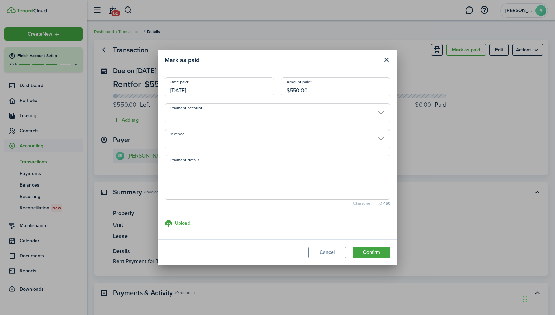
click at [296, 91] on input "$550.00" at bounding box center [335, 86] width 109 height 19
click at [229, 93] on input "[DATE]" at bounding box center [219, 86] width 109 height 19
type input "$300.00"
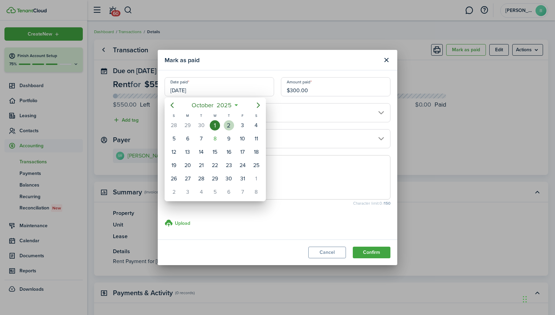
click at [228, 124] on div "2" at bounding box center [229, 125] width 10 height 10
type input "10/02/2025"
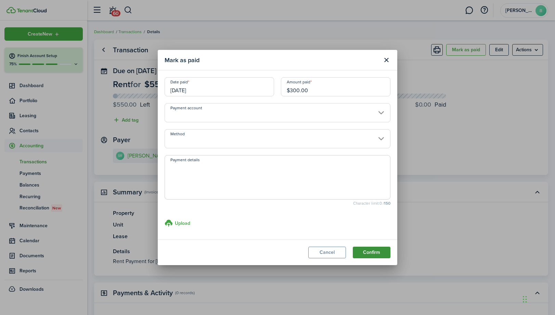
click at [372, 250] on button "Confirm" at bounding box center [372, 253] width 38 height 12
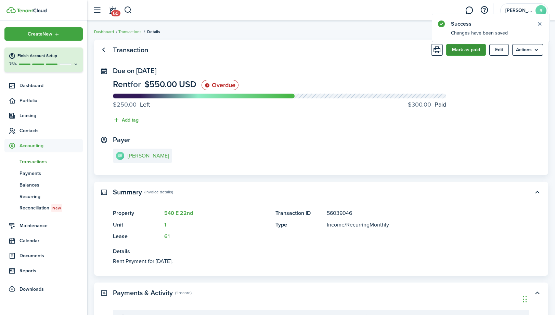
click at [466, 50] on button "Mark as paid" at bounding box center [466, 50] width 40 height 12
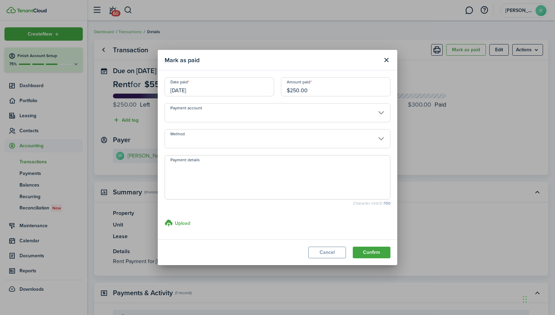
click at [254, 87] on input "[DATE]" at bounding box center [219, 86] width 109 height 19
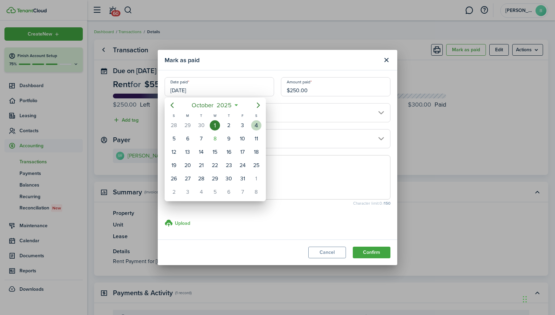
click at [257, 125] on div "4" at bounding box center [256, 125] width 10 height 10
type input "10/04/2025"
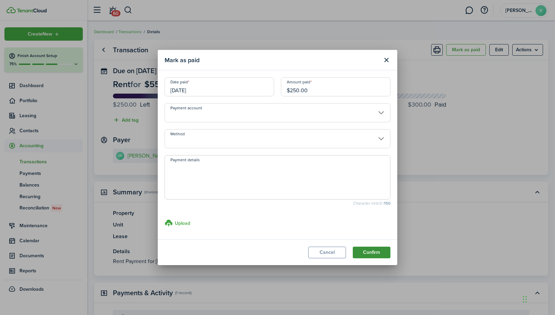
click at [377, 253] on button "Confirm" at bounding box center [372, 253] width 38 height 12
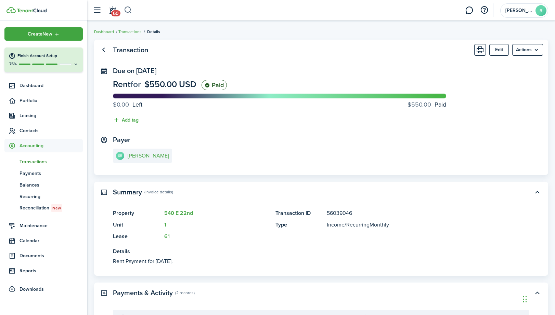
click at [130, 10] on button "button" at bounding box center [128, 10] width 9 height 12
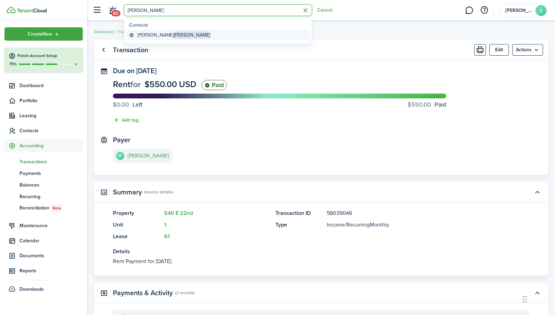
type input "budd"
click at [148, 34] on global-search-item-title "Charles Budd" at bounding box center [174, 34] width 73 height 7
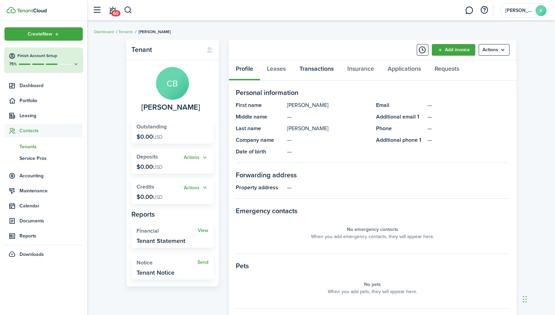
click at [310, 72] on link "Transactions" at bounding box center [317, 70] width 48 height 21
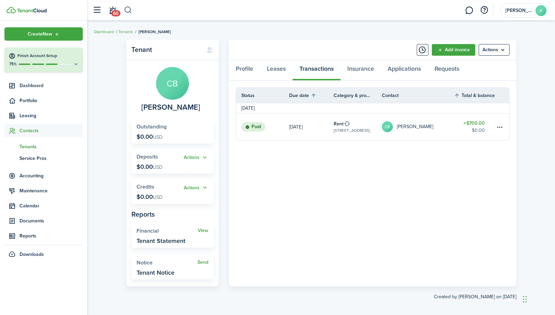
click at [128, 9] on button "button" at bounding box center [128, 10] width 9 height 12
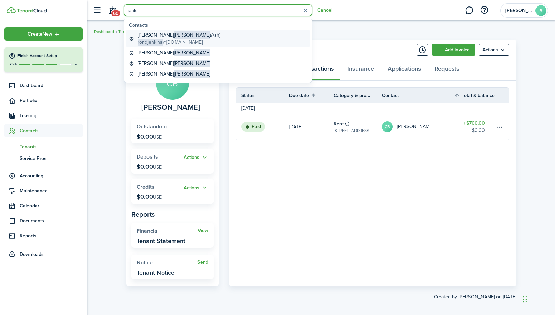
type input "jenk"
click at [144, 37] on global-search-item-title "Ronald Jenkins (Ash)" at bounding box center [179, 34] width 83 height 7
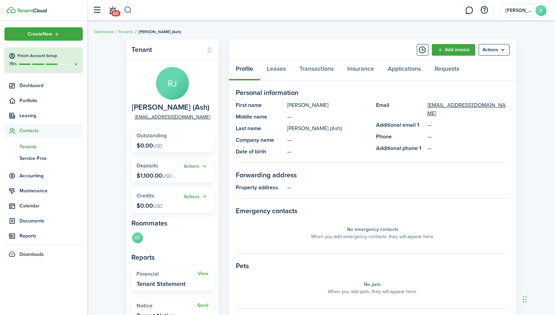
click at [128, 12] on button "button" at bounding box center [128, 10] width 9 height 12
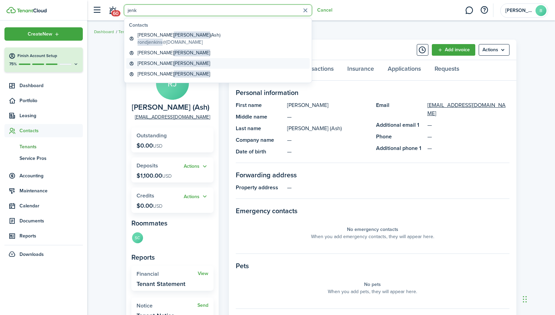
type input "jenk"
click at [174, 62] on span "Jenkins" at bounding box center [192, 63] width 36 height 7
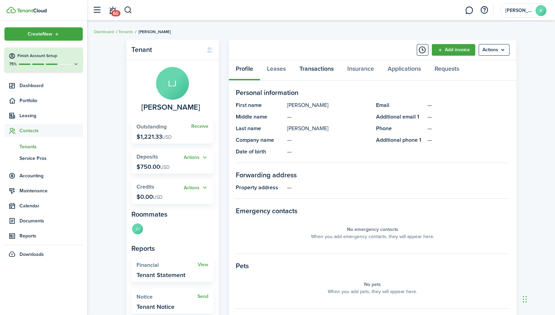
click at [316, 69] on link "Transactions" at bounding box center [317, 70] width 48 height 21
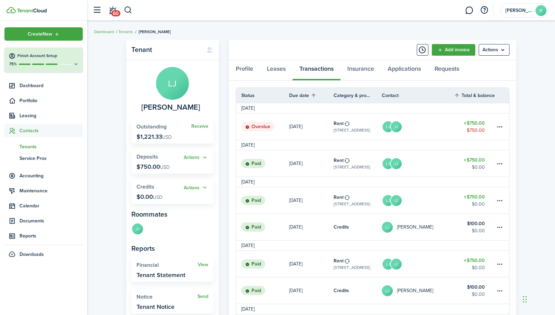
click at [479, 125] on table-amount-title "$750.00" at bounding box center [474, 123] width 21 height 7
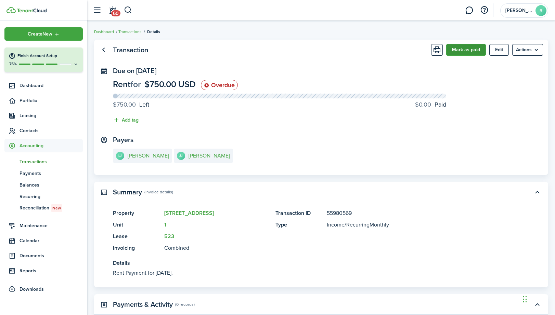
click at [460, 48] on button "Mark as paid" at bounding box center [466, 50] width 40 height 12
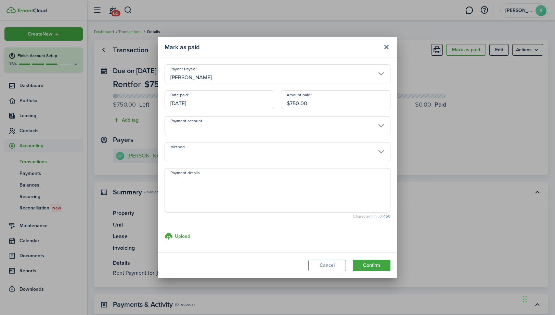
click at [294, 104] on input "$750.00" at bounding box center [335, 99] width 109 height 19
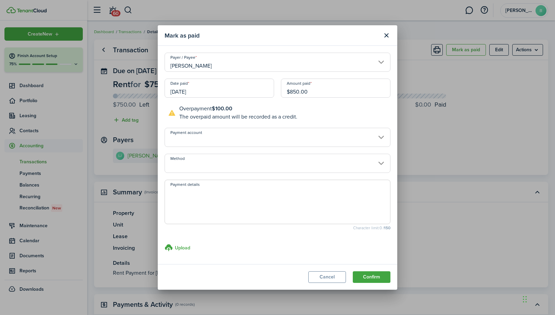
click at [242, 90] on input "[DATE]" at bounding box center [219, 88] width 109 height 19
type input "$850.00"
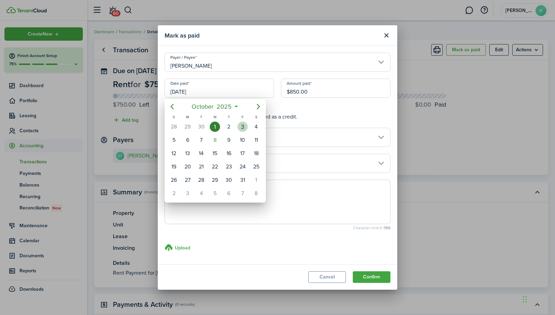
click at [240, 124] on div "3" at bounding box center [242, 127] width 10 height 10
type input "[DATE]"
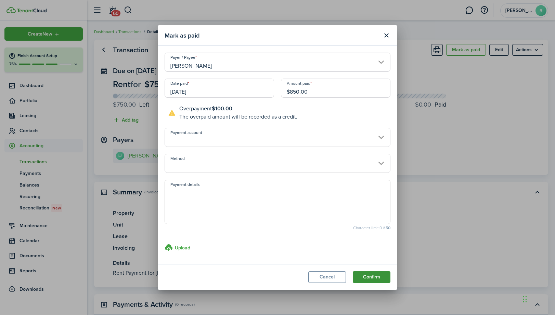
click at [372, 278] on button "Confirm" at bounding box center [372, 278] width 38 height 12
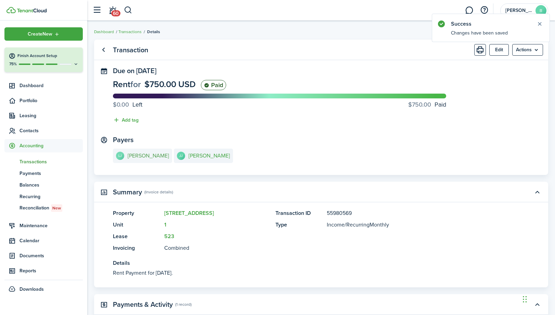
click at [154, 154] on e-details-info-title "Linda Jenkins" at bounding box center [148, 156] width 41 height 6
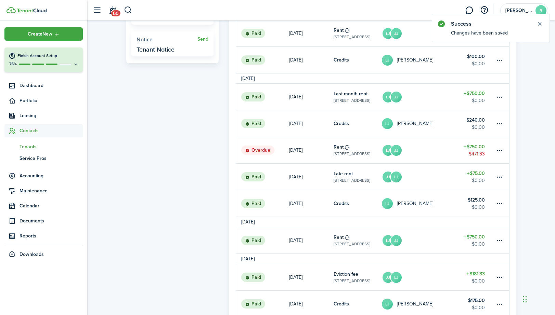
scroll to position [260, 0]
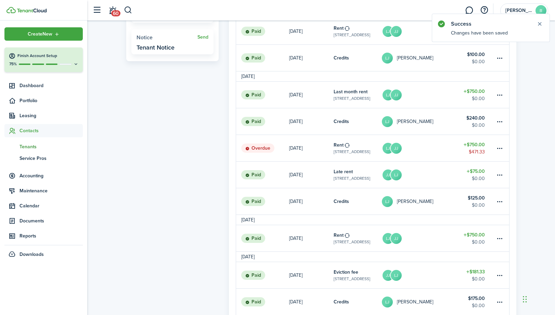
click at [483, 148] on table-amount-description "$471.33" at bounding box center [477, 151] width 16 height 7
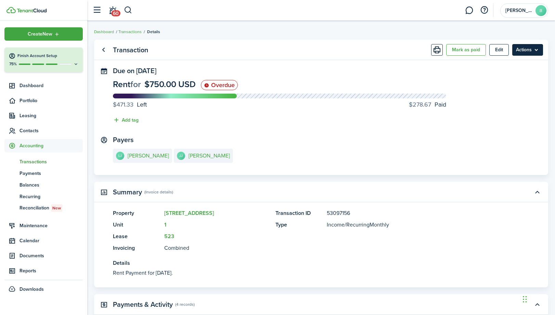
click at [533, 50] on menu-btn "Actions" at bounding box center [527, 50] width 31 height 12
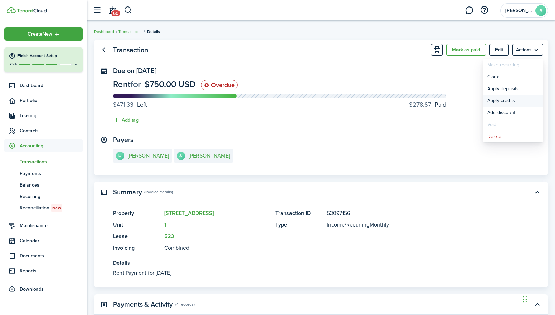
click at [508, 102] on button "Apply credits" at bounding box center [513, 101] width 60 height 12
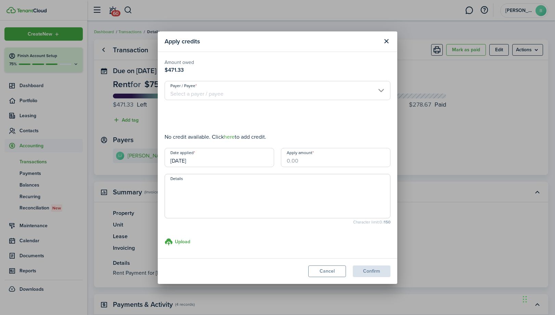
type input "$100.00"
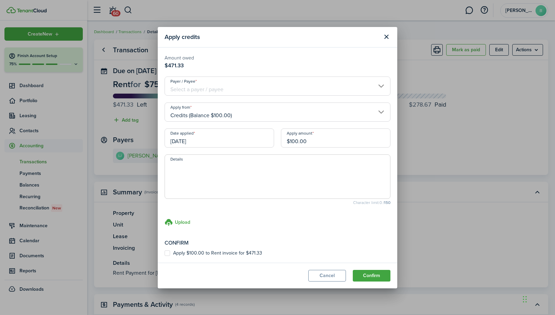
click at [254, 134] on input "06/08/2025" at bounding box center [219, 138] width 109 height 19
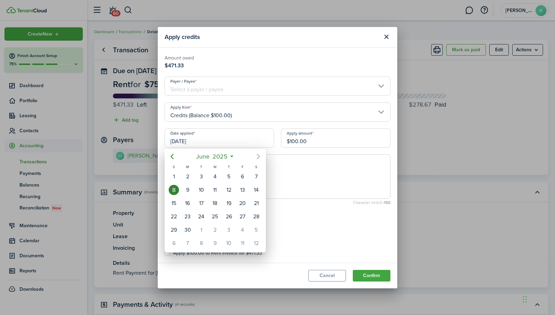
click at [255, 156] on icon "Next page" at bounding box center [258, 157] width 8 height 8
click at [241, 177] on div "3" at bounding box center [242, 177] width 10 height 10
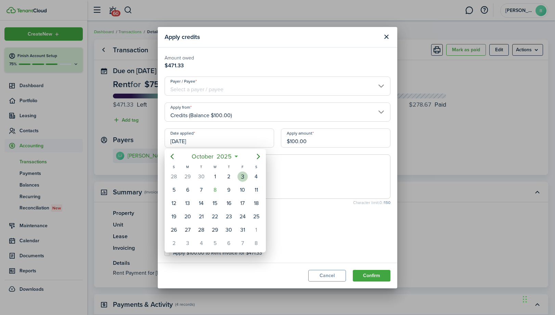
type input "[DATE]"
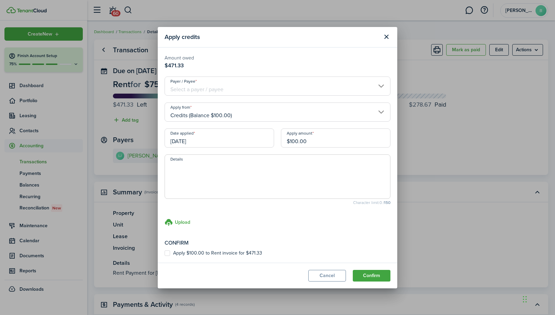
click at [231, 257] on modal-body "Amount owed $471.33 Payer / Payee Apply from Credits (Balance $100.00) Date app…" at bounding box center [277, 156] width 239 height 216
click at [257, 251] on label "Apply $100.00 to Rent invoice for $471.33" at bounding box center [214, 253] width 98 height 5
click at [165, 253] on input "Apply $100.00 to Rent invoice for $471.33" at bounding box center [164, 253] width 0 height 0
checkbox input "true"
click at [376, 274] on button "Confirm" at bounding box center [372, 276] width 38 height 12
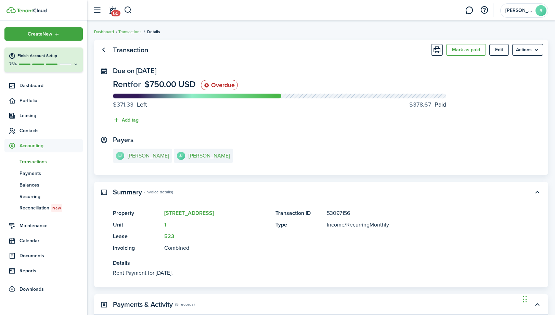
click at [147, 158] on e-details-info-title "Linda Jenkins" at bounding box center [148, 156] width 41 height 6
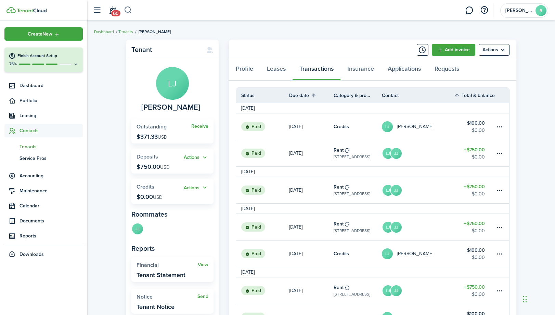
click at [130, 9] on button "button" at bounding box center [128, 10] width 9 height 12
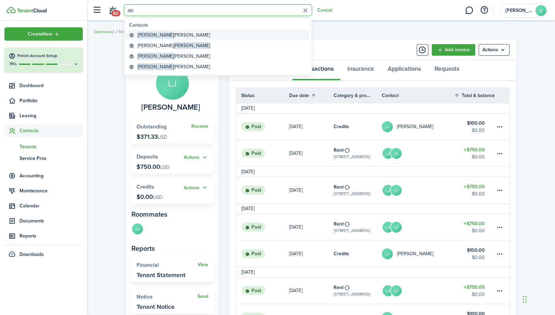
type input "aki"
click at [156, 33] on global-search-item-title "Akira Arrington" at bounding box center [174, 34] width 73 height 7
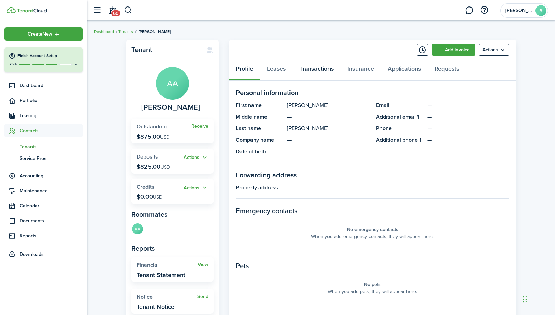
click at [321, 70] on link "Transactions" at bounding box center [317, 70] width 48 height 21
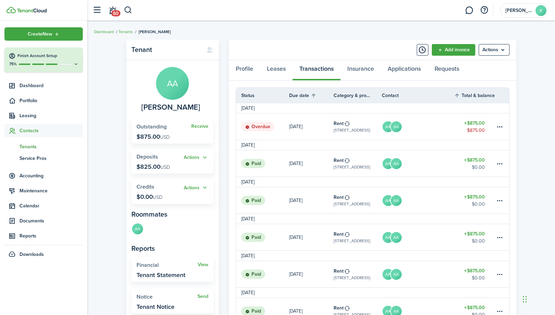
click at [471, 123] on table-amount-title "$875.00" at bounding box center [474, 123] width 21 height 7
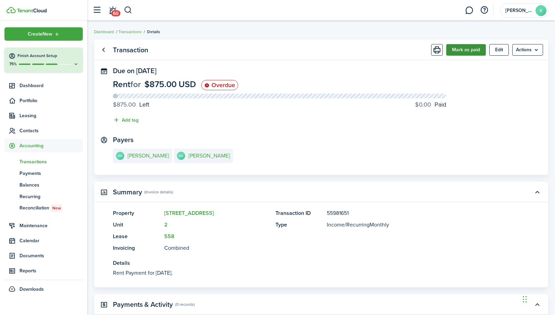
click at [461, 51] on button "Mark as paid" at bounding box center [466, 50] width 40 height 12
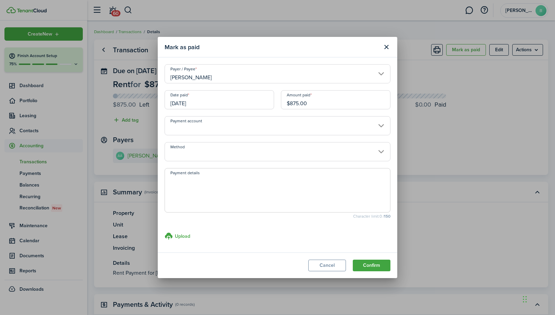
click at [259, 100] on input "[DATE]" at bounding box center [219, 99] width 109 height 19
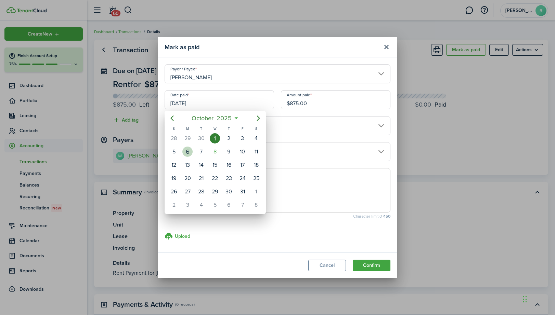
click at [191, 155] on div "6" at bounding box center [187, 152] width 10 height 10
type input "[DATE]"
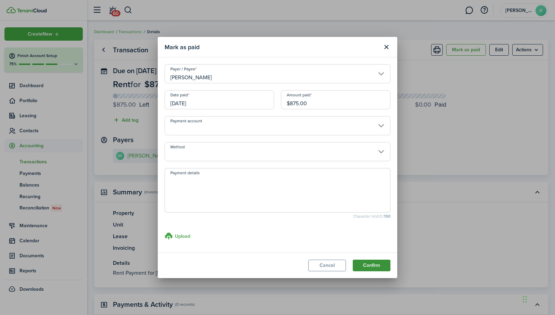
click at [380, 264] on button "Confirm" at bounding box center [372, 266] width 38 height 12
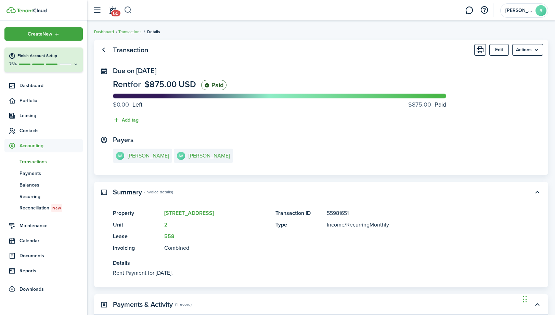
click at [129, 11] on button "button" at bounding box center [128, 10] width 9 height 12
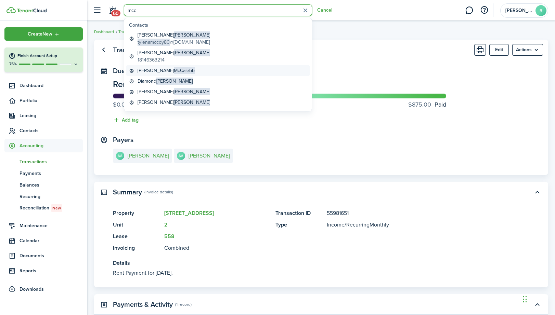
type input "mcc"
click at [174, 70] on span "McCalebb" at bounding box center [184, 70] width 21 height 7
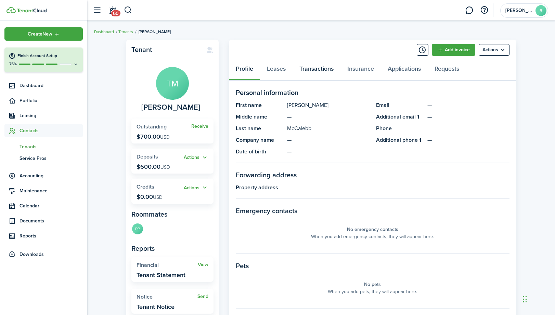
click at [325, 70] on link "Transactions" at bounding box center [317, 70] width 48 height 21
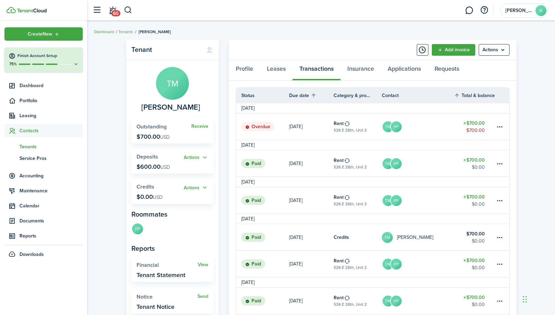
click at [470, 125] on table-amount-title "$700.00" at bounding box center [474, 123] width 22 height 7
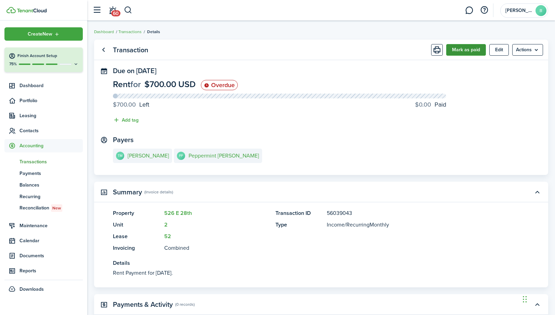
click at [462, 51] on button "Mark as paid" at bounding box center [466, 50] width 40 height 12
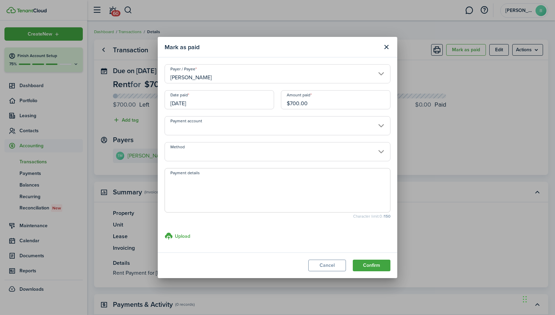
click at [255, 103] on input "[DATE]" at bounding box center [219, 99] width 109 height 19
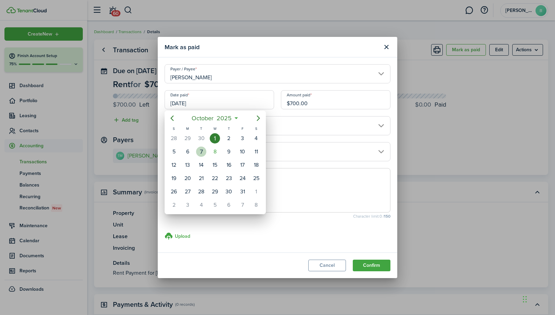
click at [202, 150] on div "7" at bounding box center [201, 152] width 10 height 10
type input "[DATE]"
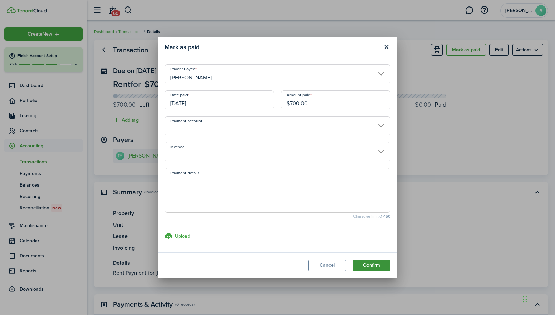
click at [360, 263] on button "Confirm" at bounding box center [372, 266] width 38 height 12
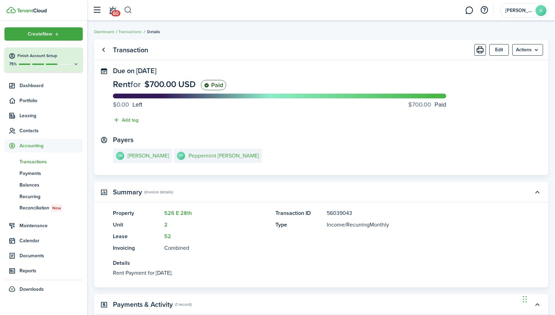
click at [128, 10] on button "button" at bounding box center [128, 10] width 9 height 12
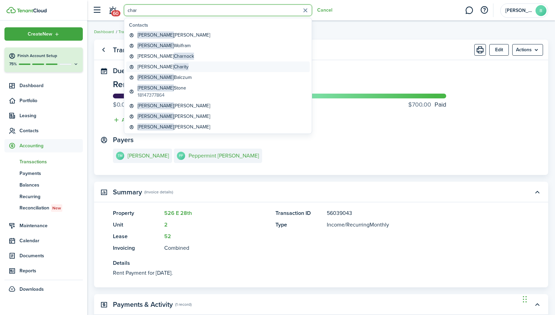
type input "char"
click at [153, 69] on global-search-item-title "Shanon Charity" at bounding box center [163, 66] width 51 height 7
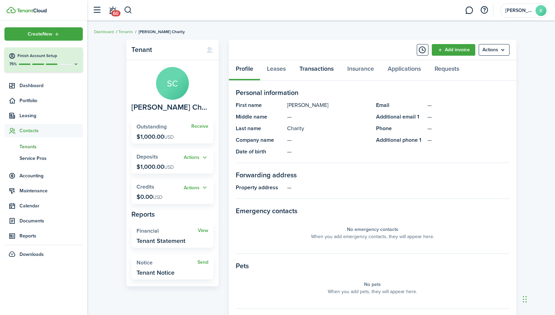
click at [311, 69] on link "Transactions" at bounding box center [317, 70] width 48 height 21
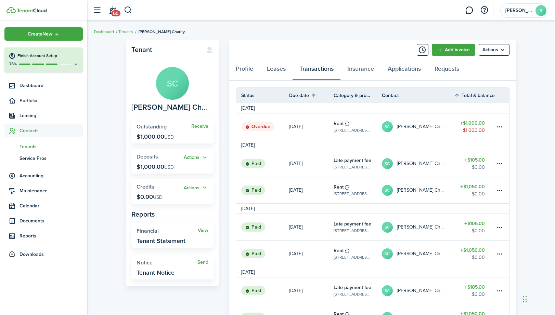
click at [479, 126] on table-amount-title "$1,000.00" at bounding box center [472, 123] width 25 height 7
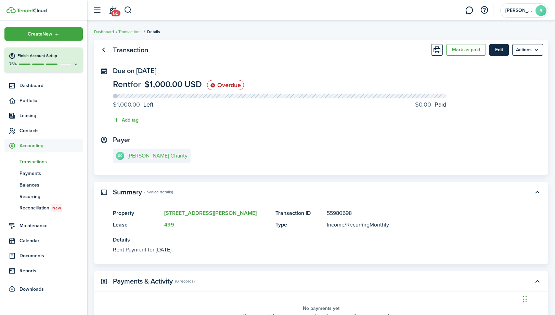
click at [495, 54] on button "Edit" at bounding box center [499, 50] width 20 height 12
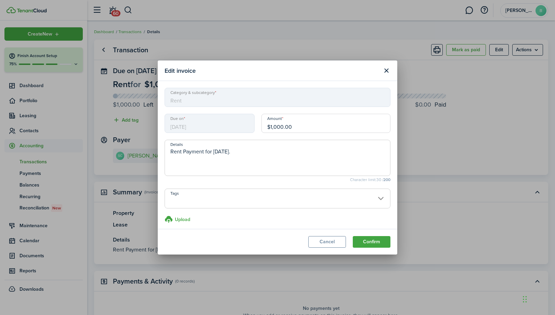
click at [281, 127] on input "$1,000.00" at bounding box center [325, 123] width 129 height 19
type input "$1,050.00"
click at [380, 241] on button "Confirm" at bounding box center [372, 242] width 38 height 12
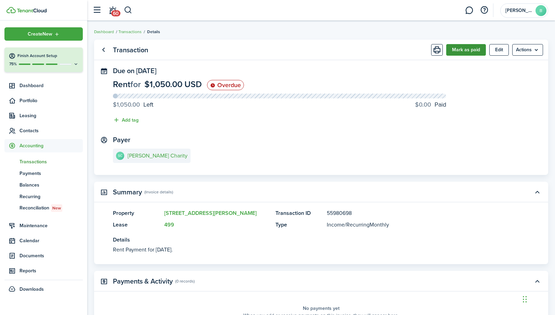
click at [472, 53] on button "Mark as paid" at bounding box center [466, 50] width 40 height 12
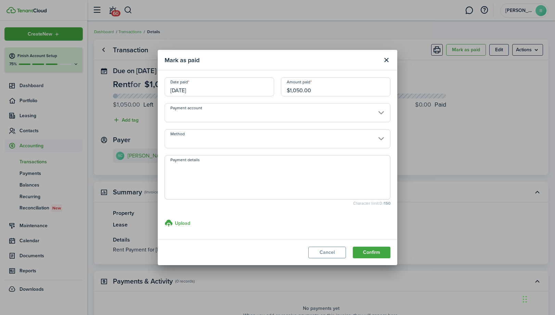
click at [252, 93] on input "[DATE]" at bounding box center [219, 86] width 109 height 19
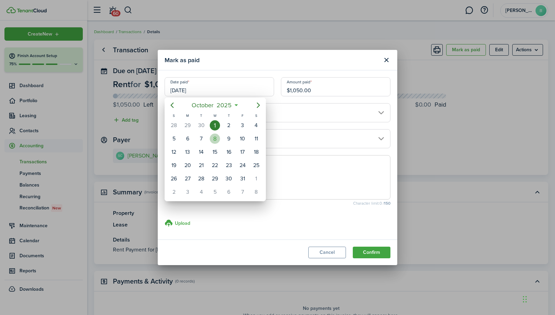
click at [214, 138] on div "8" at bounding box center [215, 139] width 10 height 10
type input "[DATE]"
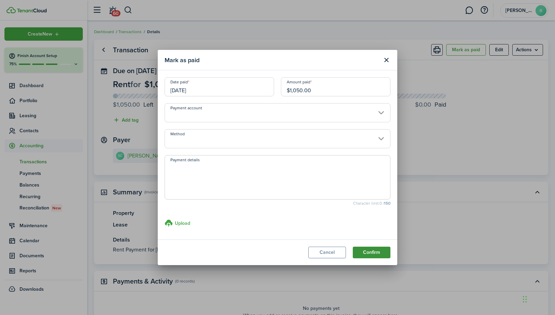
click at [368, 248] on button "Confirm" at bounding box center [372, 253] width 38 height 12
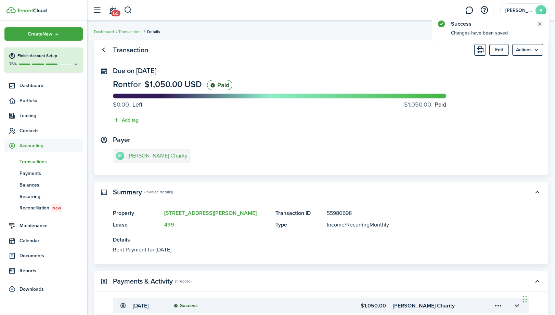
click at [159, 157] on e-details-info-title "Shanon Charity" at bounding box center [158, 156] width 60 height 6
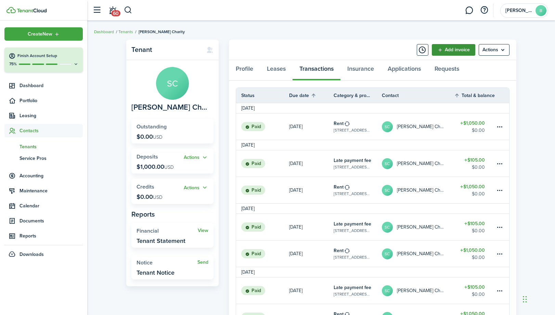
click at [458, 51] on link "Add invoice" at bounding box center [453, 50] width 43 height 12
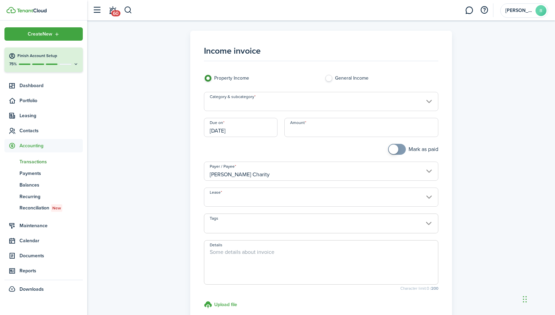
click at [344, 128] on input "Amount" at bounding box center [361, 127] width 154 height 19
click at [342, 104] on input "Category & subcategory" at bounding box center [321, 101] width 235 height 19
type input "$105.00"
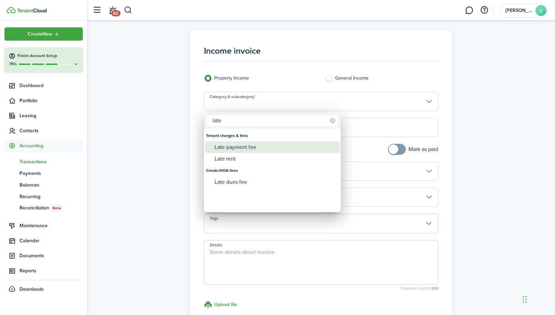
type input "late"
click at [289, 150] on div "Late payment fee" at bounding box center [275, 148] width 121 height 12
type input "Tenant charges & fees / Late payment fee"
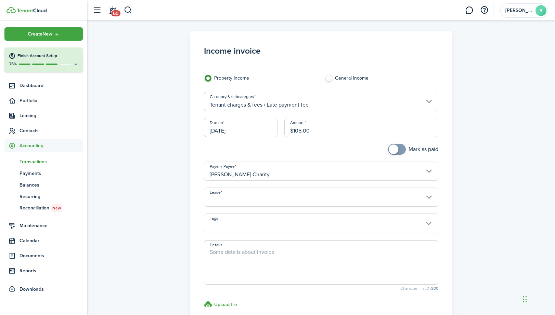
click at [270, 130] on input "[DATE]" at bounding box center [241, 127] width 74 height 19
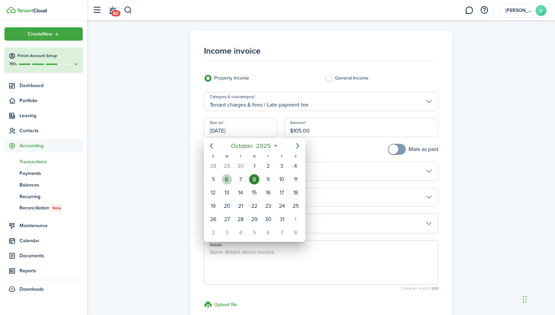
click at [228, 176] on div "6" at bounding box center [227, 179] width 10 height 10
type input "[DATE]"
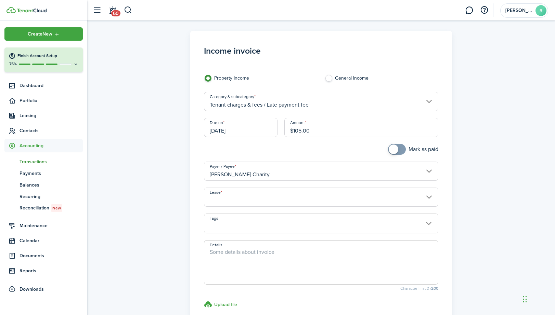
click at [334, 202] on input "Lease" at bounding box center [321, 197] width 235 height 19
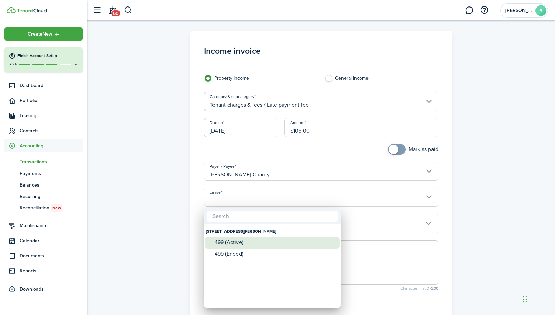
click at [268, 244] on div "499 (Active)" at bounding box center [275, 242] width 121 height 6
type input "225 Goodrich St. Lease #499 (Active)"
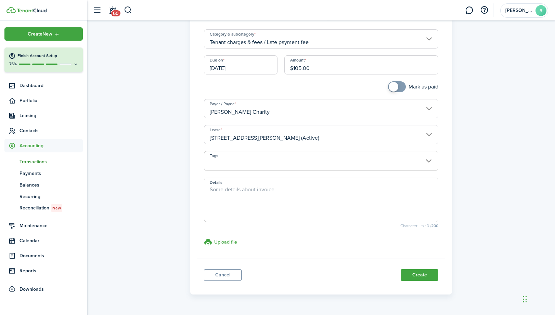
scroll to position [81, 0]
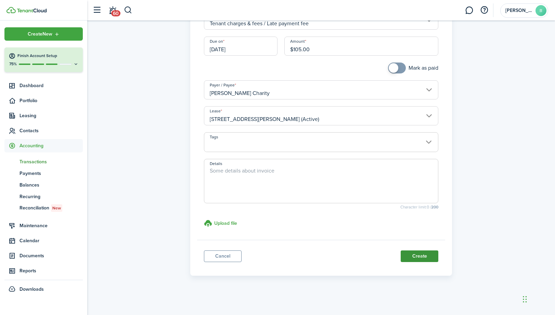
click at [427, 252] on button "Create" at bounding box center [420, 257] width 38 height 12
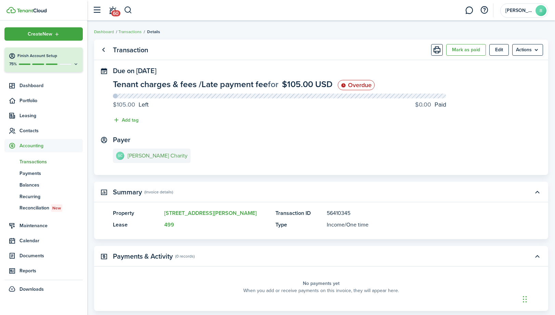
click at [148, 155] on e-details-info-title "Shanon Charity" at bounding box center [158, 156] width 60 height 6
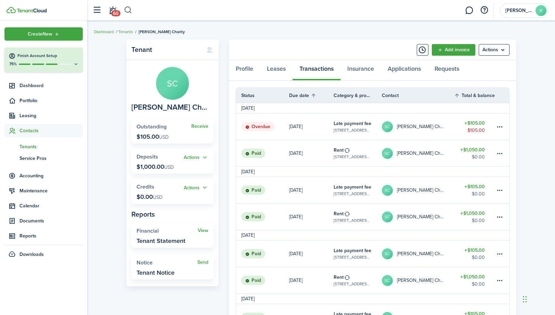
click at [129, 11] on button "button" at bounding box center [128, 10] width 9 height 12
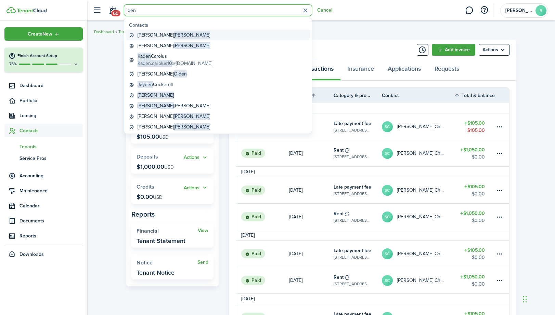
type input "den"
click at [143, 34] on global-search-item-title "Amanda Denning" at bounding box center [174, 34] width 73 height 7
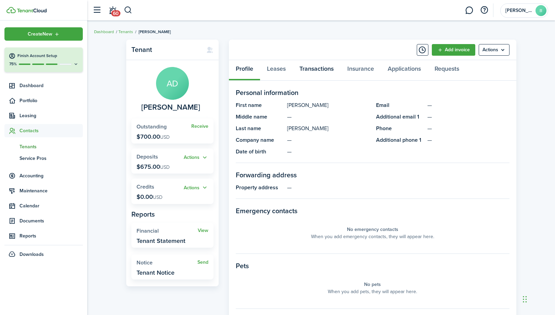
click at [319, 71] on link "Transactions" at bounding box center [317, 70] width 48 height 21
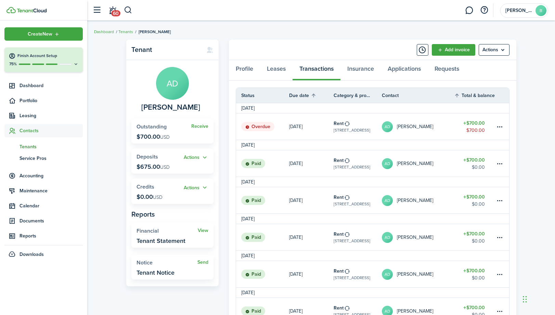
click at [479, 124] on table-amount-title "$700.00" at bounding box center [474, 123] width 22 height 7
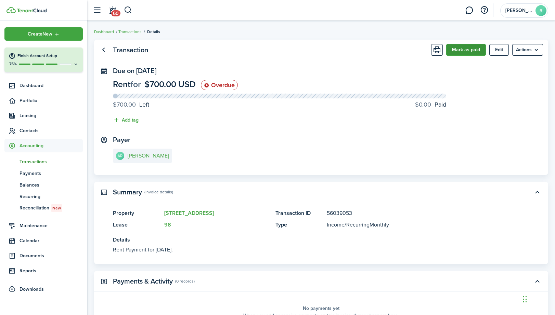
click at [470, 53] on button "Mark as paid" at bounding box center [466, 50] width 40 height 12
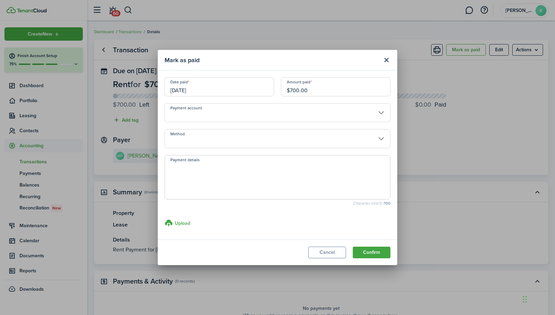
click at [245, 85] on input "[DATE]" at bounding box center [219, 86] width 109 height 19
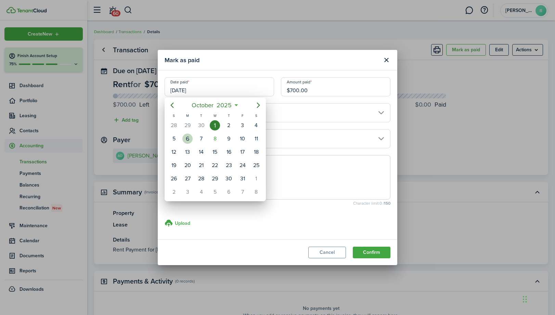
click at [188, 140] on div "6" at bounding box center [187, 139] width 10 height 10
type input "[DATE]"
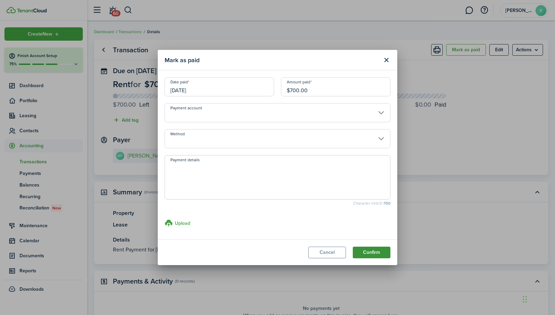
click at [369, 250] on button "Confirm" at bounding box center [372, 253] width 38 height 12
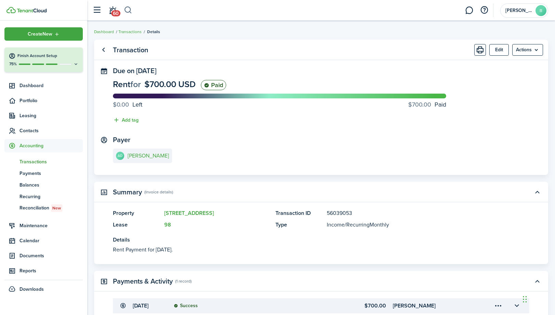
click at [131, 9] on button "button" at bounding box center [128, 10] width 9 height 12
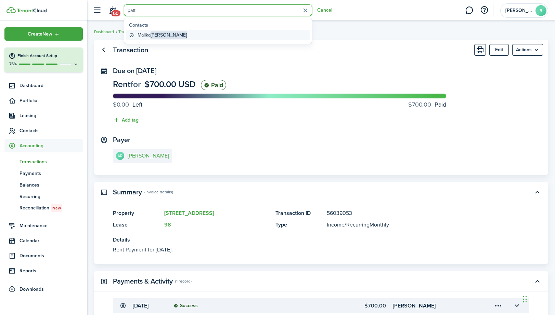
type input "patt"
click at [150, 37] on global-search-item-title "Malika Patterson" at bounding box center [162, 34] width 49 height 7
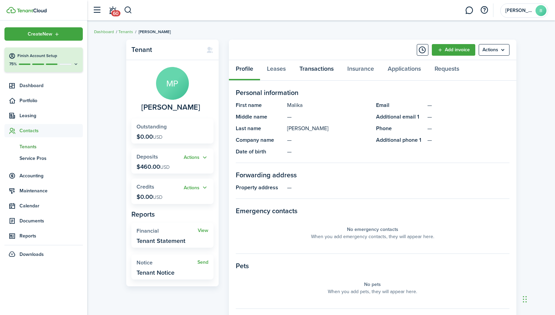
click at [315, 68] on link "Transactions" at bounding box center [317, 70] width 48 height 21
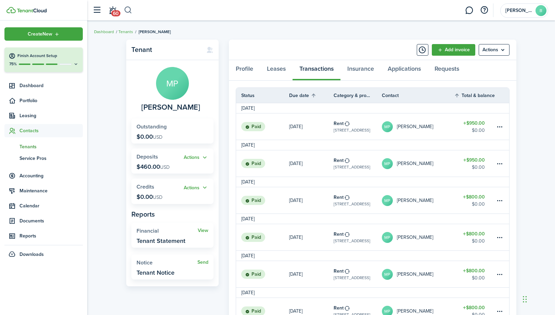
click at [128, 11] on button "button" at bounding box center [128, 10] width 9 height 12
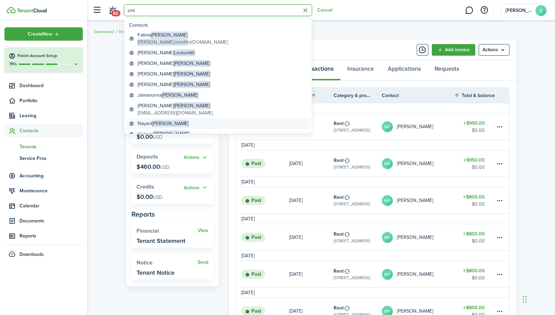
type input "smi"
click at [152, 122] on global-search-item-title "Nayarit Smith" at bounding box center [163, 123] width 51 height 7
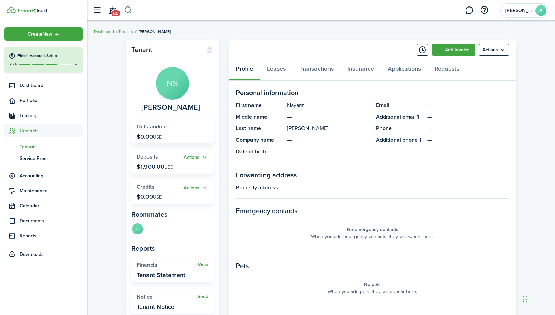
click at [127, 11] on button "button" at bounding box center [128, 10] width 9 height 12
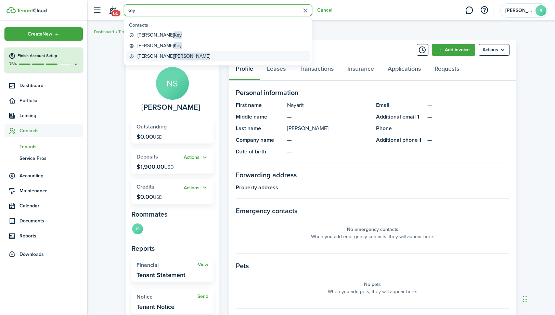
type input "key"
click at [145, 54] on global-search-item-title "Henry Keyes" at bounding box center [174, 56] width 73 height 7
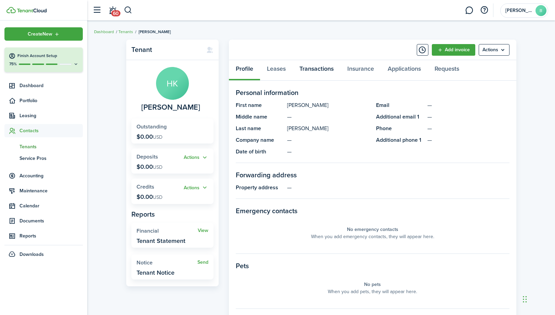
click at [323, 70] on link "Transactions" at bounding box center [317, 70] width 48 height 21
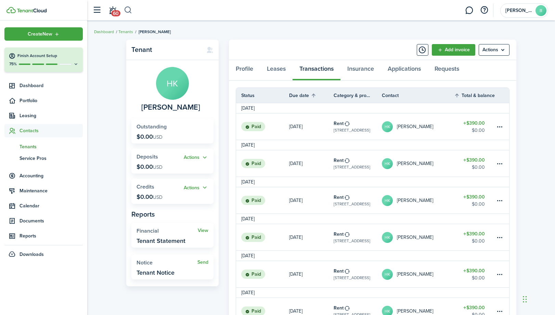
click at [127, 12] on button "button" at bounding box center [128, 10] width 9 height 12
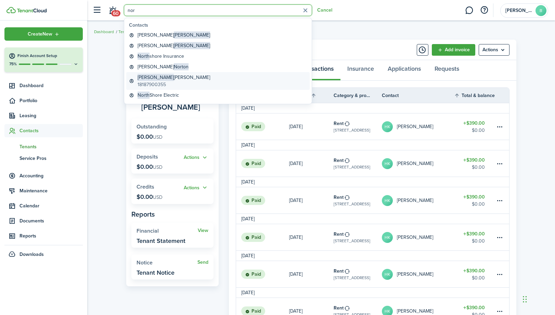
type input "nor"
click at [152, 75] on span "Norleen" at bounding box center [156, 77] width 36 height 7
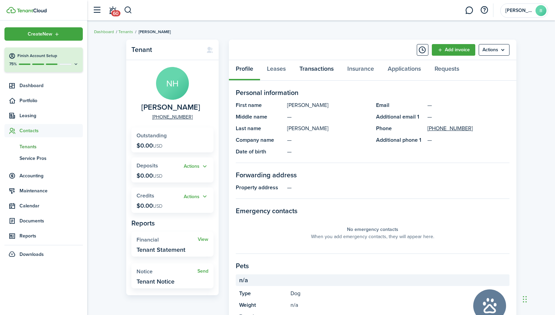
click at [308, 70] on link "Transactions" at bounding box center [317, 70] width 48 height 21
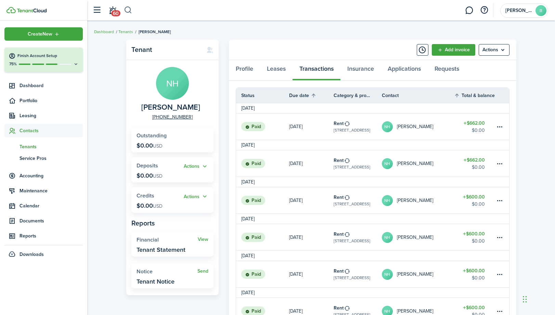
click at [126, 11] on button "button" at bounding box center [128, 10] width 9 height 12
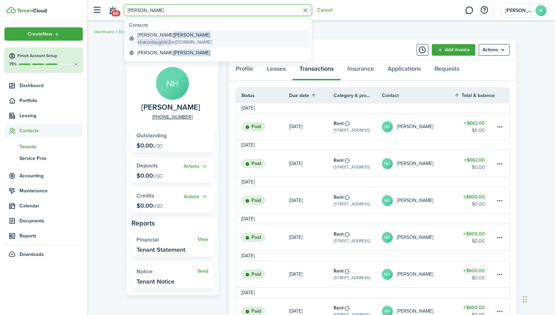
type input "lau"
click at [146, 36] on global-search-item-title "Sharon Laughlin" at bounding box center [175, 34] width 74 height 7
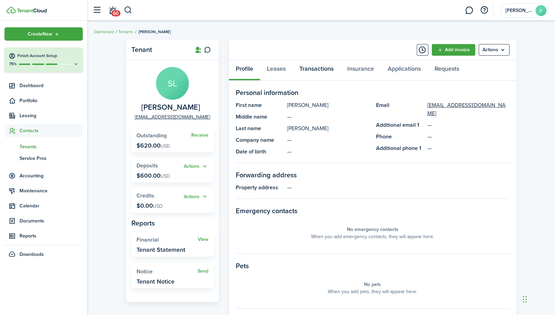
click at [317, 73] on link "Transactions" at bounding box center [317, 70] width 48 height 21
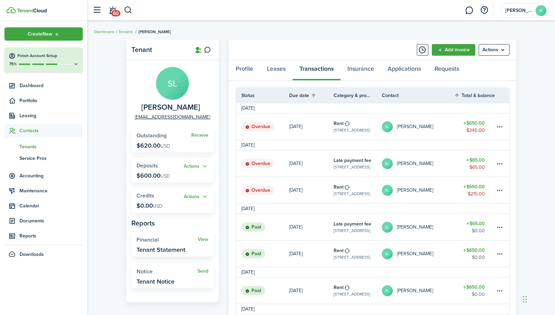
click at [479, 189] on table-amount-title "$650.00" at bounding box center [474, 186] width 22 height 7
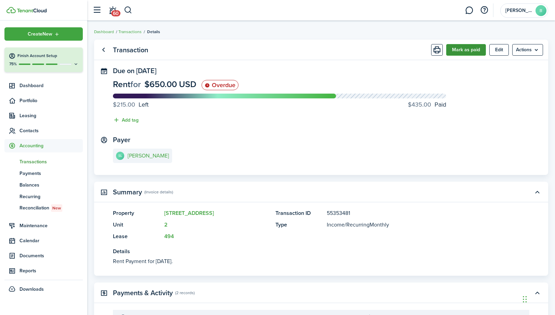
click at [459, 53] on button "Mark as paid" at bounding box center [466, 50] width 40 height 12
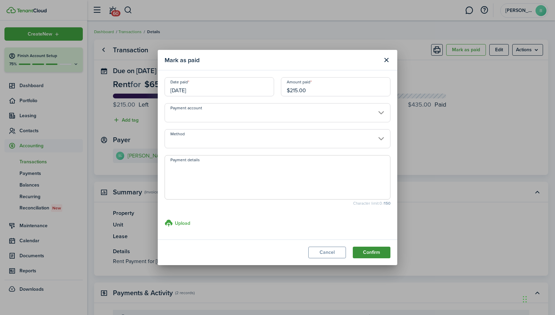
click at [369, 254] on button "Confirm" at bounding box center [372, 253] width 38 height 12
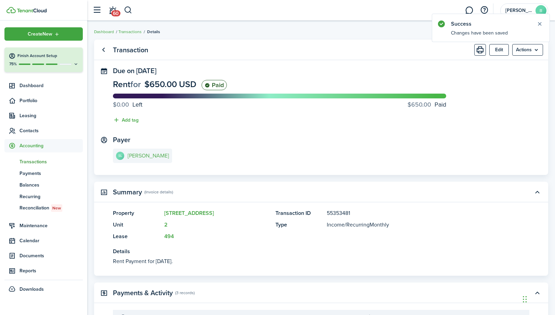
click at [157, 154] on e-details-info-title "Sharon Laughlin" at bounding box center [148, 156] width 41 height 6
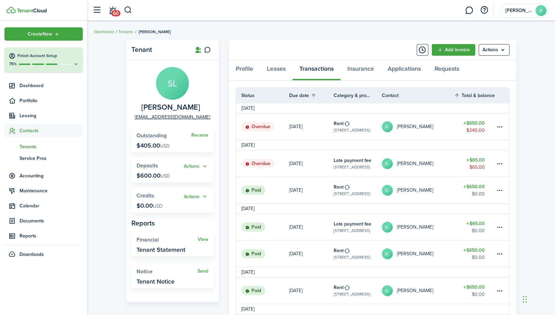
click at [472, 124] on table-amount-title "$650.00" at bounding box center [474, 123] width 22 height 7
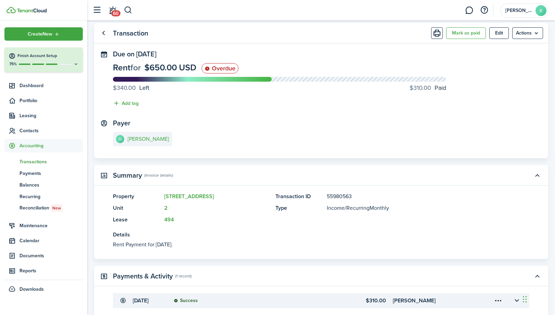
scroll to position [15, 0]
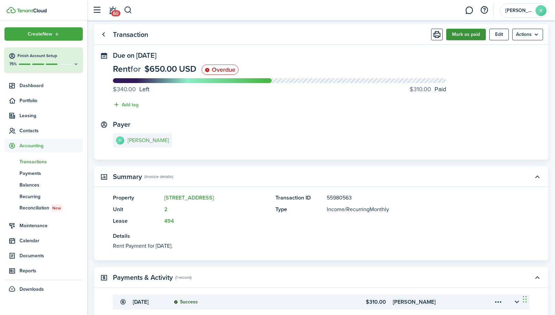
click at [465, 40] on button "Mark as paid" at bounding box center [466, 35] width 40 height 12
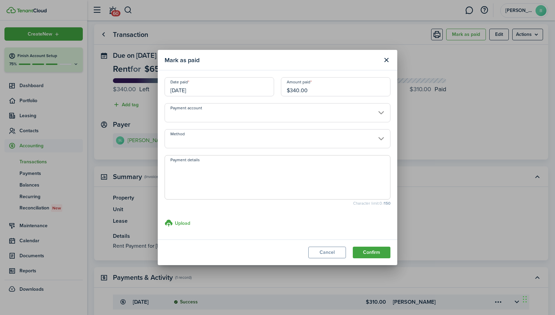
click at [299, 91] on input "$340.00" at bounding box center [335, 86] width 109 height 19
type input "$75.00"
click at [371, 249] on button "Confirm" at bounding box center [372, 253] width 38 height 12
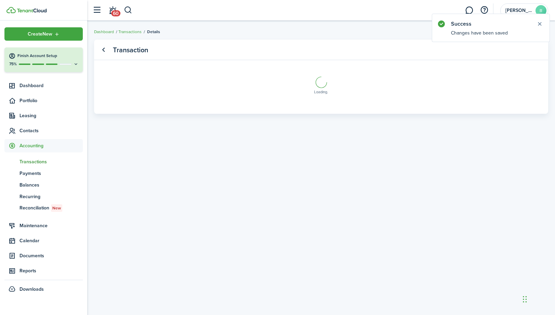
scroll to position [0, 0]
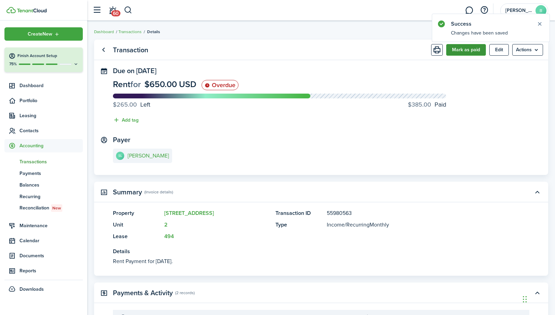
click at [468, 49] on button "Mark as paid" at bounding box center [466, 50] width 40 height 12
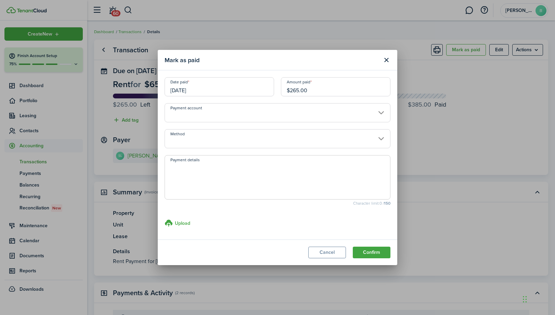
click at [299, 91] on input "$265.00" at bounding box center [335, 86] width 109 height 19
click at [259, 86] on input "[DATE]" at bounding box center [219, 86] width 109 height 19
type input "$40.00"
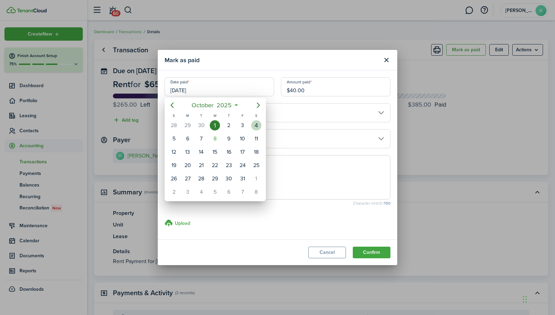
click at [256, 122] on div "4" at bounding box center [256, 125] width 10 height 10
type input "10/04/2025"
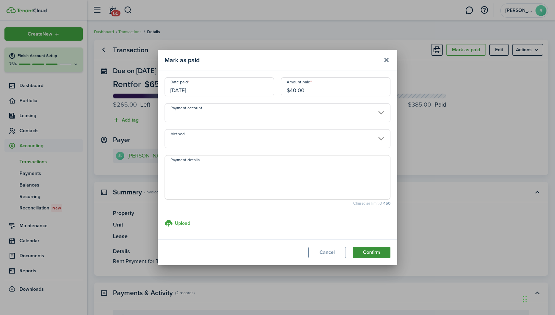
click at [377, 251] on button "Confirm" at bounding box center [372, 253] width 38 height 12
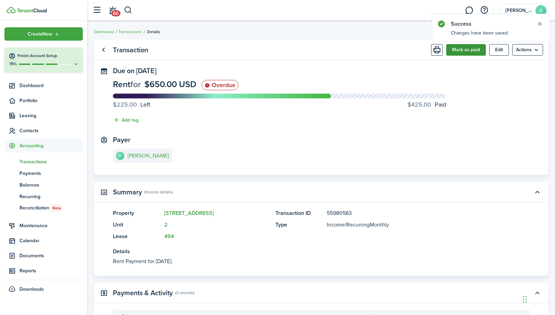
click at [464, 53] on button "Mark as paid" at bounding box center [466, 50] width 40 height 12
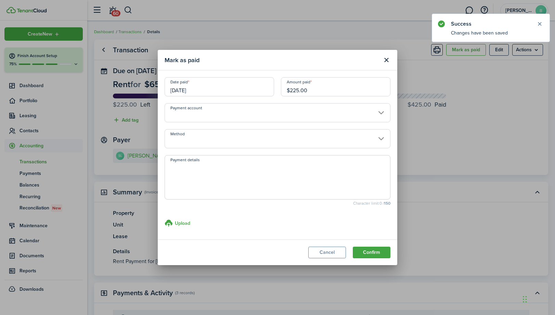
click at [299, 90] on input "$225.00" at bounding box center [335, 86] width 109 height 19
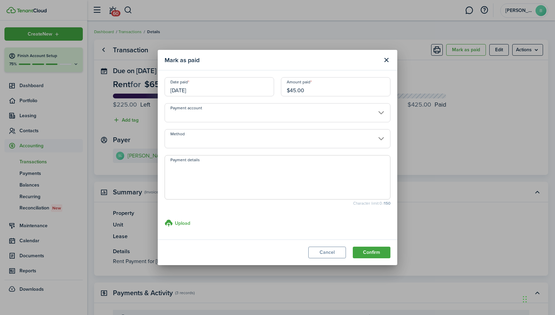
click at [265, 84] on input "[DATE]" at bounding box center [219, 86] width 109 height 19
type input "$45.00"
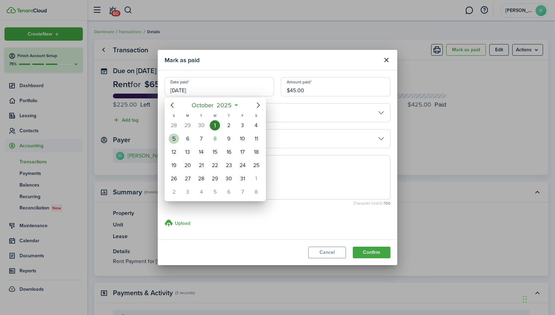
click at [180, 139] on div "5" at bounding box center [174, 138] width 14 height 13
type input "10/05/2025"
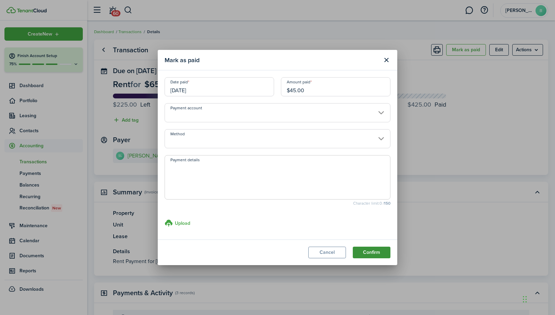
click at [370, 251] on button "Confirm" at bounding box center [372, 253] width 38 height 12
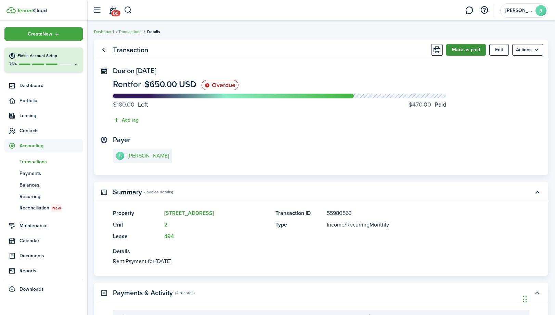
click at [464, 49] on button "Mark as paid" at bounding box center [466, 50] width 40 height 12
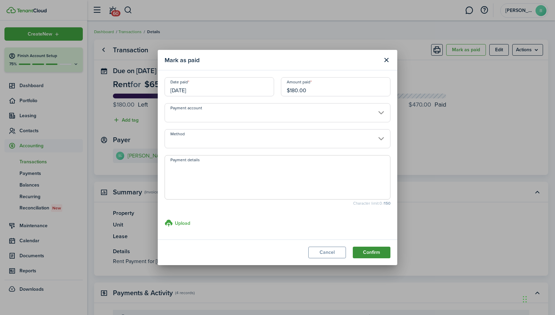
click at [367, 251] on button "Confirm" at bounding box center [372, 253] width 38 height 12
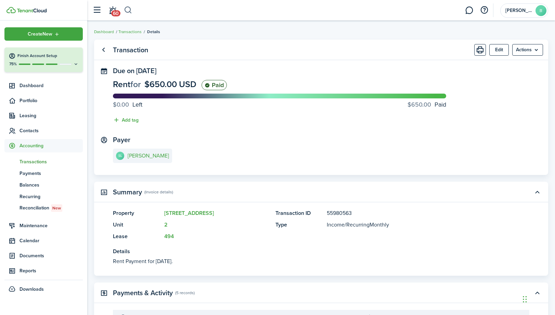
click at [129, 10] on button "button" at bounding box center [128, 10] width 9 height 12
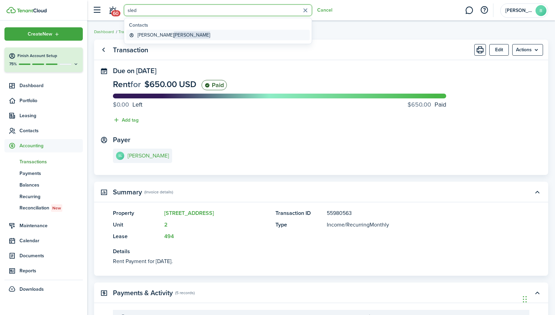
type input "sled"
click at [174, 33] on span "Sledzinski" at bounding box center [192, 34] width 36 height 7
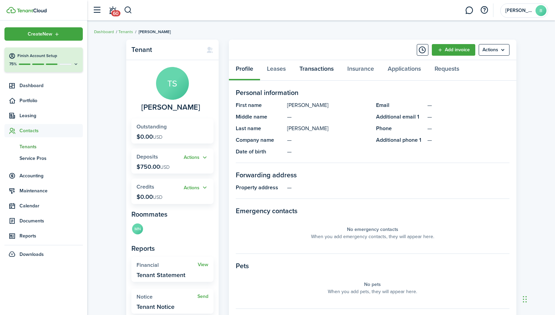
click at [323, 69] on link "Transactions" at bounding box center [317, 70] width 48 height 21
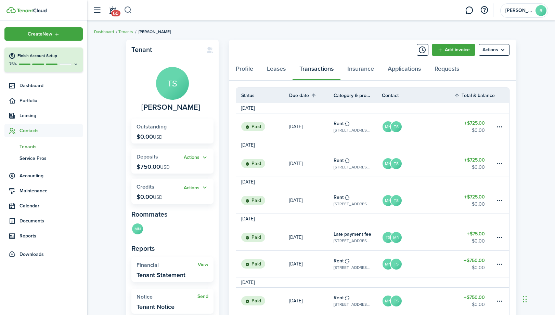
click at [129, 9] on button "button" at bounding box center [128, 10] width 9 height 12
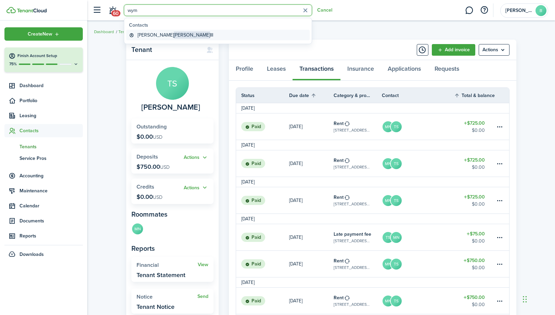
type input "wym"
click at [150, 36] on global-search-item-title "Donald Wymer III" at bounding box center [176, 34] width 76 height 7
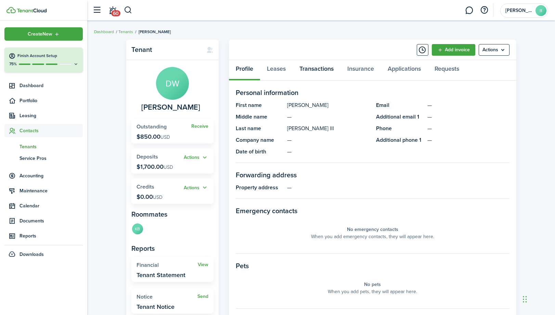
click at [321, 69] on link "Transactions" at bounding box center [317, 70] width 48 height 21
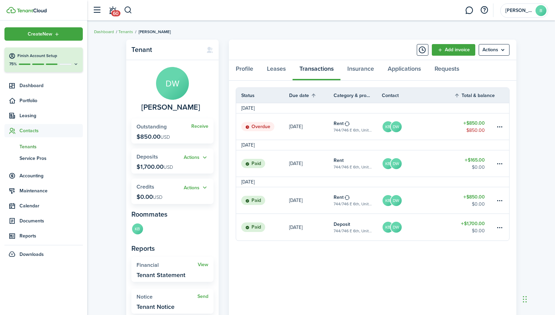
click at [471, 128] on table-amount-description "$850.00" at bounding box center [475, 130] width 18 height 7
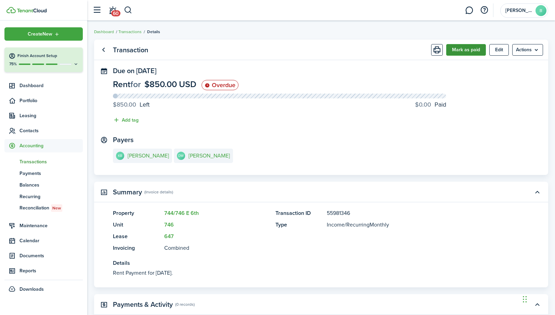
click at [461, 51] on button "Mark as paid" at bounding box center [466, 50] width 40 height 12
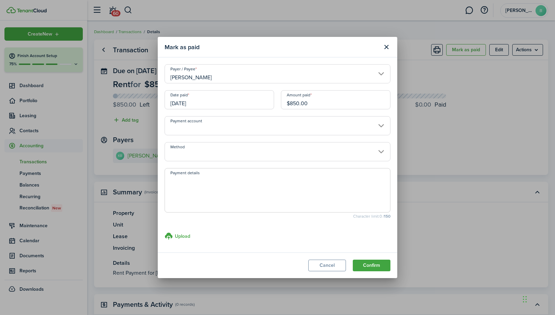
click at [249, 99] on input "[DATE]" at bounding box center [219, 99] width 109 height 19
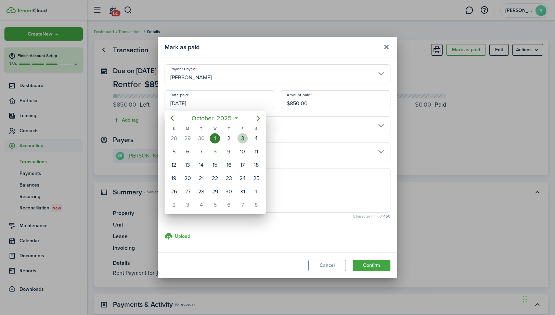
click at [243, 139] on div "3" at bounding box center [242, 138] width 10 height 10
type input "[DATE]"
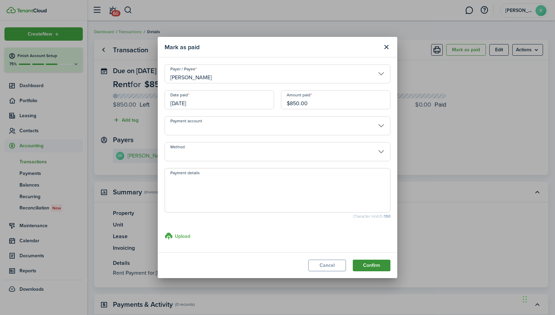
click at [367, 264] on button "Confirm" at bounding box center [372, 266] width 38 height 12
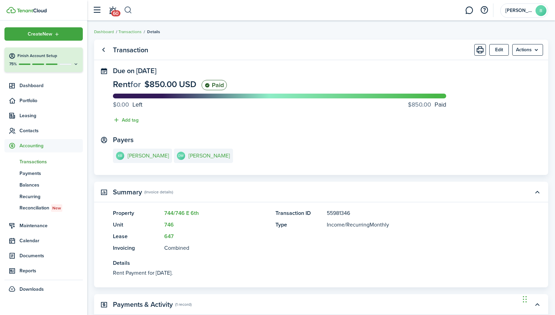
click at [130, 8] on button "button" at bounding box center [128, 10] width 9 height 12
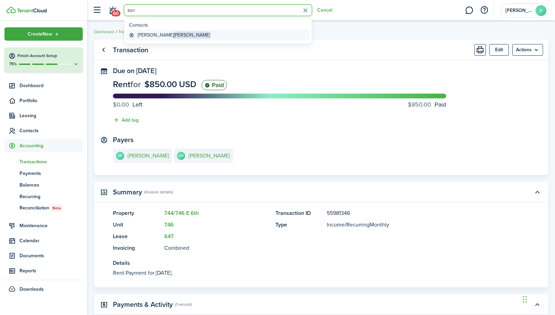
type input "torr"
click at [142, 34] on global-search-item-title "Jamie Torres" at bounding box center [174, 34] width 73 height 7
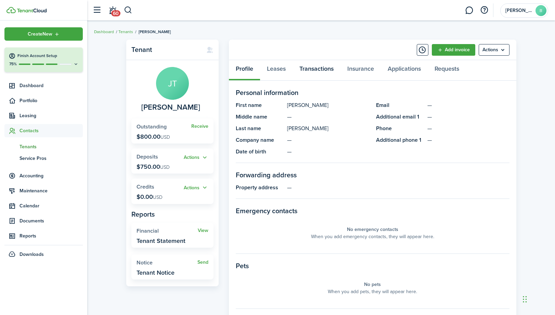
click at [319, 69] on link "Transactions" at bounding box center [317, 70] width 48 height 21
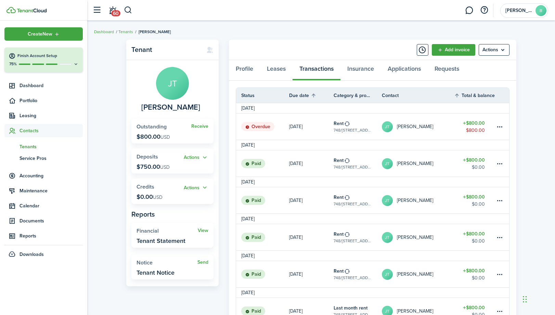
click at [477, 122] on table-amount-title "$800.00" at bounding box center [474, 123] width 22 height 7
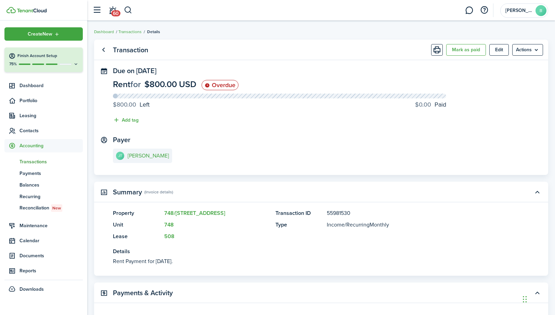
click at [461, 50] on button "Mark as paid" at bounding box center [466, 50] width 40 height 12
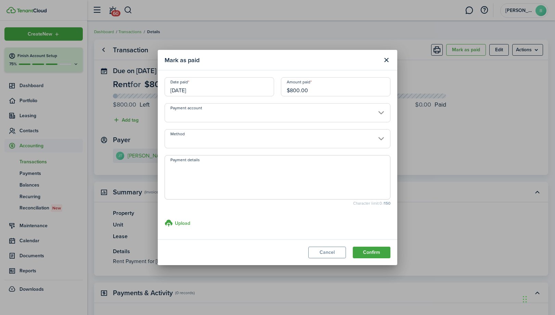
click at [257, 95] on input "[DATE]" at bounding box center [219, 86] width 109 height 19
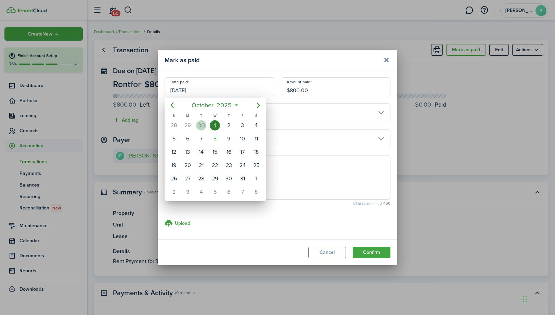
click at [201, 124] on div "30" at bounding box center [201, 125] width 10 height 10
type input "[DATE]"
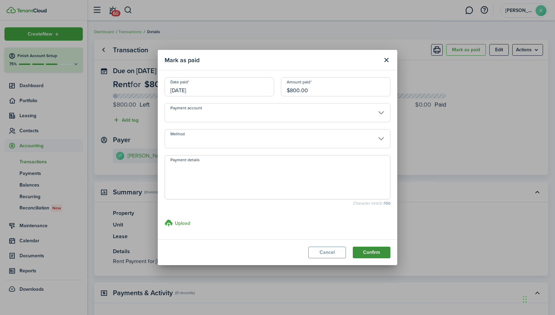
click at [371, 255] on button "Confirm" at bounding box center [372, 253] width 38 height 12
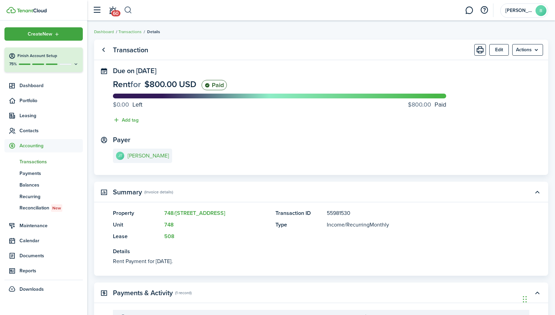
click at [131, 10] on button "button" at bounding box center [128, 10] width 9 height 12
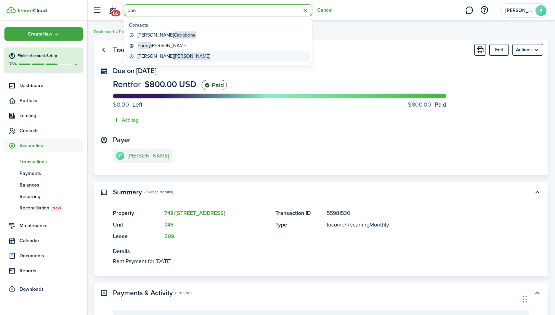
type input "bon"
click at [147, 58] on global-search-item-title "Leesa Bonaminio" at bounding box center [174, 56] width 73 height 7
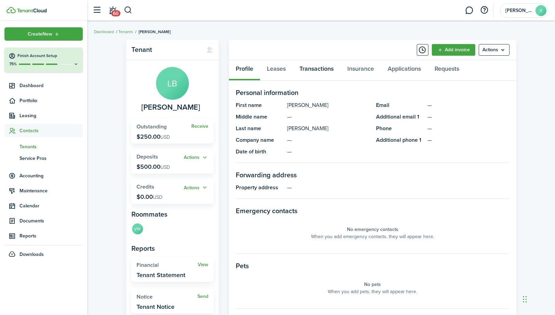
click at [310, 66] on link "Transactions" at bounding box center [317, 70] width 48 height 21
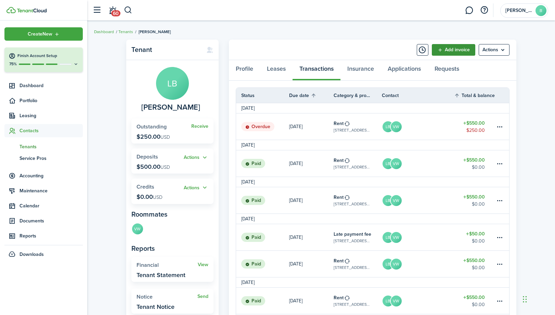
click at [458, 52] on link "Add invoice" at bounding box center [453, 50] width 43 height 12
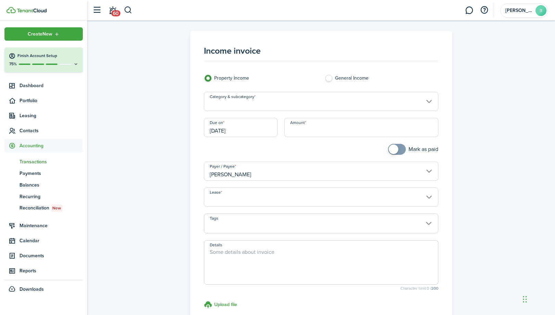
click at [330, 129] on input "Amount" at bounding box center [361, 127] width 154 height 19
click at [307, 104] on input "Category & subcategory" at bounding box center [321, 101] width 235 height 19
type input "$50.00"
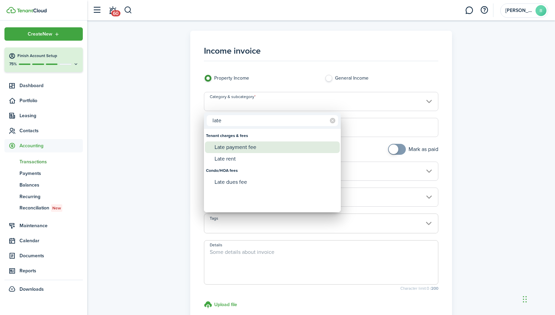
type input "late"
click at [282, 147] on div "Late payment fee" at bounding box center [275, 148] width 121 height 12
type input "Tenant charges & fees / Late payment fee"
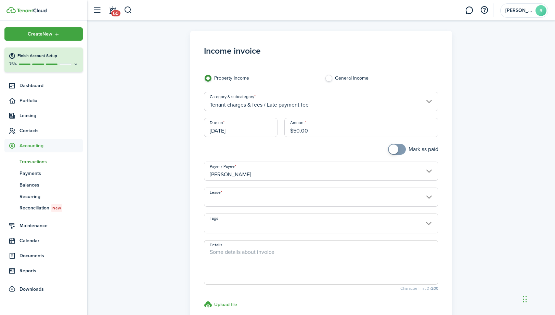
click at [269, 128] on input "[DATE]" at bounding box center [241, 127] width 74 height 19
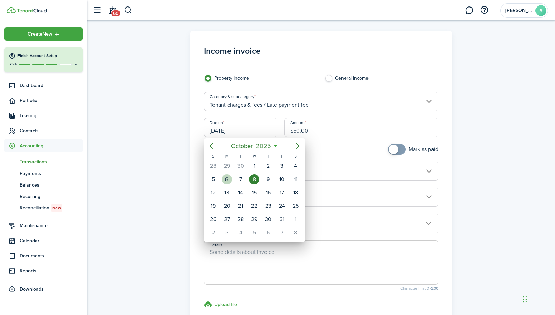
click at [231, 178] on div "6" at bounding box center [227, 179] width 10 height 10
type input "[DATE]"
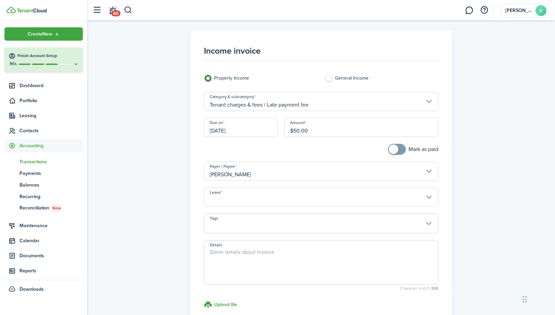
click at [256, 205] on input "Lease" at bounding box center [321, 197] width 235 height 19
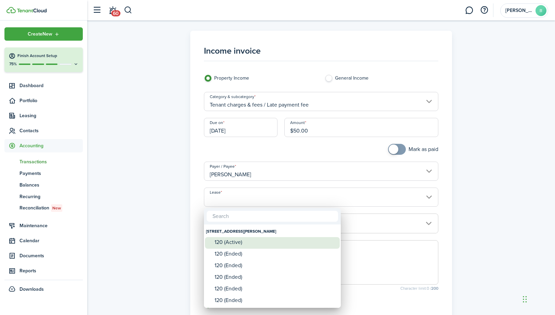
click at [238, 244] on div "120 (Active)" at bounding box center [275, 242] width 121 height 6
type input "1136 Atkins St, Unit 1. Lease #120 (Active)"
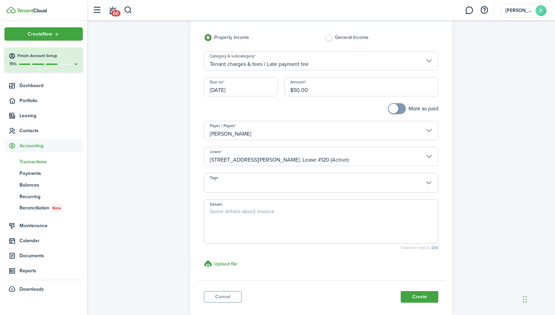
scroll to position [81, 0]
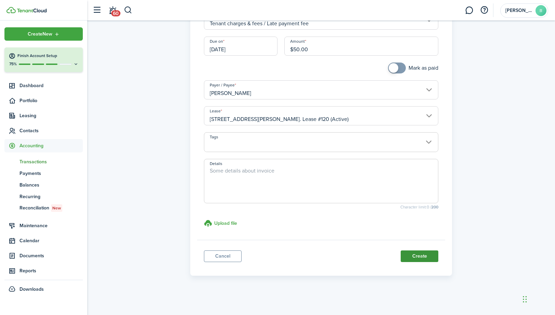
click at [420, 254] on button "Create" at bounding box center [420, 257] width 38 height 12
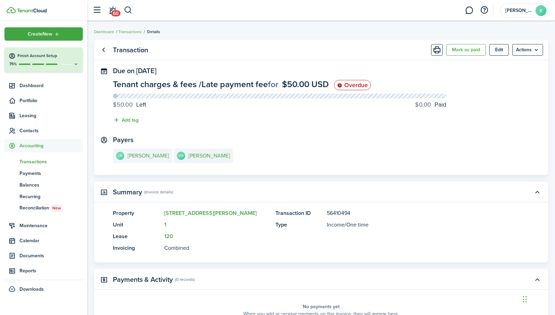
click at [150, 157] on e-details-info-title "Leesa Bonaminio" at bounding box center [148, 156] width 41 height 6
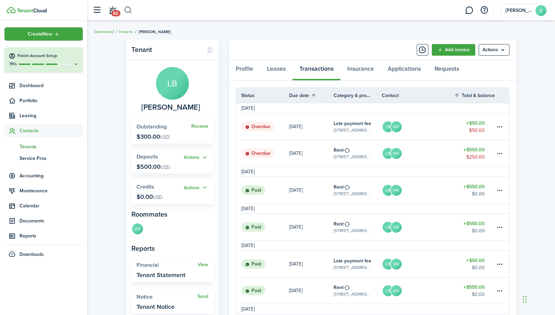
click at [126, 10] on button "button" at bounding box center [128, 10] width 9 height 12
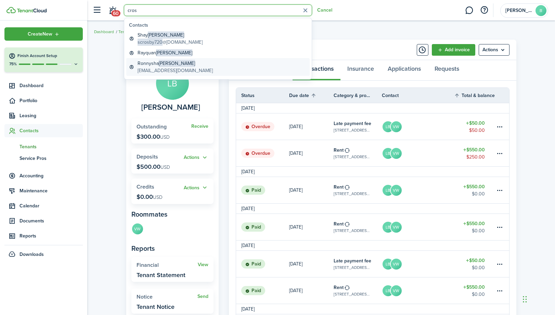
type input "cros"
click at [159, 66] on global-search-item-title "Ronnysha Crosby" at bounding box center [175, 63] width 75 height 7
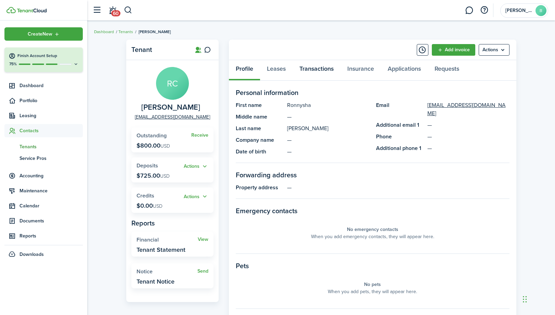
click at [315, 68] on link "Transactions" at bounding box center [317, 70] width 48 height 21
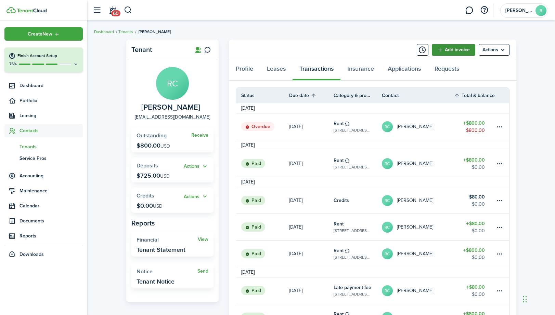
click at [450, 49] on link "Add invoice" at bounding box center [453, 50] width 43 height 12
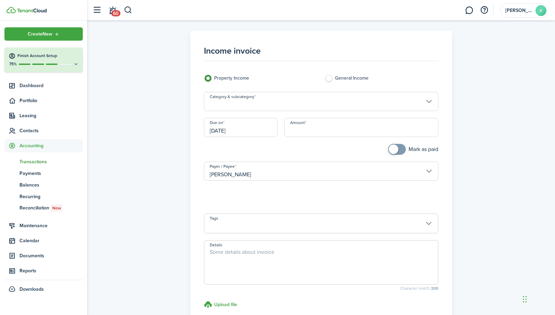
click at [340, 124] on input "Amount" at bounding box center [361, 127] width 154 height 19
click at [274, 105] on input "Category & subcategory" at bounding box center [321, 101] width 235 height 19
type input "$80.00"
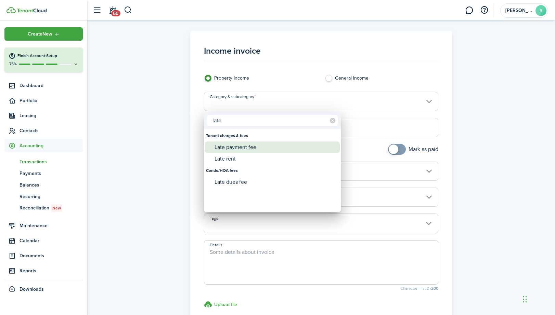
type input "late"
click at [259, 147] on div "Late payment fee" at bounding box center [275, 148] width 121 height 12
type input "Tenant charges & fees / Late payment fee"
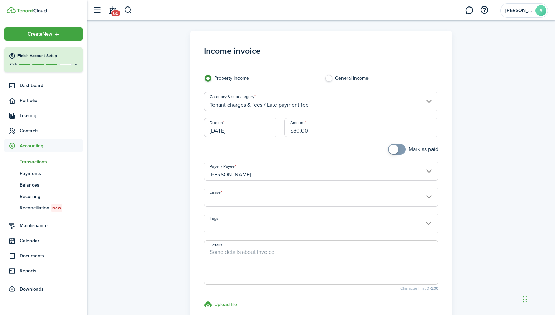
click at [261, 132] on input "[DATE]" at bounding box center [241, 127] width 74 height 19
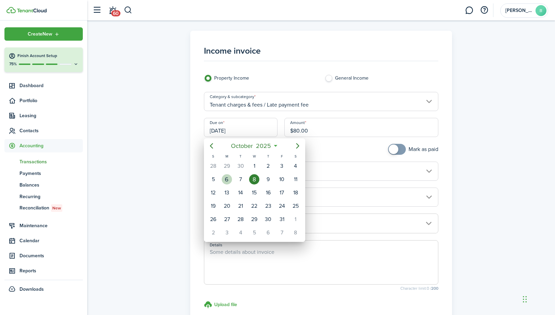
click at [230, 181] on div "6" at bounding box center [227, 179] width 10 height 10
type input "[DATE]"
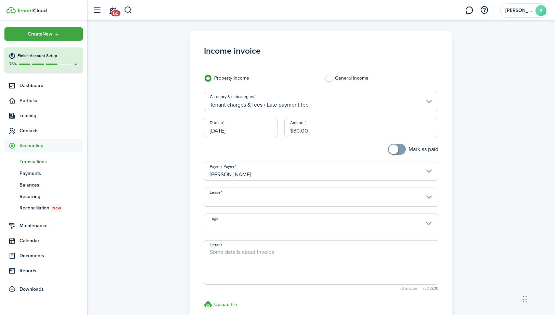
click at [284, 202] on input "Lease" at bounding box center [321, 197] width 235 height 19
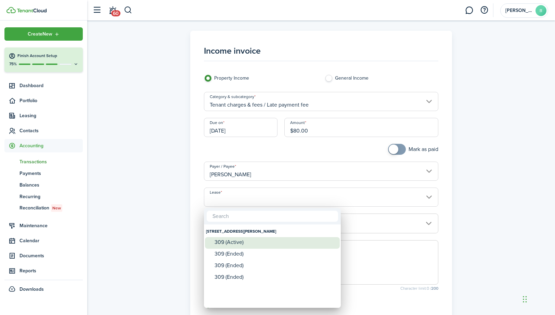
click at [248, 243] on div "309 (Active)" at bounding box center [275, 242] width 121 height 6
type input "1136 Atkins St, Unit 2. Lease #309 (Active)"
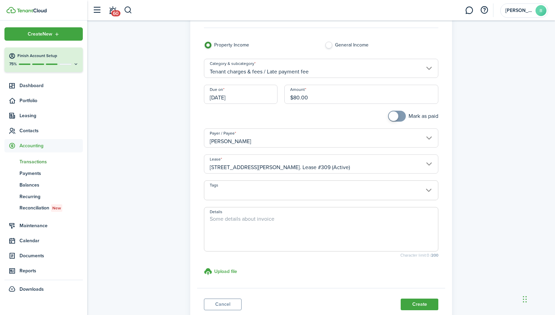
scroll to position [81, 0]
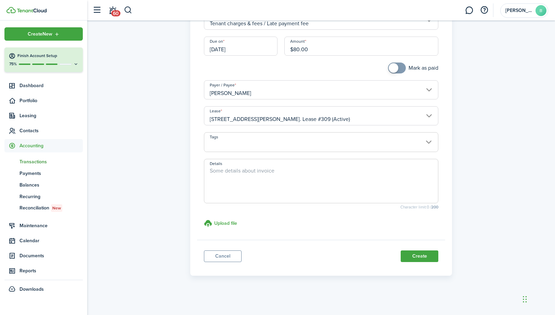
click at [431, 255] on button "Create" at bounding box center [420, 257] width 38 height 12
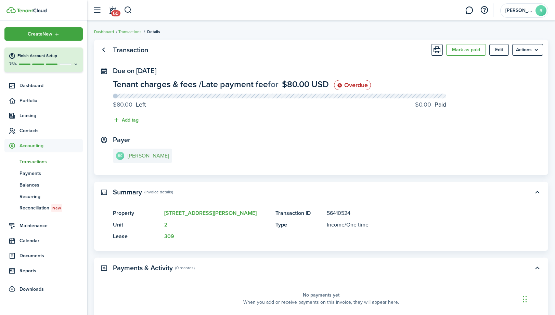
click at [150, 154] on e-details-info-title "Ronnysha Crosby" at bounding box center [148, 156] width 41 height 6
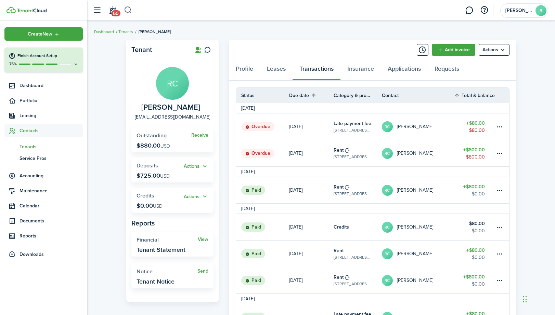
click at [130, 11] on button "button" at bounding box center [128, 10] width 9 height 12
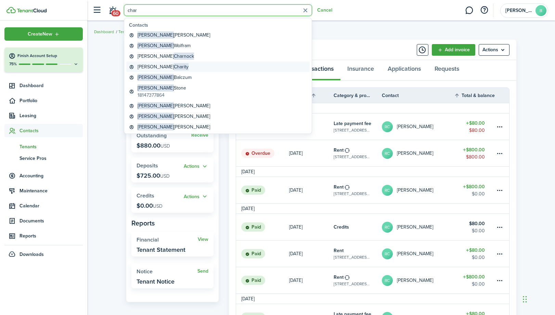
type input "char"
click at [148, 65] on global-search-item-title "Shanon Charity" at bounding box center [163, 66] width 51 height 7
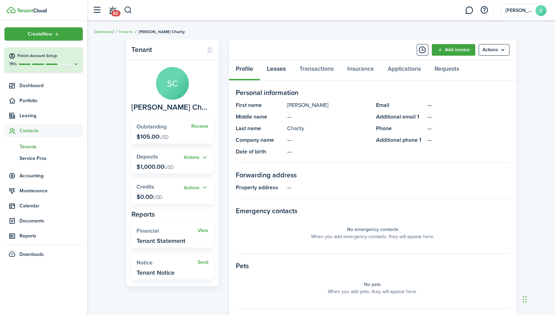
click at [271, 68] on link "Leases" at bounding box center [276, 70] width 33 height 21
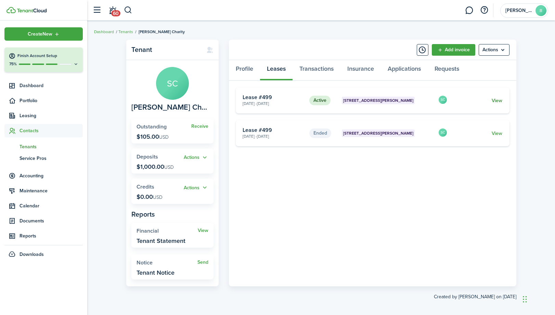
click at [500, 102] on link "View" at bounding box center [497, 100] width 11 height 7
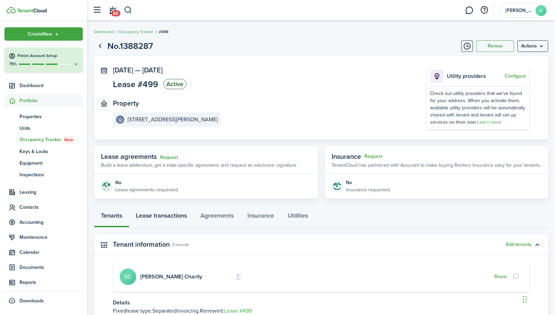
click at [178, 215] on link "Lease transactions" at bounding box center [161, 217] width 65 height 21
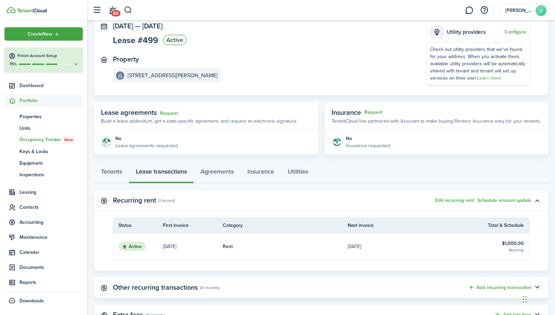
scroll to position [73, 0]
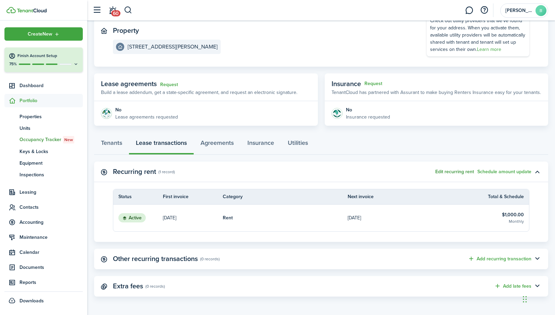
click at [470, 172] on button "Edit recurring rent" at bounding box center [454, 171] width 39 height 5
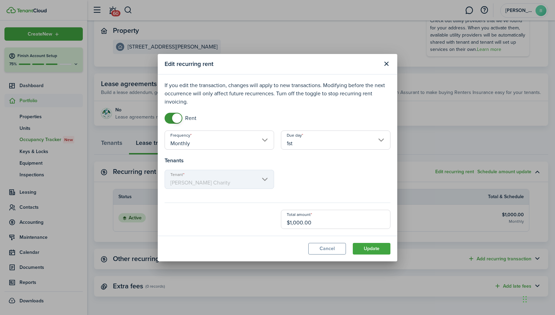
click at [301, 222] on input "$1,000.00" at bounding box center [335, 219] width 109 height 19
type input "$1,050.00"
click at [372, 248] on button "Update" at bounding box center [372, 249] width 38 height 12
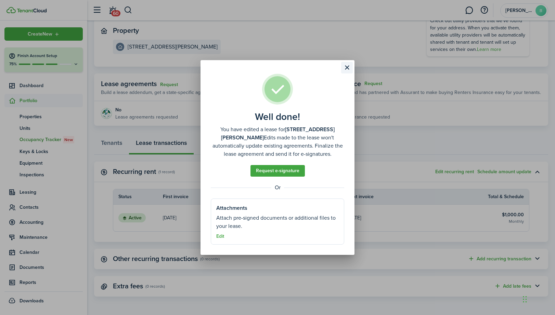
click at [345, 69] on button "Close modal" at bounding box center [347, 68] width 12 height 12
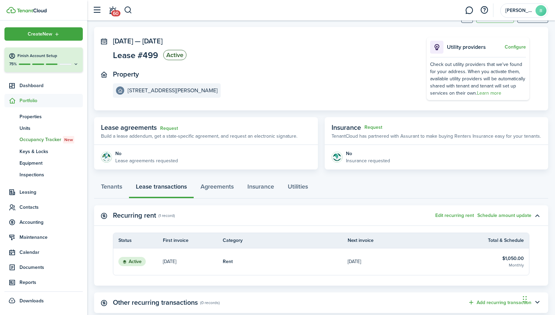
scroll to position [0, 0]
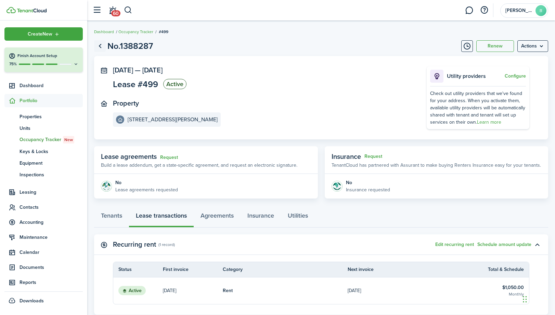
click at [100, 46] on link "Go back" at bounding box center [100, 46] width 12 height 12
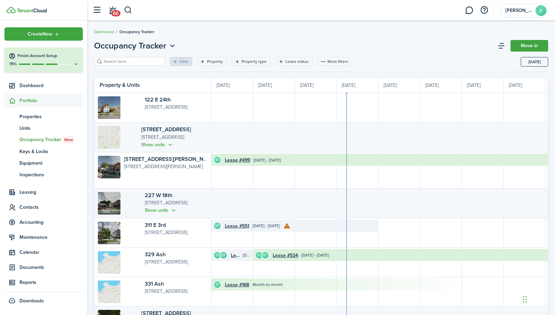
scroll to position [0, 125]
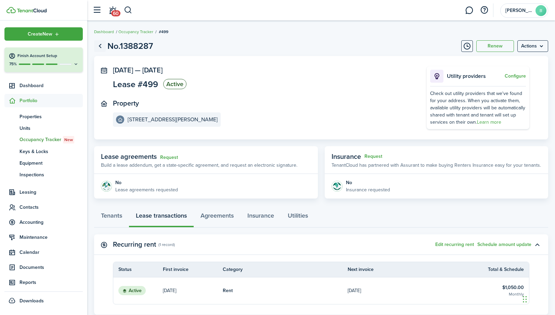
click at [101, 46] on link "Go back" at bounding box center [100, 46] width 12 height 12
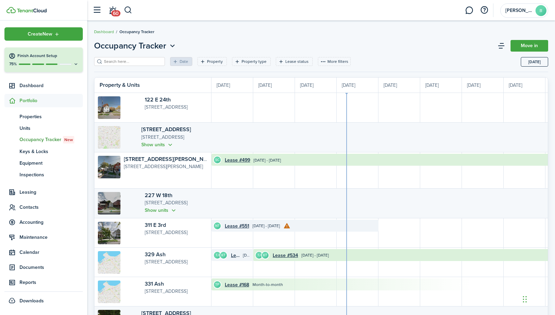
scroll to position [0, 125]
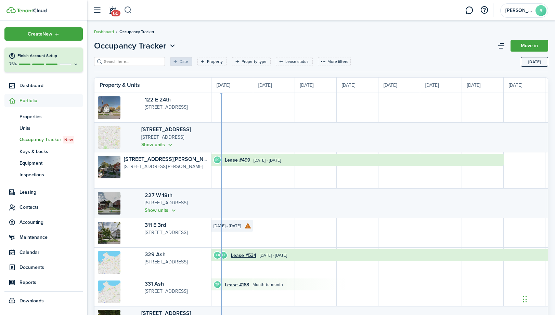
click at [128, 8] on button "button" at bounding box center [128, 10] width 9 height 12
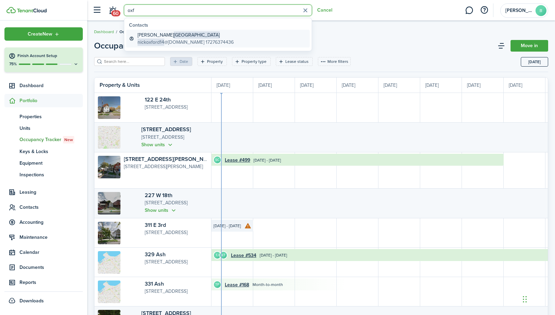
type input "oxf"
click at [152, 39] on span "nickoxford14" at bounding box center [151, 42] width 27 height 7
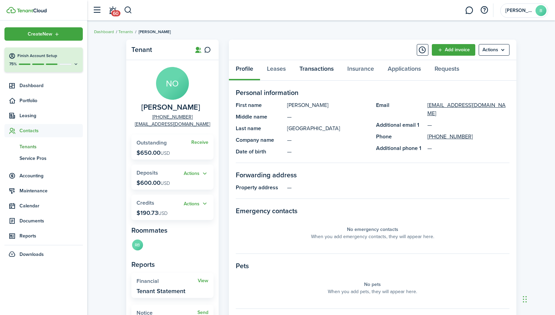
click at [316, 68] on link "Transactions" at bounding box center [317, 70] width 48 height 21
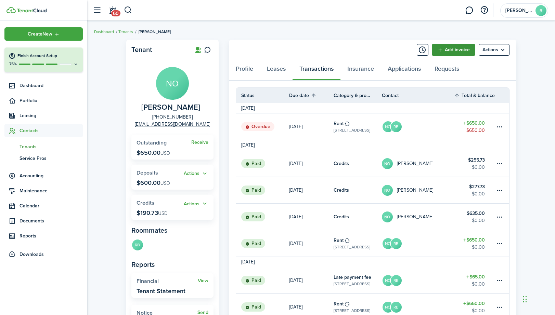
click at [456, 50] on link "Add invoice" at bounding box center [453, 50] width 43 height 12
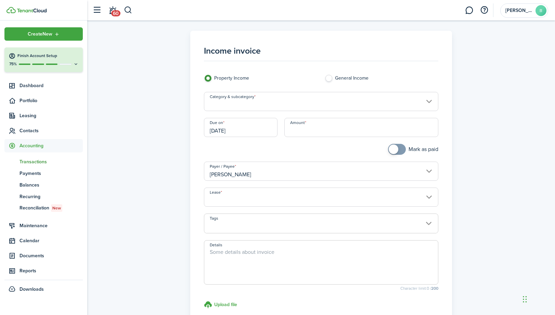
click at [334, 130] on input "Amount" at bounding box center [361, 127] width 154 height 19
click at [324, 103] on input "Category & subcategory" at bounding box center [321, 101] width 235 height 19
type input "$65.00"
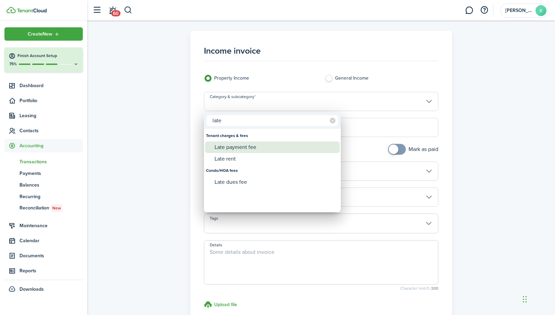
type input "late"
click at [272, 151] on div "Late payment fee" at bounding box center [275, 148] width 121 height 12
type input "Tenant charges & fees / Late payment fee"
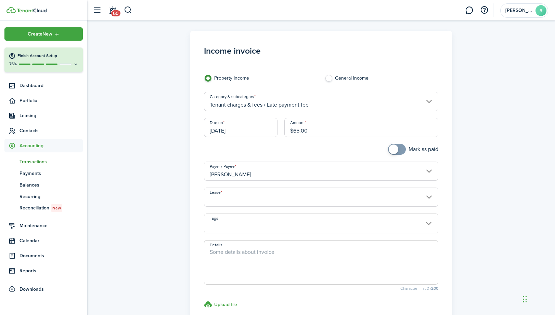
click at [270, 196] on input "Lease" at bounding box center [321, 197] width 235 height 19
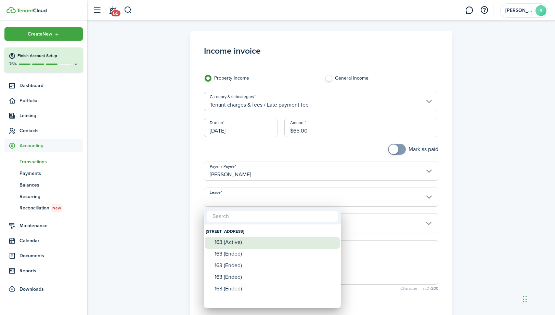
click at [248, 238] on div "163 (Active)" at bounding box center [275, 242] width 121 height 10
type input "1210 E. 10th, Unit 1. Lease #163 (Active)"
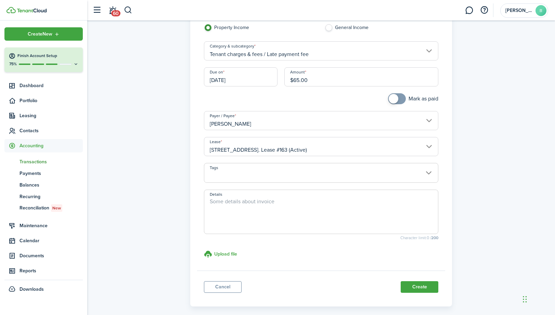
scroll to position [81, 0]
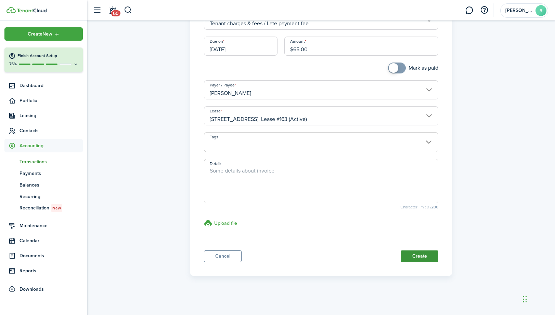
click at [420, 255] on button "Create" at bounding box center [420, 257] width 38 height 12
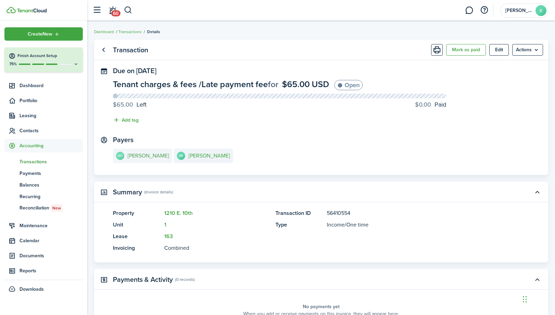
click at [147, 156] on e-details-info-title "Nicholas Oxford" at bounding box center [148, 156] width 41 height 6
